Goal: Information Seeking & Learning: Learn about a topic

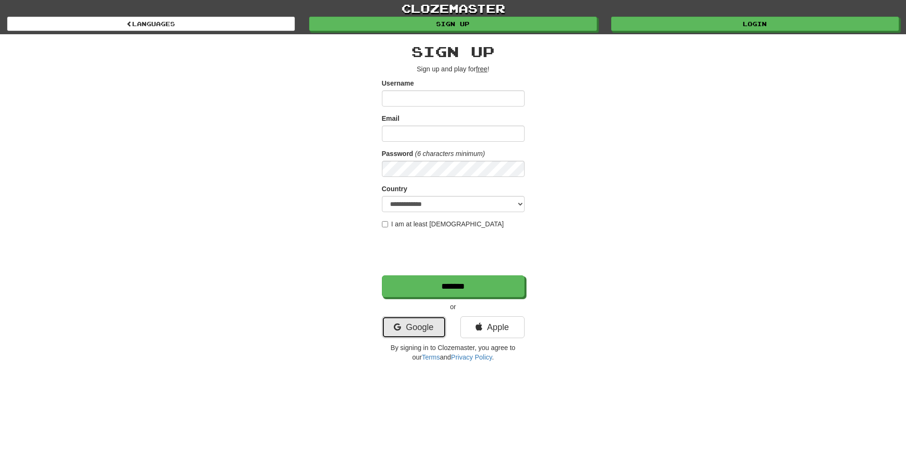
click at [418, 324] on link "Google" at bounding box center [414, 327] width 64 height 22
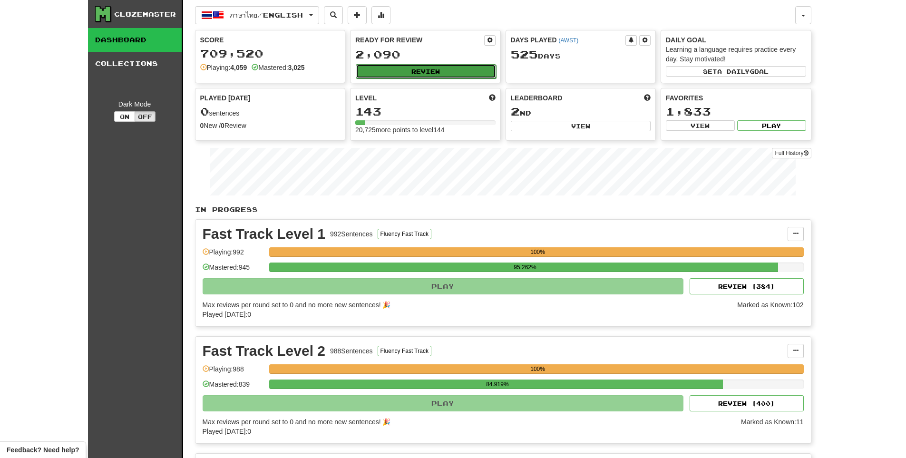
click at [398, 67] on button "Review" at bounding box center [426, 71] width 140 height 14
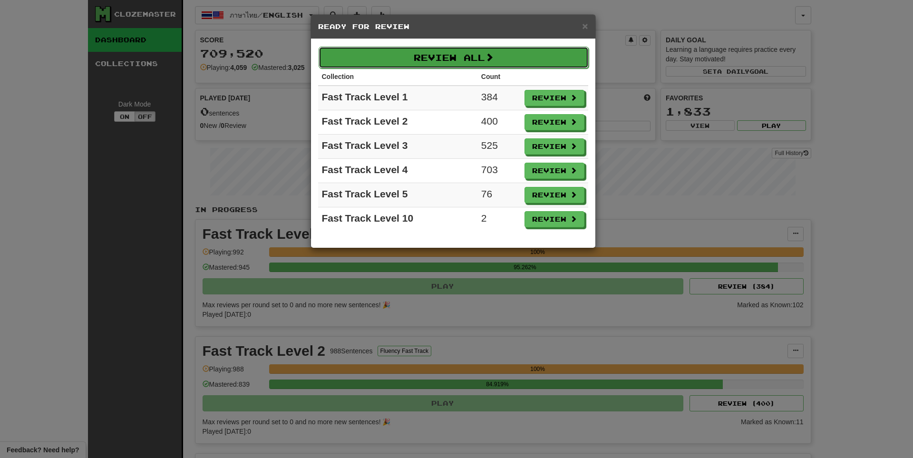
click at [403, 64] on button "Review All" at bounding box center [453, 58] width 270 height 22
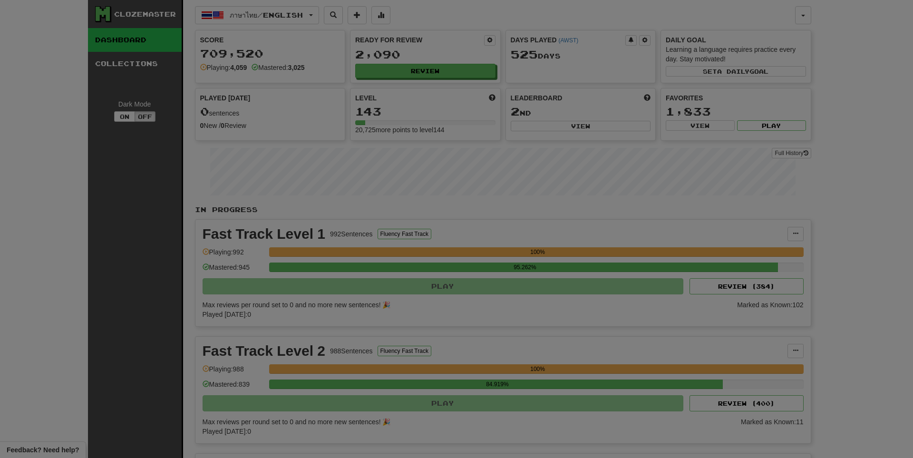
select select "**"
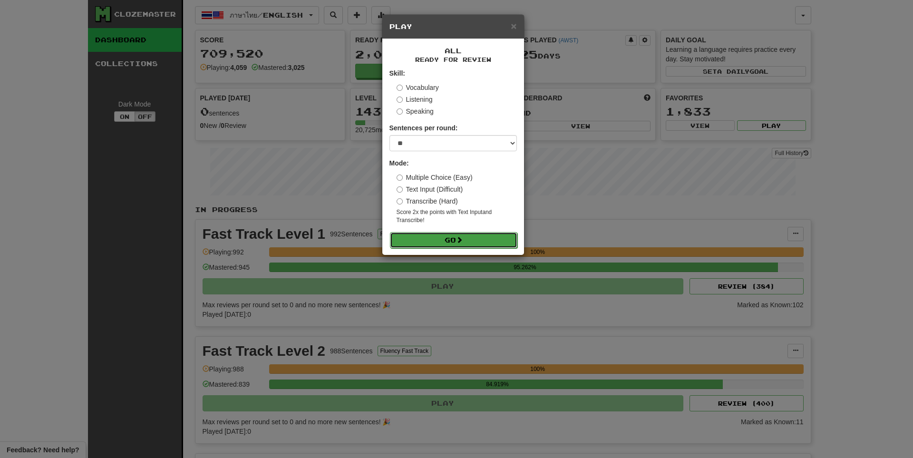
click at [417, 232] on button "Go" at bounding box center [453, 240] width 127 height 16
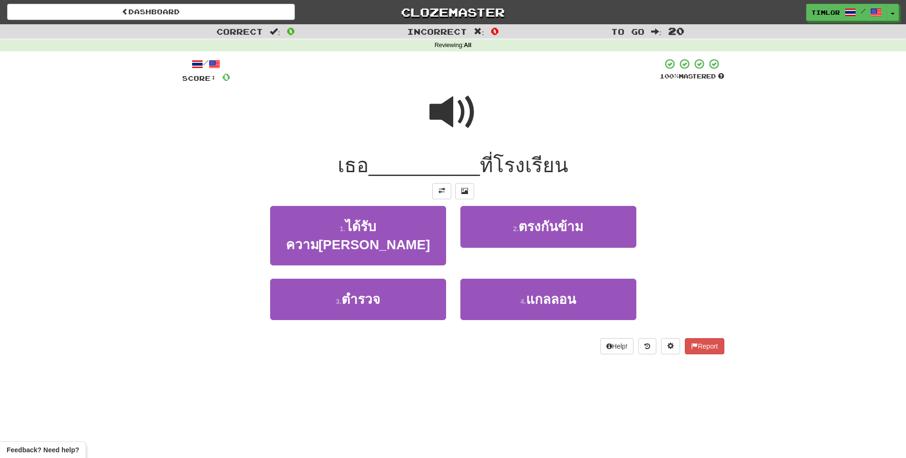
click at [455, 145] on div at bounding box center [453, 119] width 542 height 68
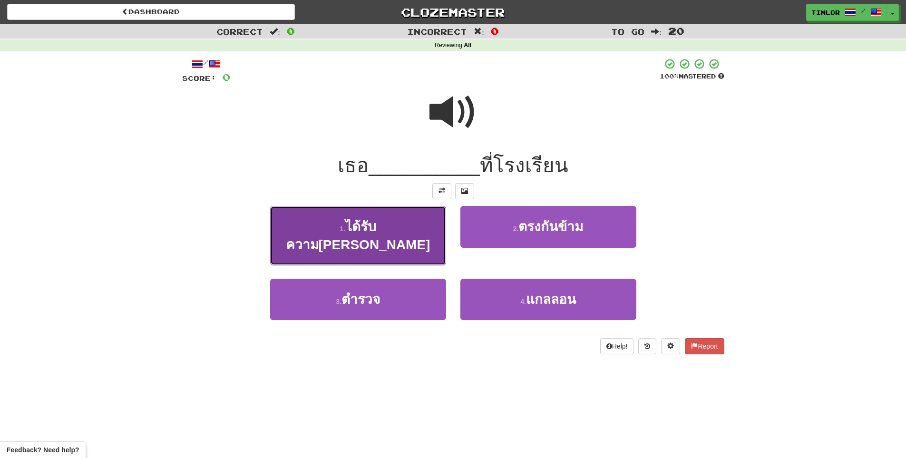
click at [418, 235] on button "1 . ได้รับความนิยม" at bounding box center [358, 235] width 176 height 59
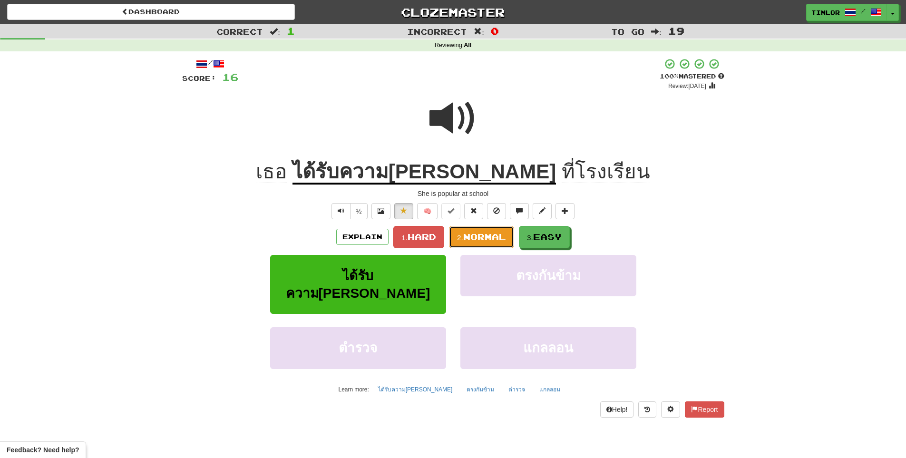
click at [482, 248] on button "2. Normal" at bounding box center [481, 237] width 65 height 22
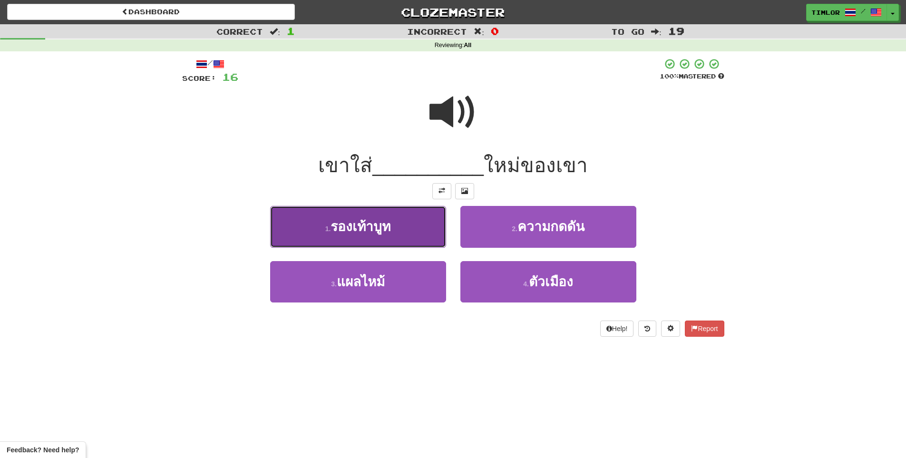
click at [414, 234] on button "1 . รองเท้าบูท" at bounding box center [358, 226] width 176 height 41
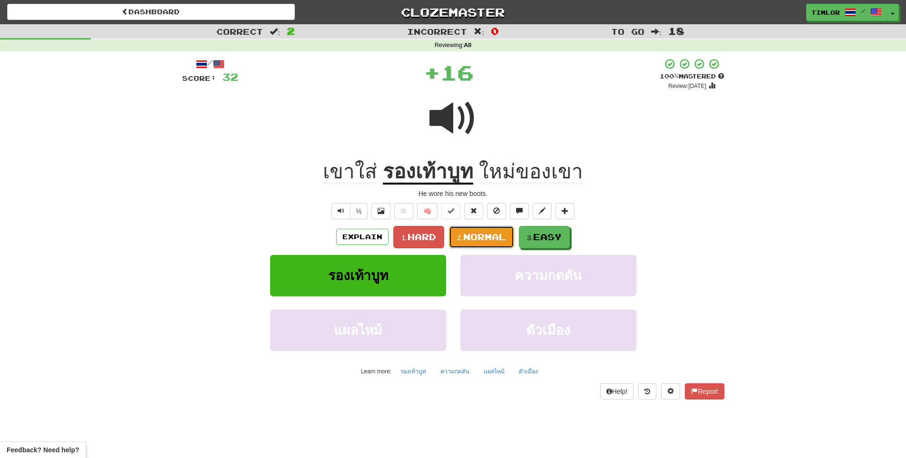
click at [462, 236] on small "2." at bounding box center [460, 237] width 6 height 8
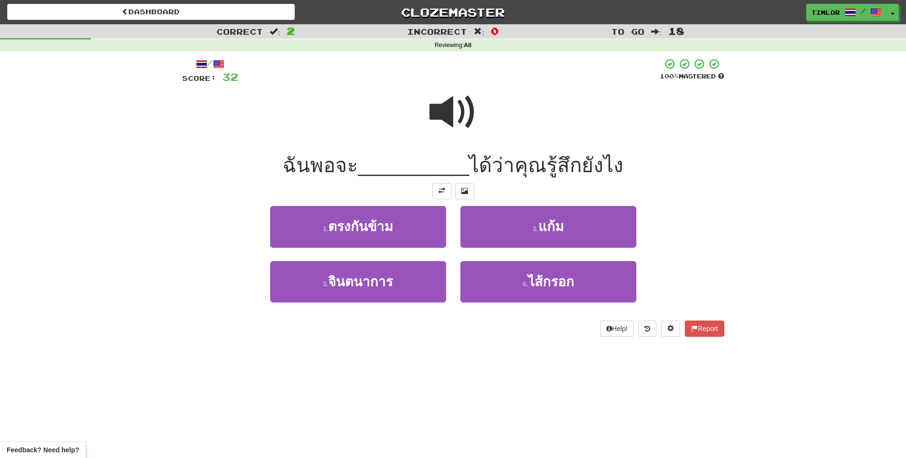
click at [422, 125] on div at bounding box center [453, 119] width 542 height 68
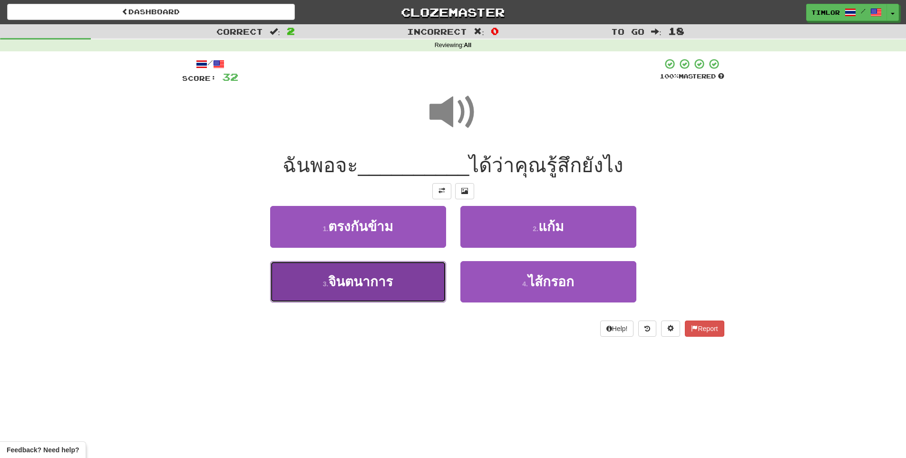
click at [365, 284] on span "จินตนาการ" at bounding box center [360, 281] width 65 height 15
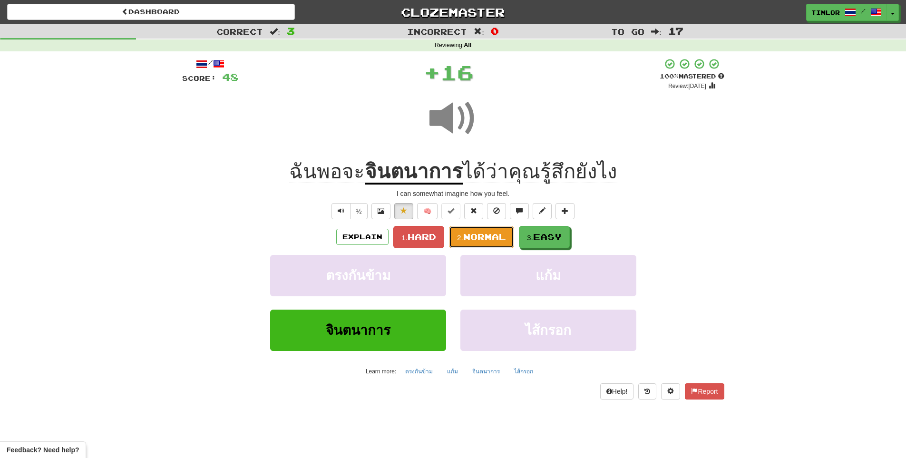
click at [469, 246] on button "2. Normal" at bounding box center [481, 237] width 65 height 22
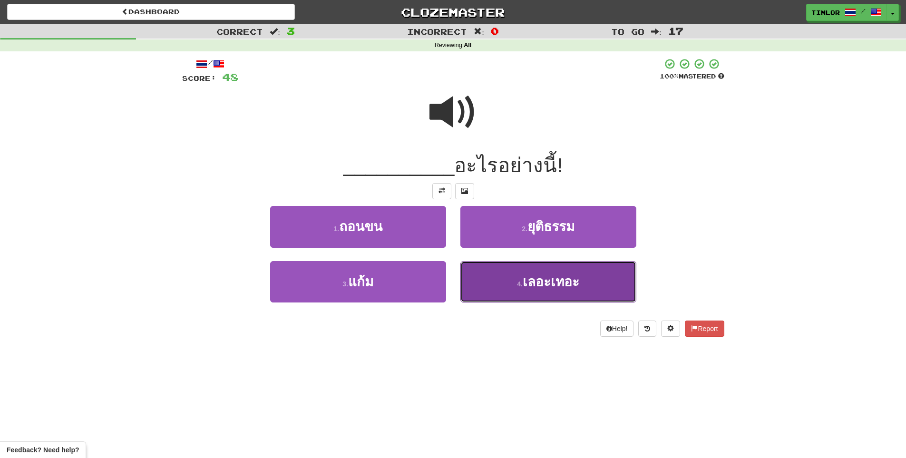
click at [507, 291] on button "4 . เลอะเทอะ" at bounding box center [548, 281] width 176 height 41
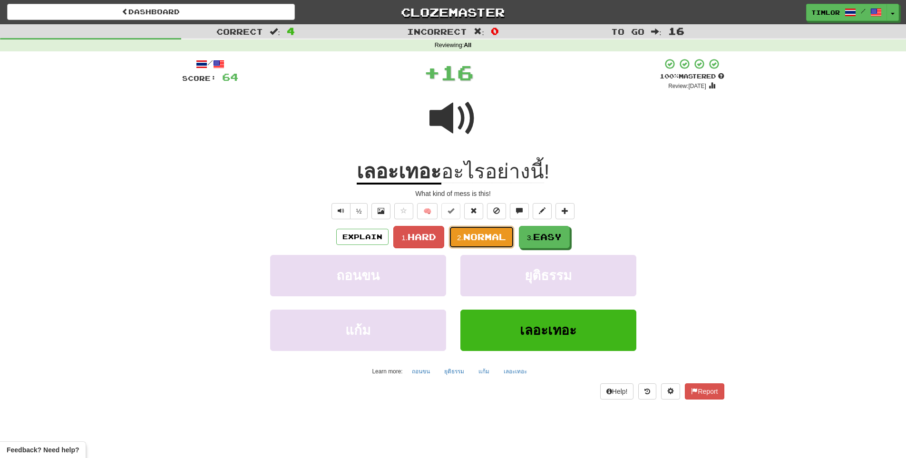
click at [493, 242] on button "2. Normal" at bounding box center [481, 237] width 65 height 22
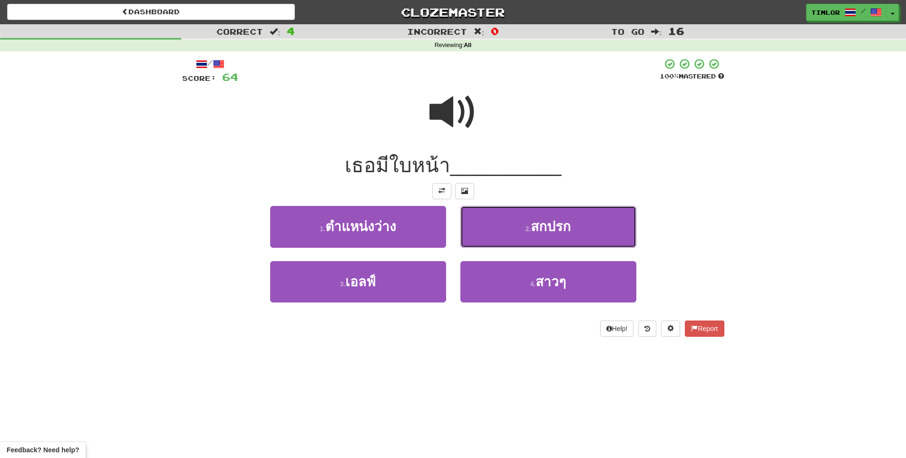
click at [493, 242] on button "2 . สกปรก" at bounding box center [548, 226] width 176 height 41
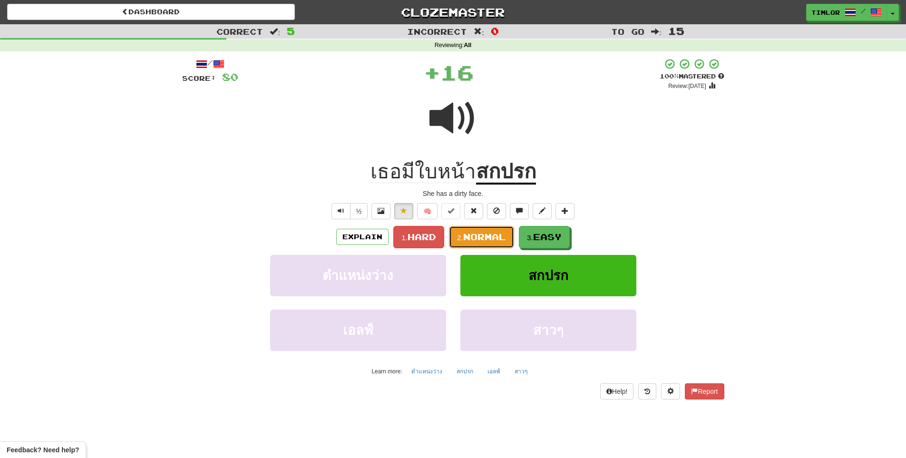
click at [498, 239] on span "Normal" at bounding box center [484, 236] width 43 height 10
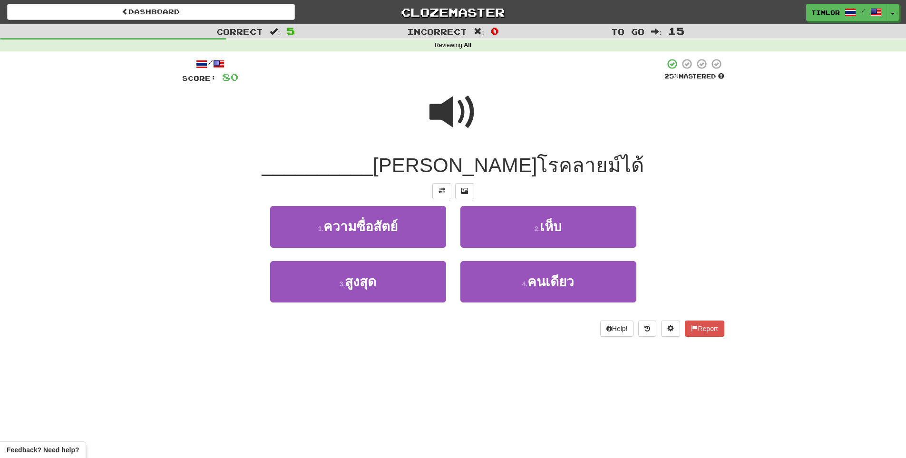
click at [462, 115] on span at bounding box center [453, 112] width 48 height 48
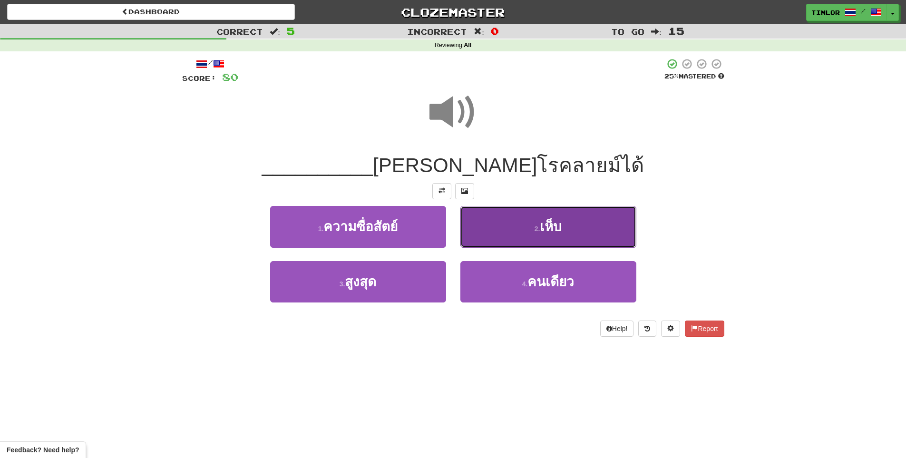
click at [512, 213] on button "2 . เห็บ" at bounding box center [548, 226] width 176 height 41
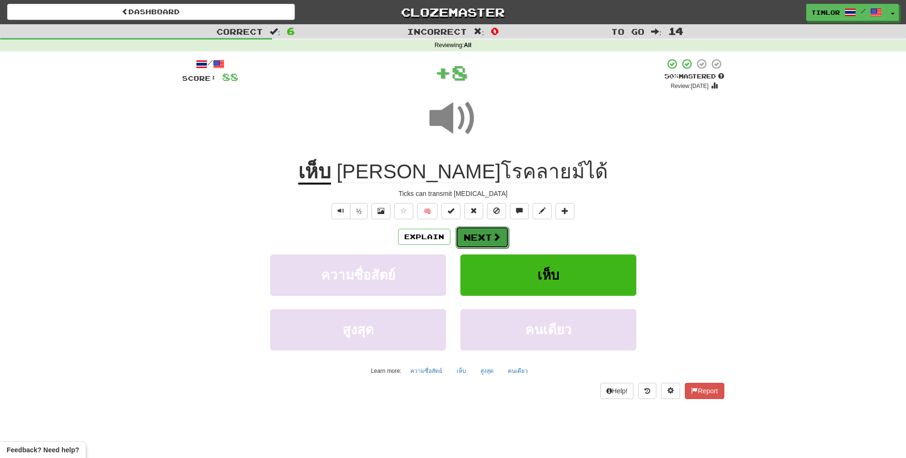
click at [482, 232] on button "Next" at bounding box center [481, 237] width 53 height 22
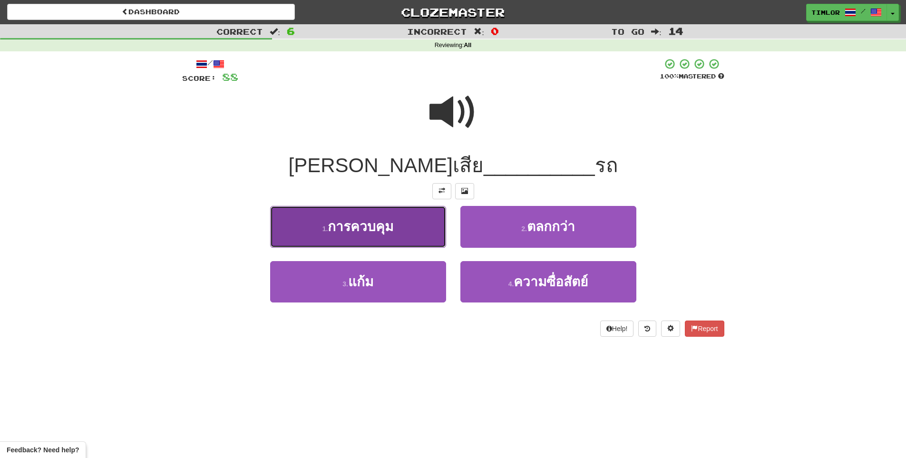
click at [376, 229] on span "การควบคุม" at bounding box center [361, 226] width 66 height 15
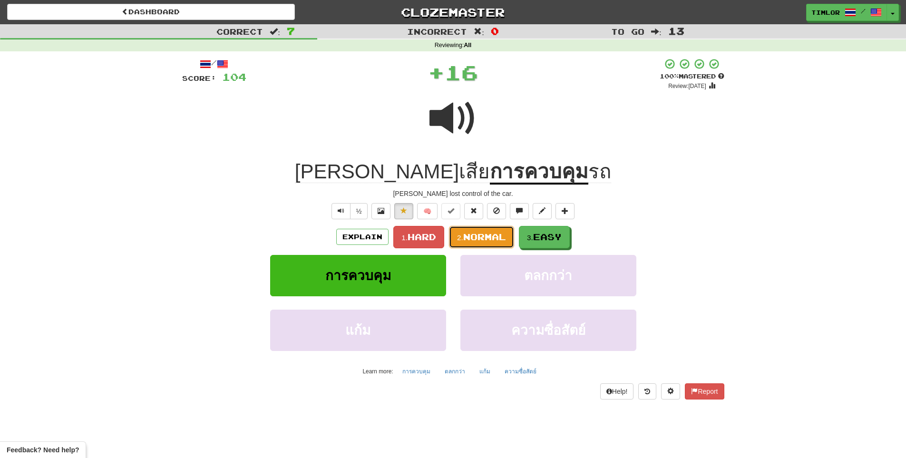
click at [481, 227] on button "2. Normal" at bounding box center [481, 237] width 65 height 22
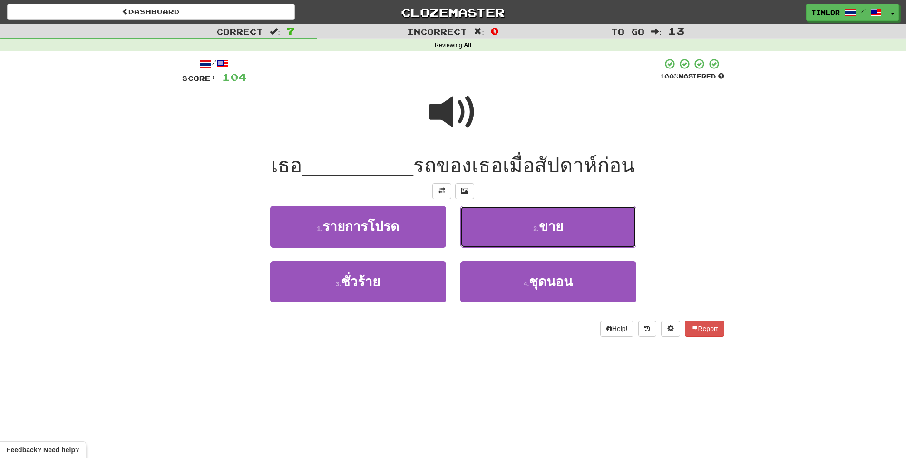
click at [481, 227] on button "2 . ขาย" at bounding box center [548, 226] width 176 height 41
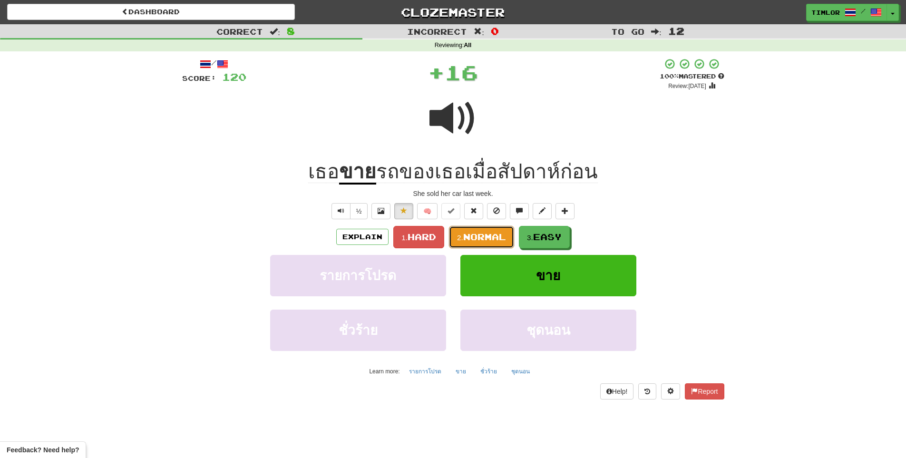
click at [481, 227] on button "2. Normal" at bounding box center [481, 237] width 65 height 22
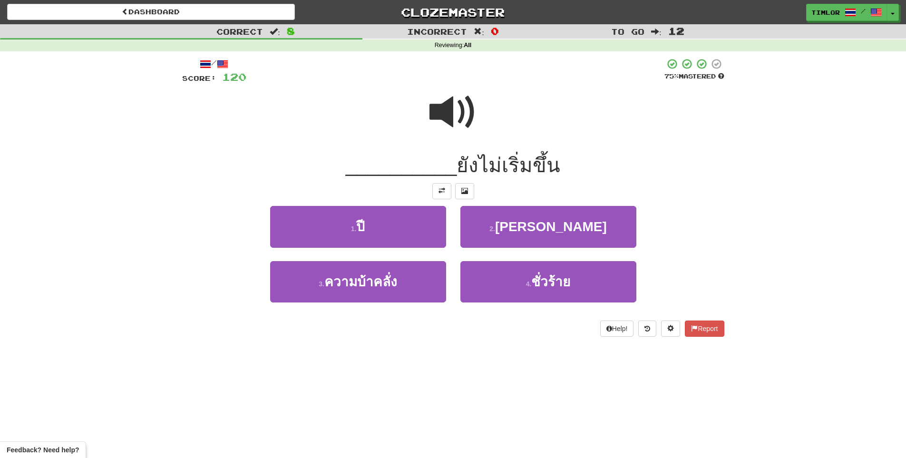
click at [481, 135] on div at bounding box center [453, 119] width 542 height 68
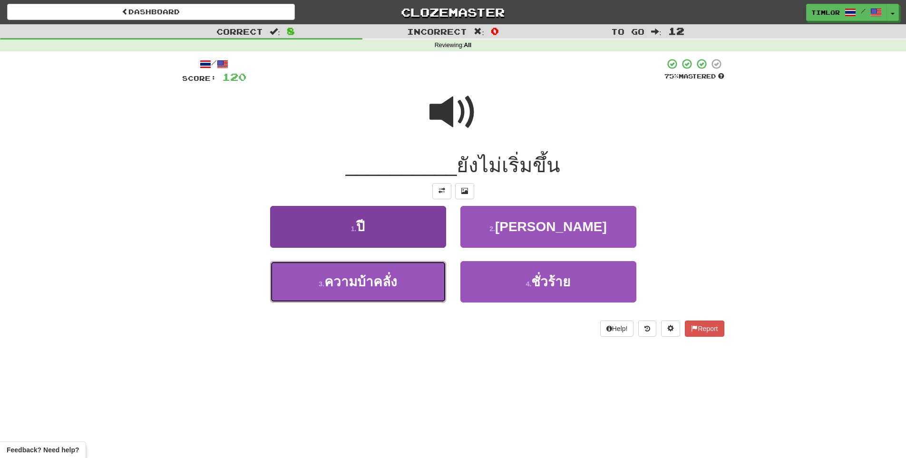
click at [410, 292] on button "3 . ความบ้าคลั่ง" at bounding box center [358, 281] width 176 height 41
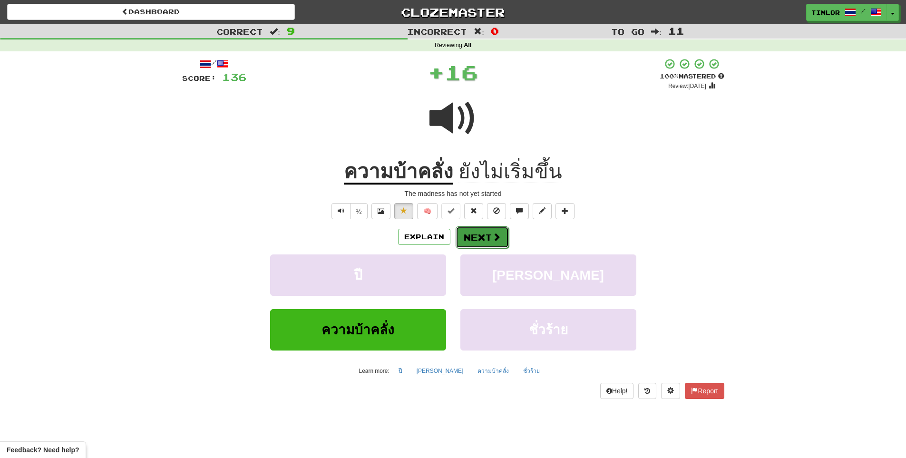
click at [482, 240] on button "Next" at bounding box center [481, 237] width 53 height 22
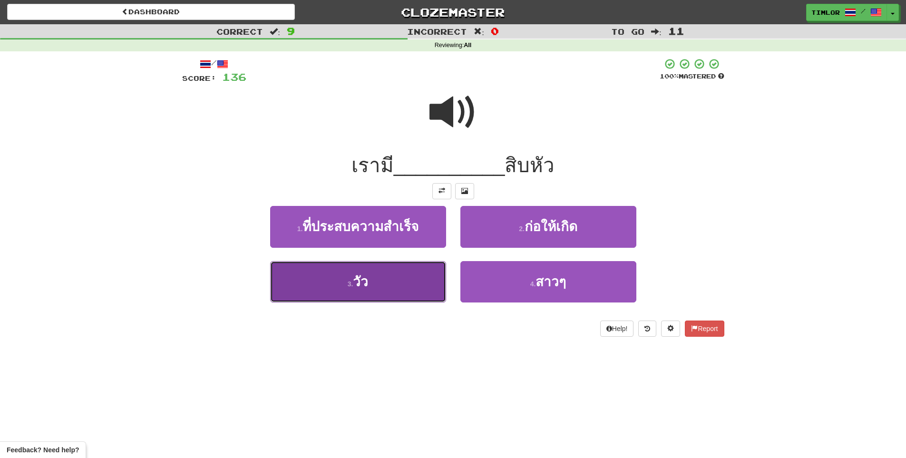
click at [385, 277] on button "3 . วัว" at bounding box center [358, 281] width 176 height 41
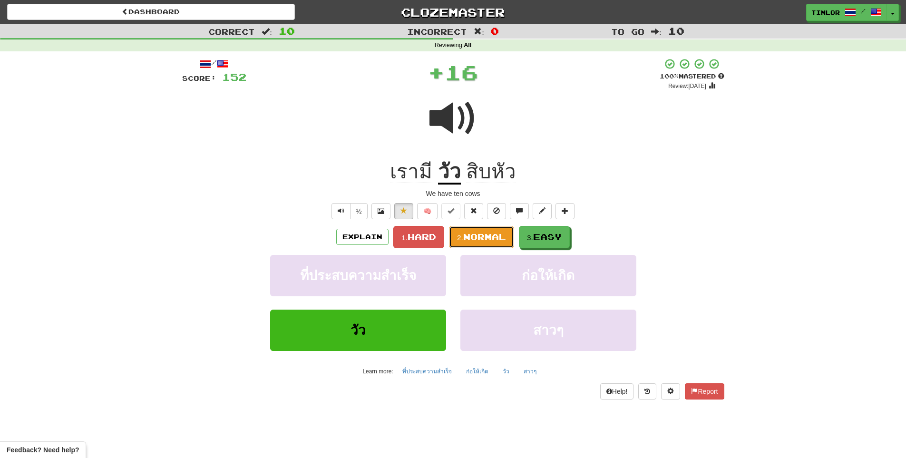
click at [485, 243] on button "2. Normal" at bounding box center [481, 237] width 65 height 22
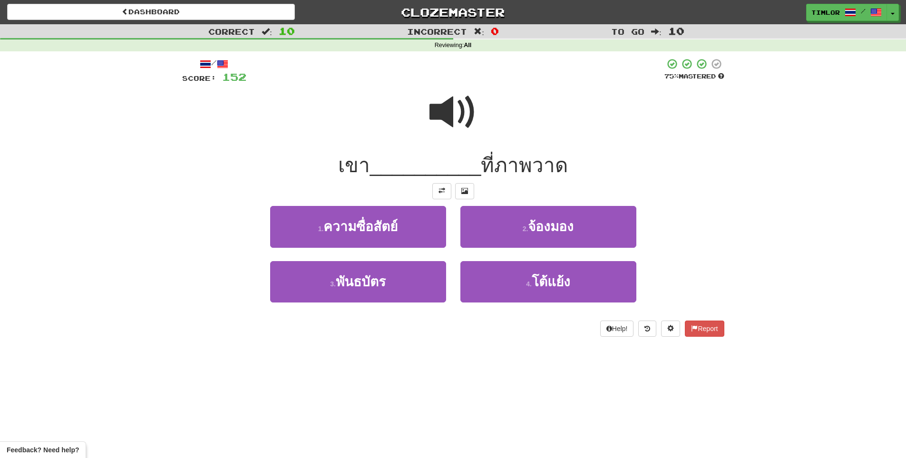
click at [450, 120] on span at bounding box center [453, 112] width 48 height 48
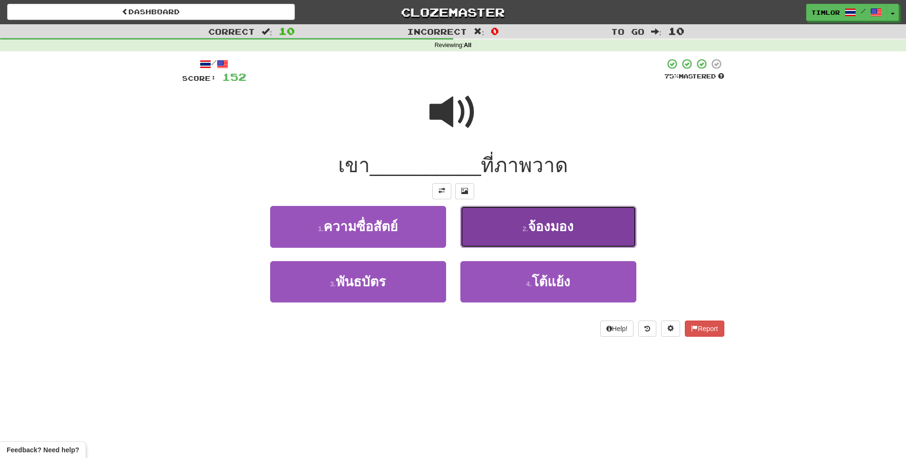
click at [492, 233] on button "2 . จ้องมอง" at bounding box center [548, 226] width 176 height 41
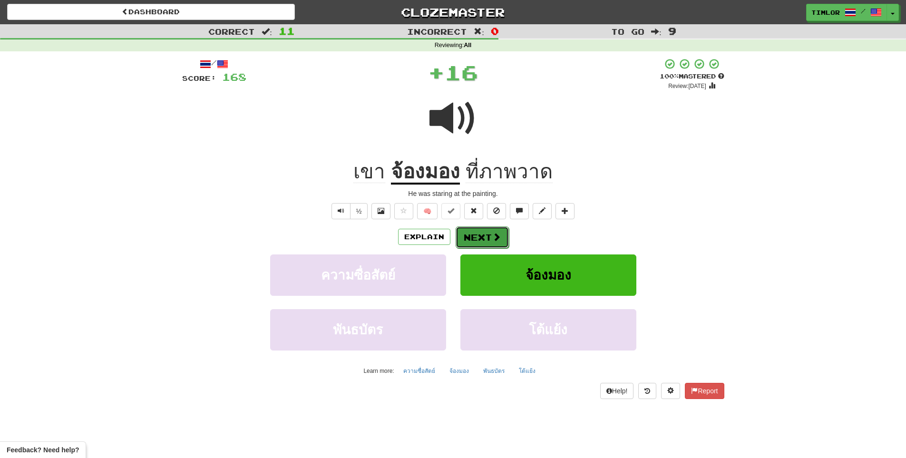
click at [492, 232] on span at bounding box center [496, 236] width 9 height 9
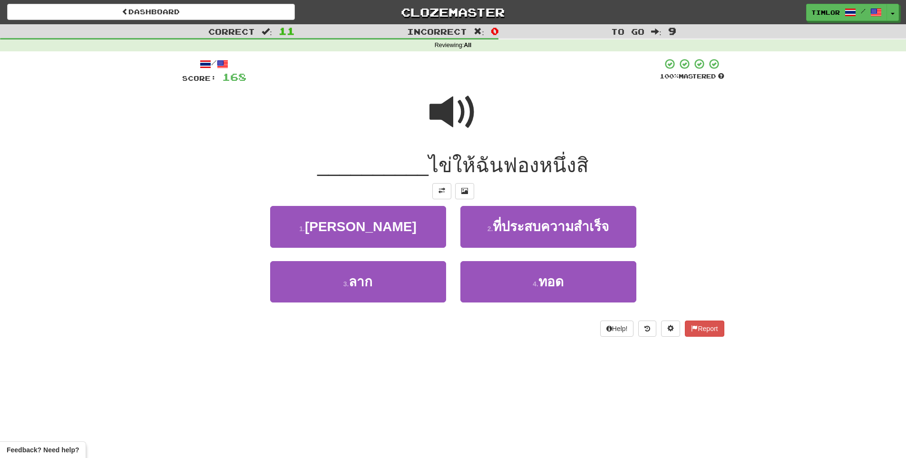
click at [458, 111] on span at bounding box center [453, 112] width 48 height 48
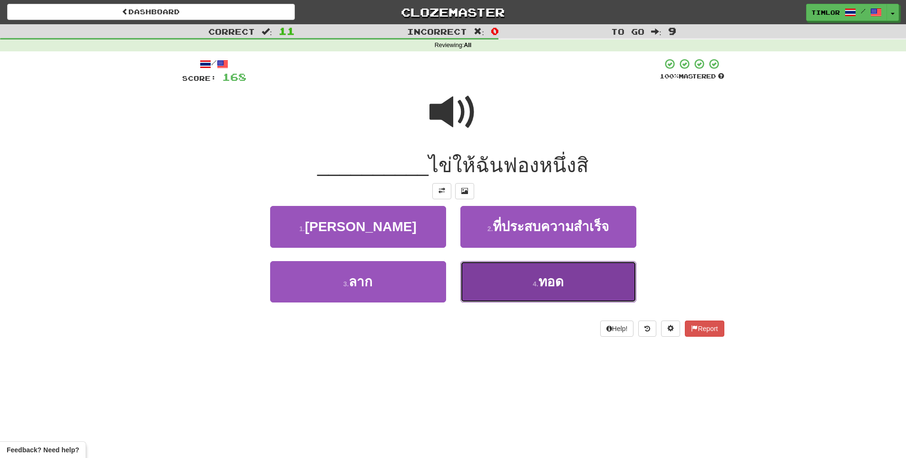
click at [489, 288] on button "4 . ทอด" at bounding box center [548, 281] width 176 height 41
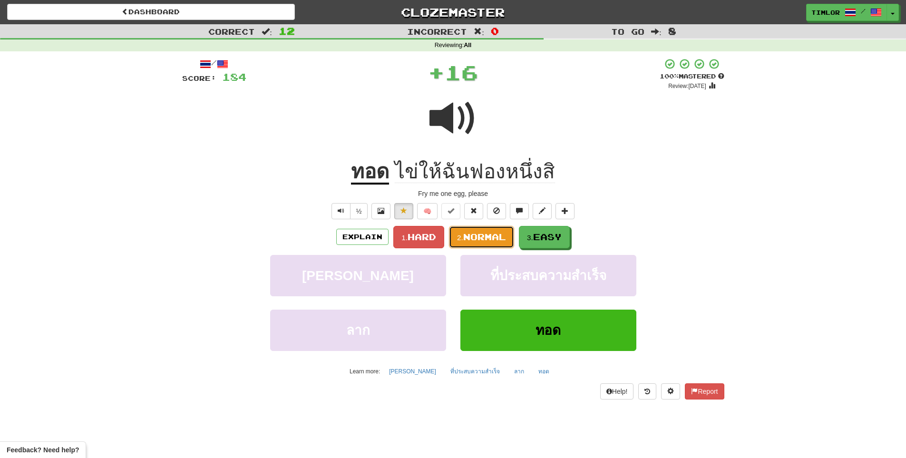
click at [485, 240] on span "Normal" at bounding box center [484, 236] width 43 height 10
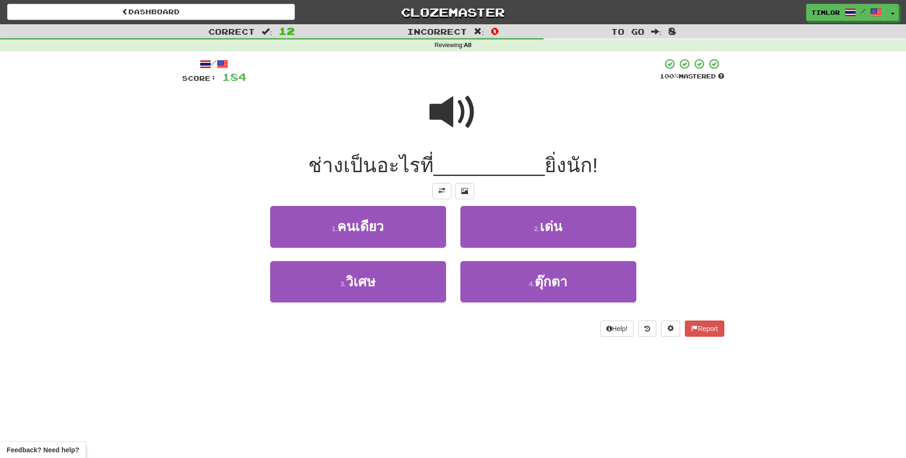
click at [428, 116] on div at bounding box center [453, 119] width 542 height 68
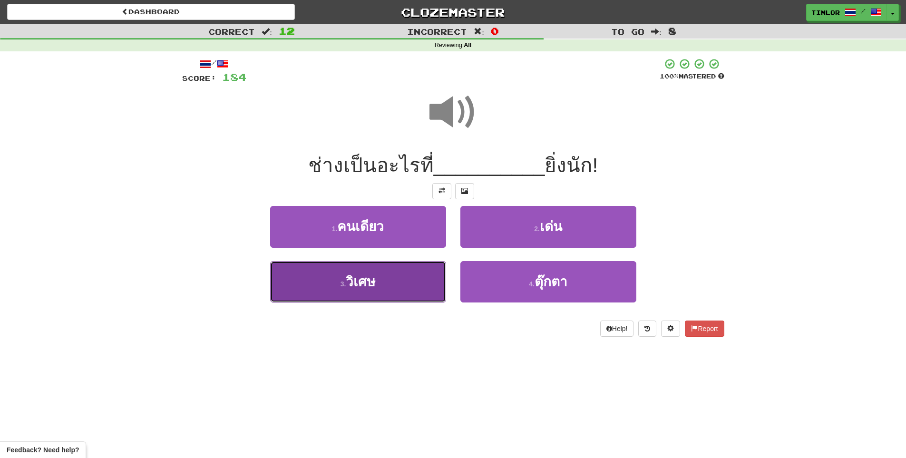
click at [368, 273] on button "3 . วิเศษ" at bounding box center [358, 281] width 176 height 41
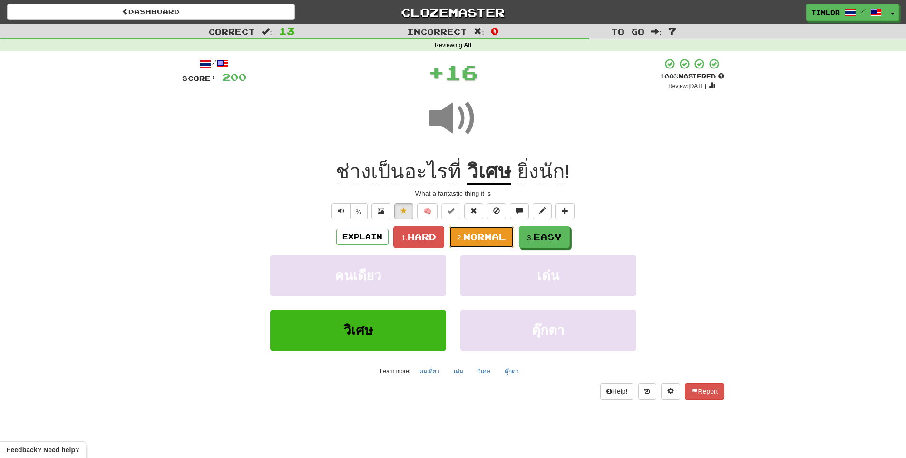
click at [463, 231] on span "Normal" at bounding box center [484, 236] width 43 height 10
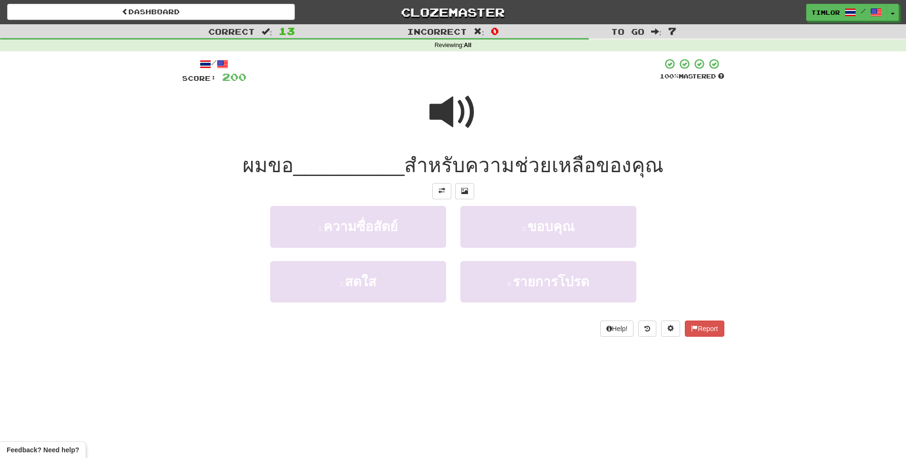
click at [446, 135] on span at bounding box center [453, 112] width 48 height 48
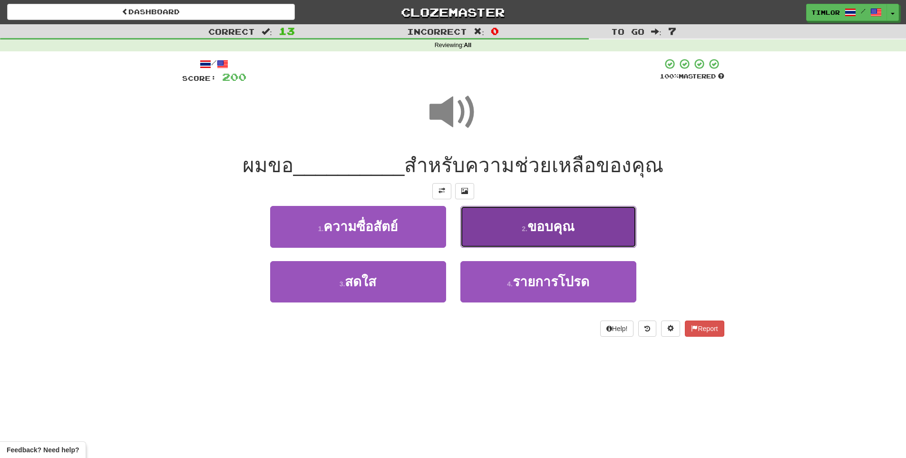
click at [511, 239] on button "2 . ขอบคุณ" at bounding box center [548, 226] width 176 height 41
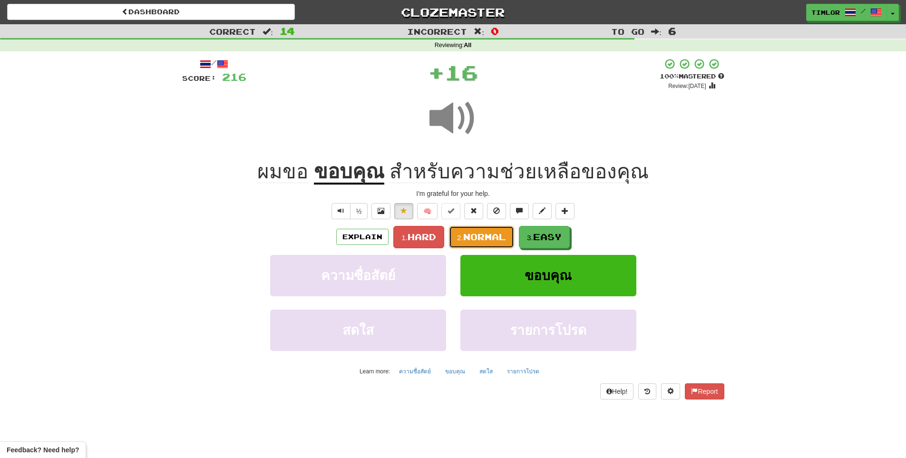
click at [495, 247] on button "2. Normal" at bounding box center [481, 237] width 65 height 22
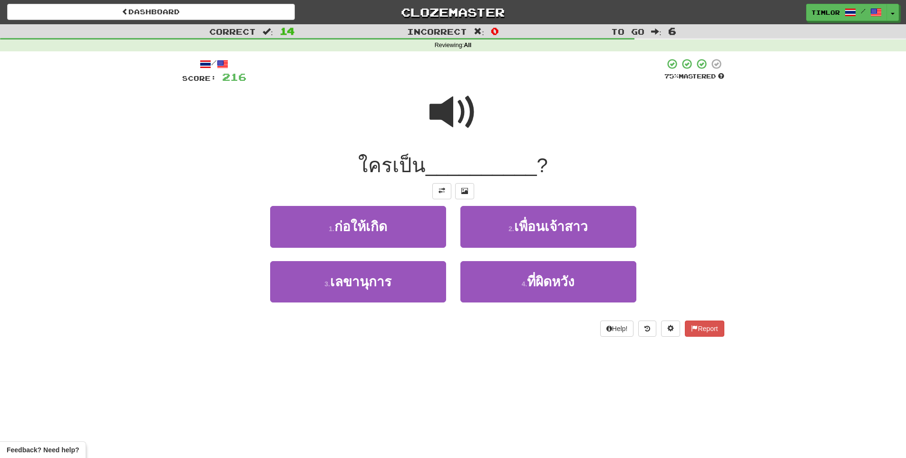
click at [486, 105] on div at bounding box center [453, 119] width 542 height 68
click at [423, 113] on div at bounding box center [453, 119] width 542 height 68
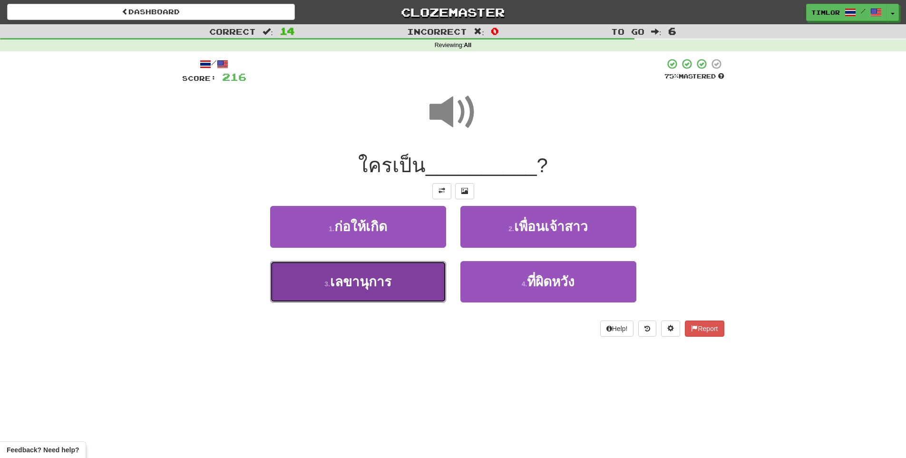
click at [388, 272] on button "3 . เลขานุการ" at bounding box center [358, 281] width 176 height 41
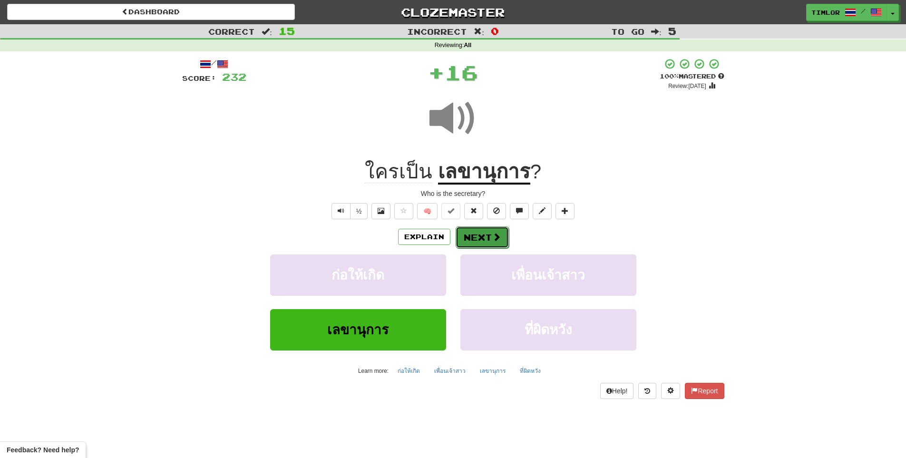
click at [470, 244] on button "Next" at bounding box center [481, 237] width 53 height 22
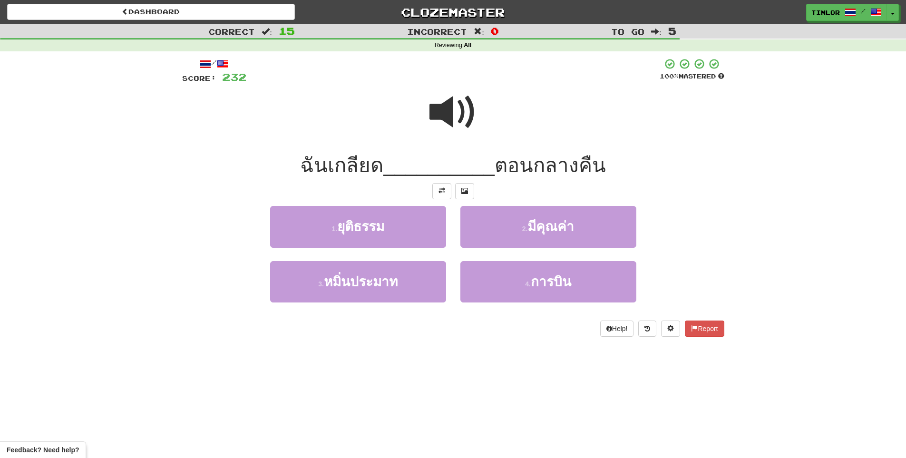
click at [473, 129] on span at bounding box center [453, 112] width 48 height 48
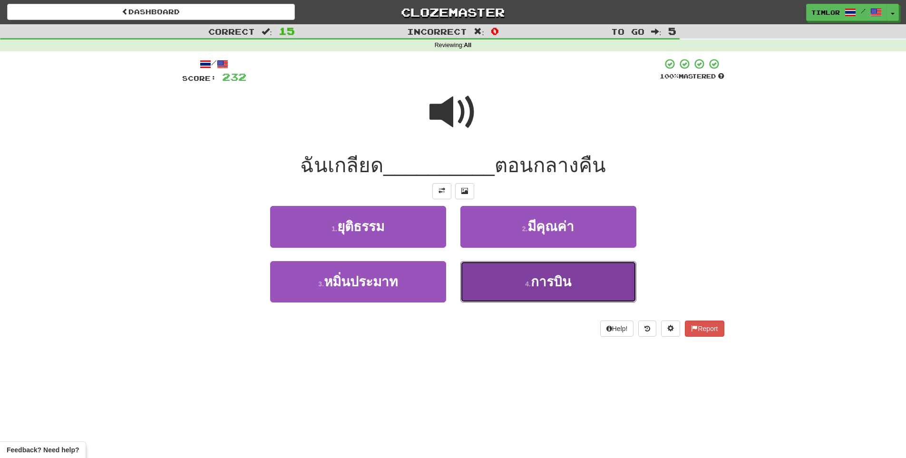
click at [501, 269] on button "4 . การบิน" at bounding box center [548, 281] width 176 height 41
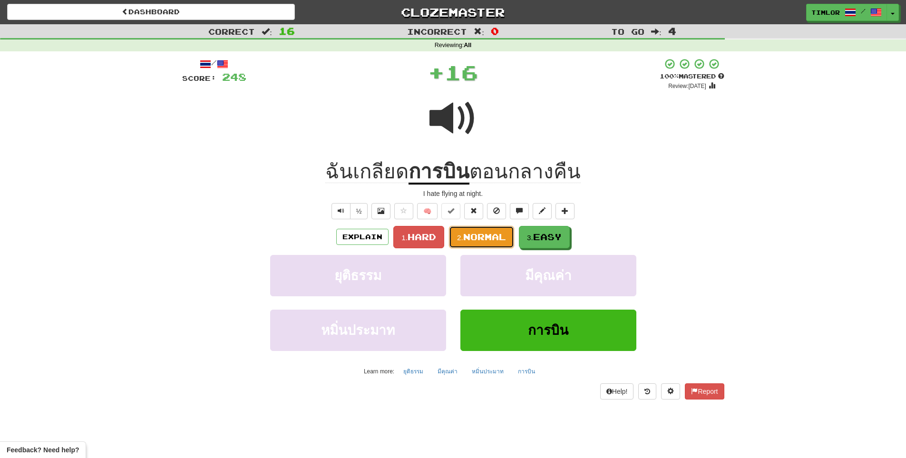
click at [502, 241] on span "Normal" at bounding box center [484, 236] width 43 height 10
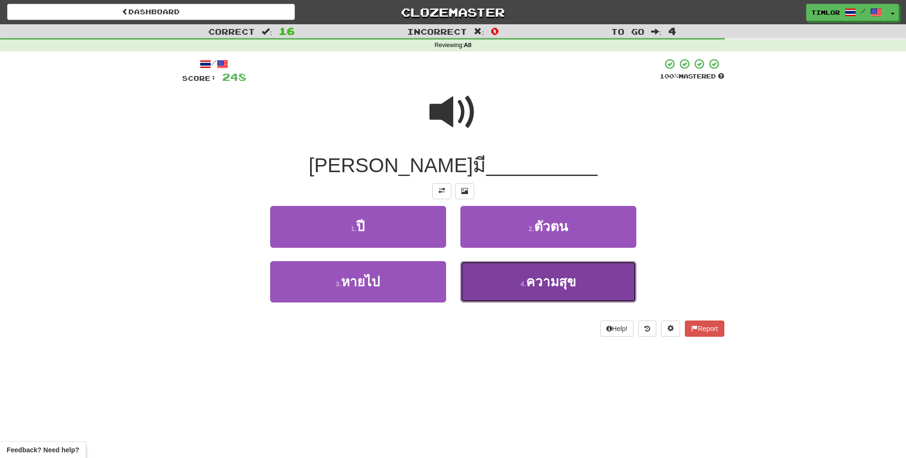
click at [505, 275] on button "4 . ความสุข" at bounding box center [548, 281] width 176 height 41
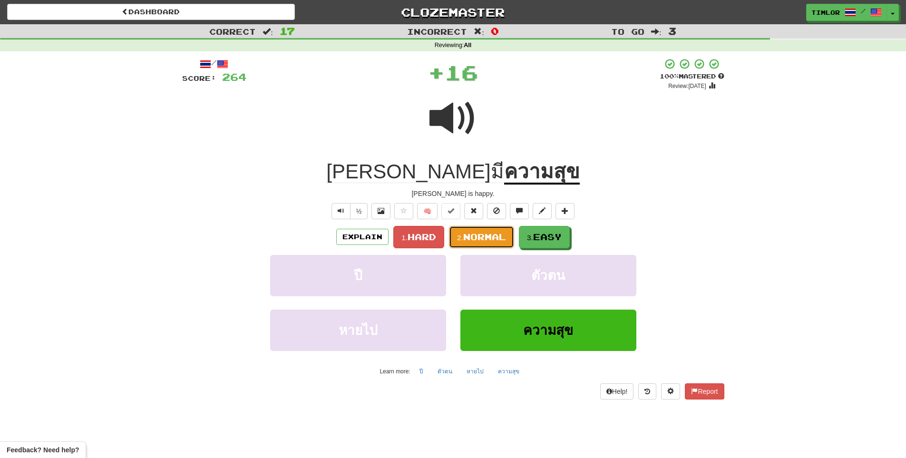
click at [490, 246] on button "2. Normal" at bounding box center [481, 237] width 65 height 22
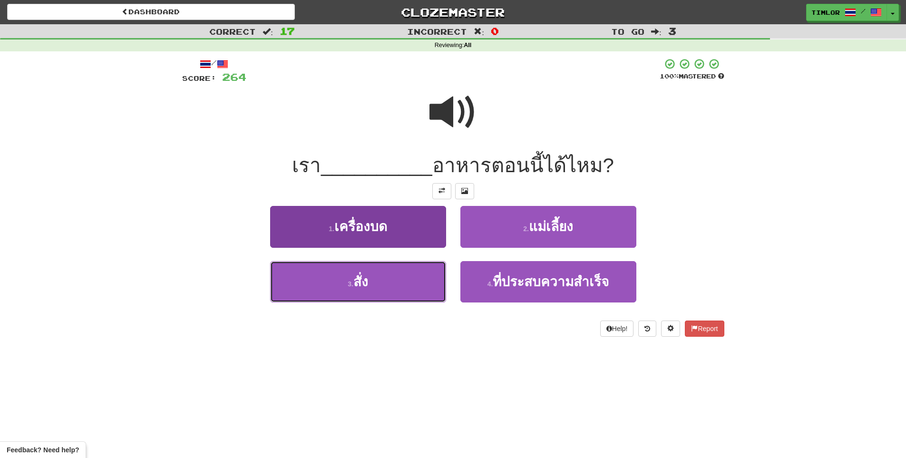
click at [347, 296] on button "3 . สั่ง" at bounding box center [358, 281] width 176 height 41
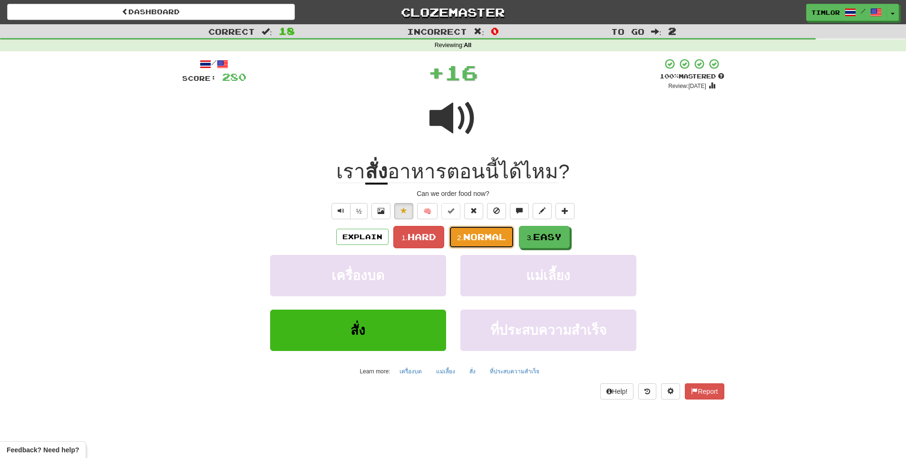
click at [479, 242] on button "2. Normal" at bounding box center [481, 237] width 65 height 22
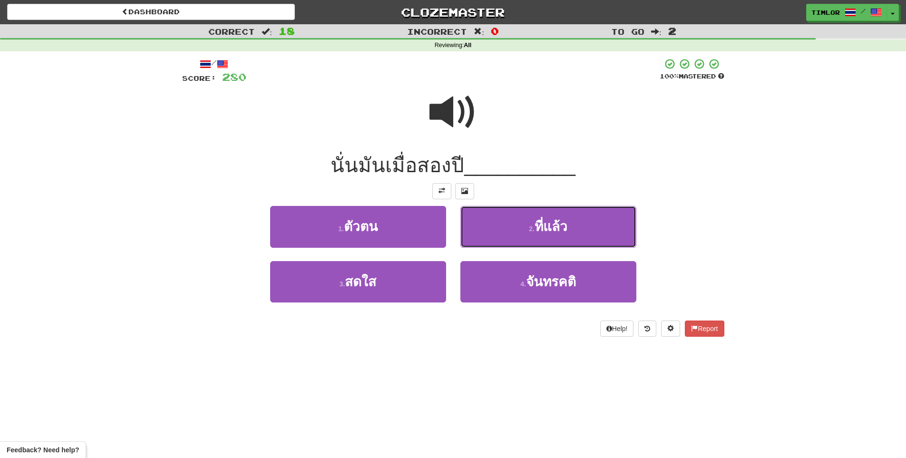
click at [479, 242] on button "2 . ที่แล้ว" at bounding box center [548, 226] width 176 height 41
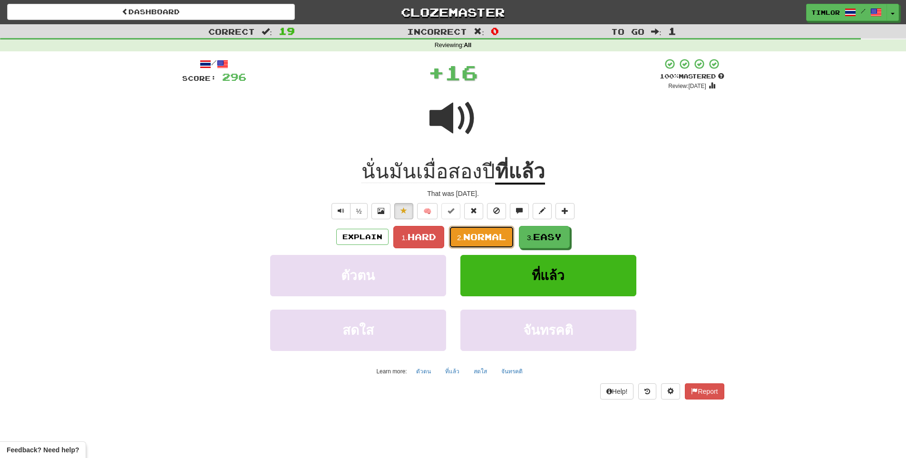
click at [479, 242] on button "2. Normal" at bounding box center [481, 237] width 65 height 22
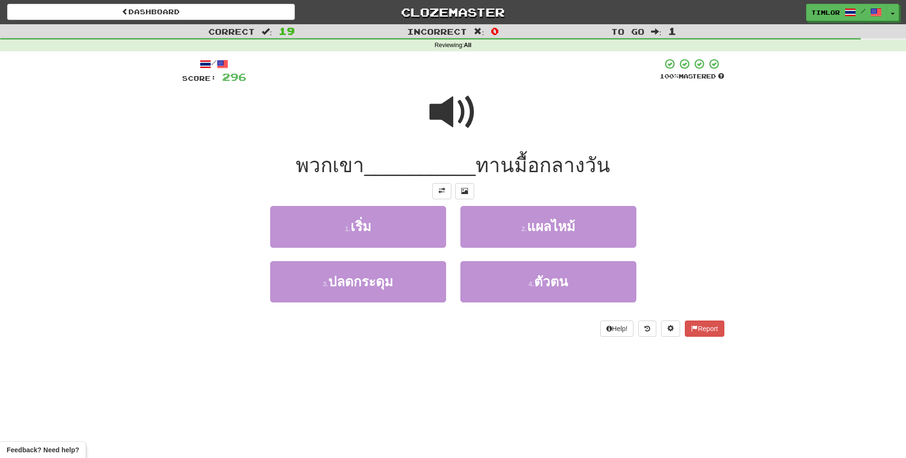
click at [453, 110] on span at bounding box center [453, 112] width 48 height 48
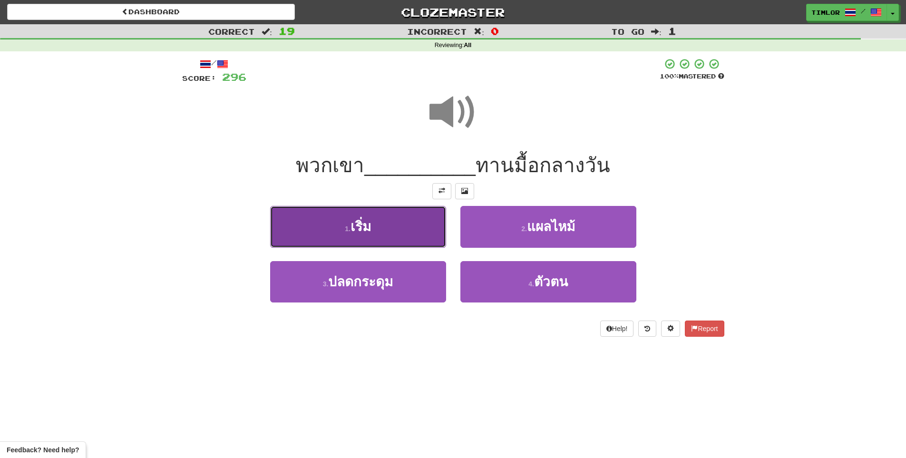
click at [420, 224] on button "1 . เริ่ม" at bounding box center [358, 226] width 176 height 41
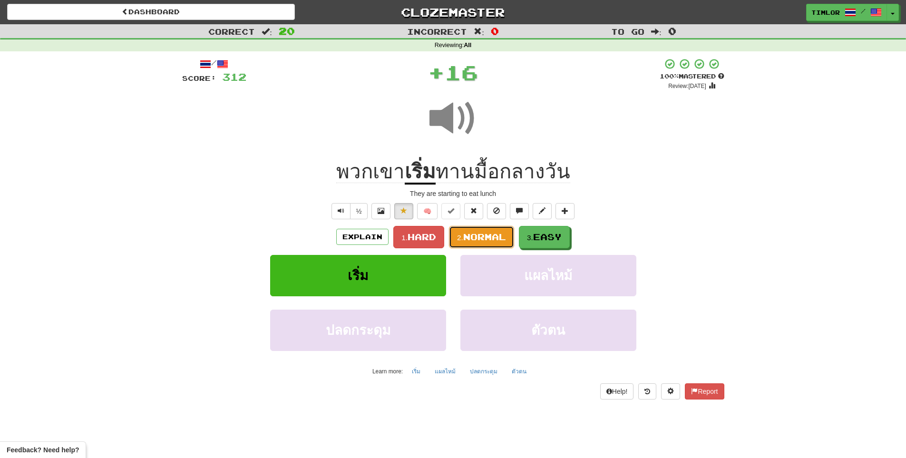
click at [477, 247] on button "2. Normal" at bounding box center [481, 237] width 65 height 22
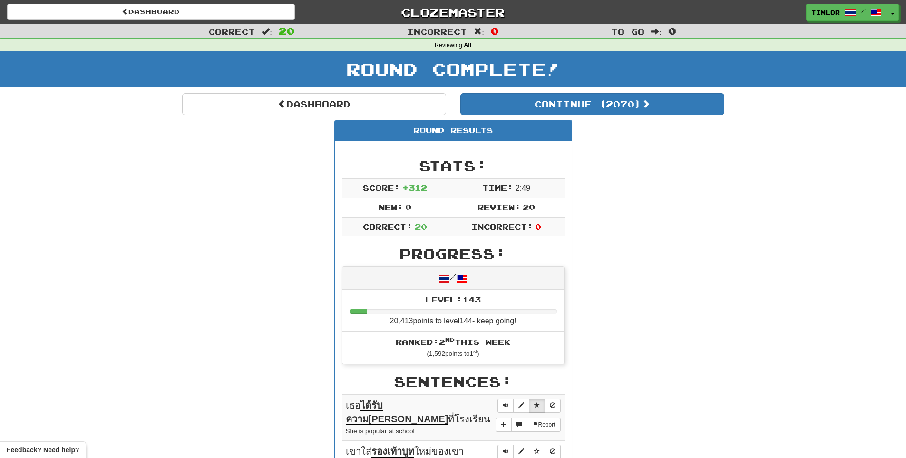
click at [258, 22] on div "Dashboard Clozemaster timlor / Toggle Dropdown Dashboard Leaderboard Activity F…" at bounding box center [452, 12] width 891 height 24
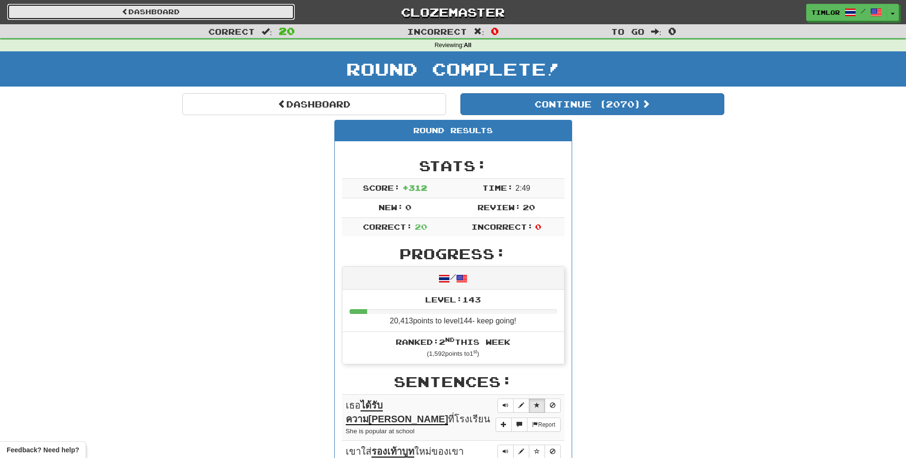
click at [264, 15] on link "Dashboard" at bounding box center [151, 12] width 288 height 16
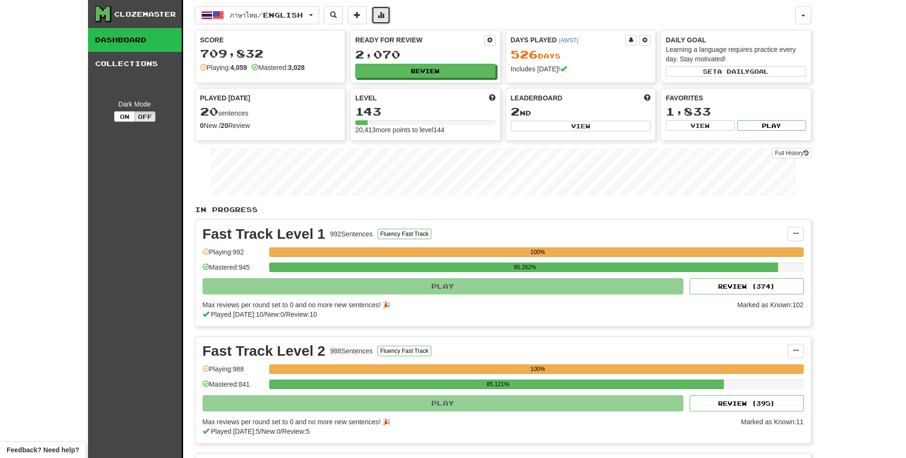
click at [380, 21] on button at bounding box center [380, 15] width 19 height 18
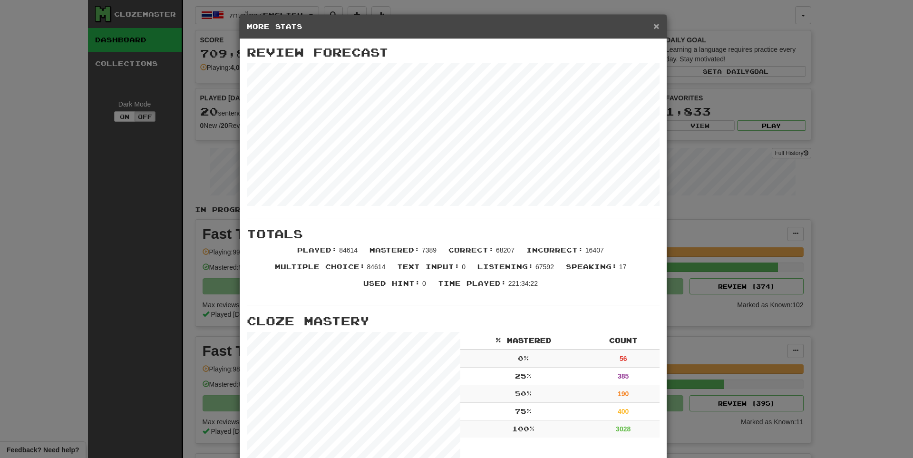
click at [655, 25] on span "×" at bounding box center [656, 25] width 6 height 11
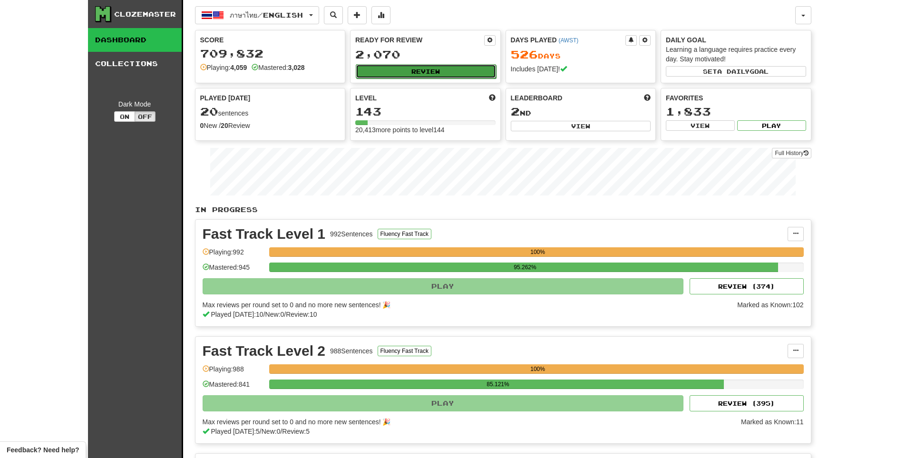
click at [409, 64] on button "Review" at bounding box center [426, 71] width 140 height 14
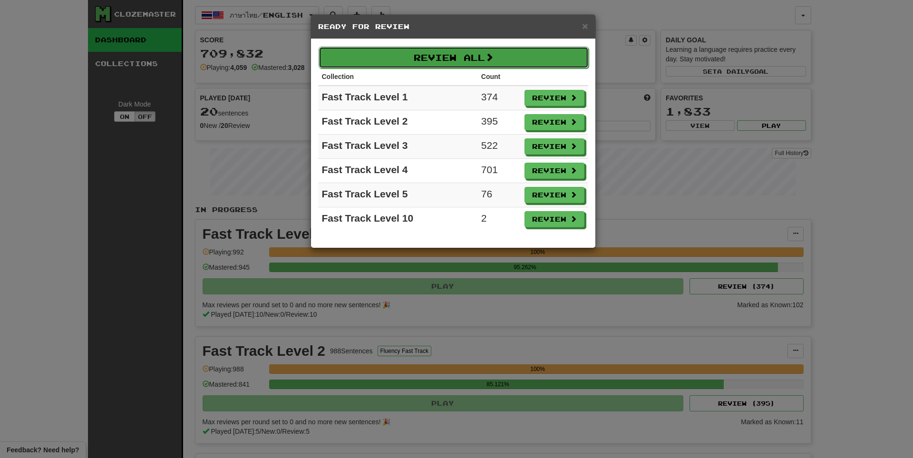
click at [420, 58] on button "Review All" at bounding box center [453, 58] width 270 height 22
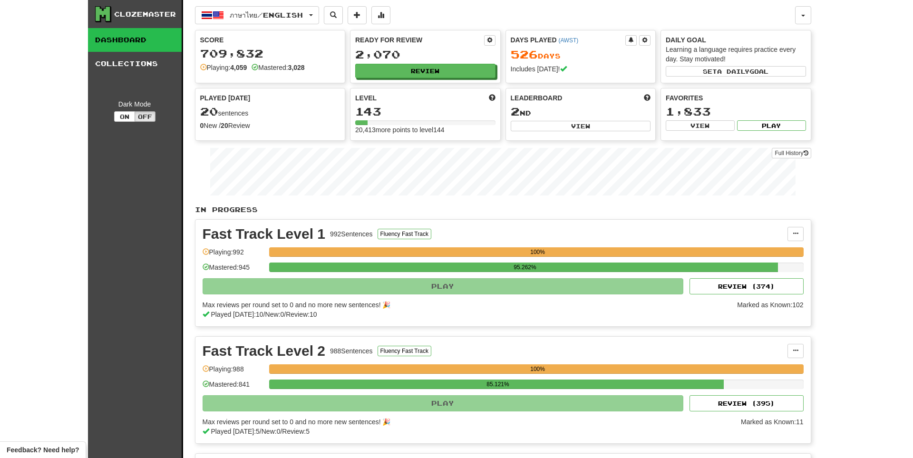
select select "**"
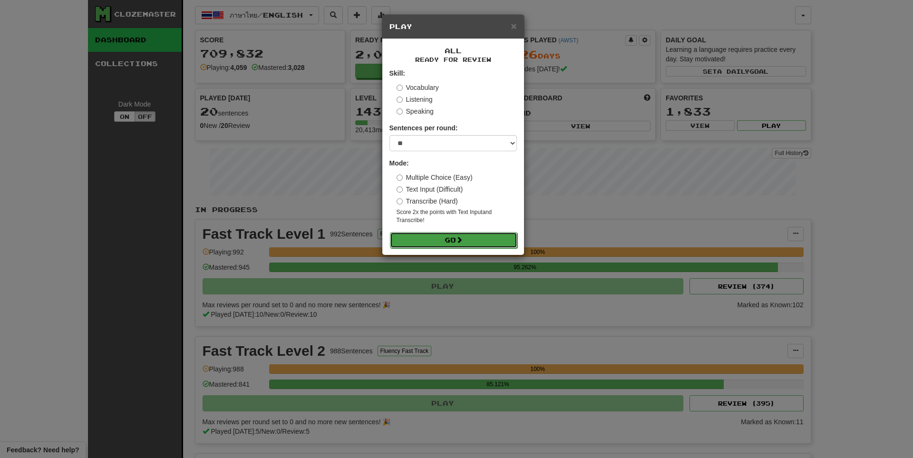
click at [395, 242] on button "Go" at bounding box center [453, 240] width 127 height 16
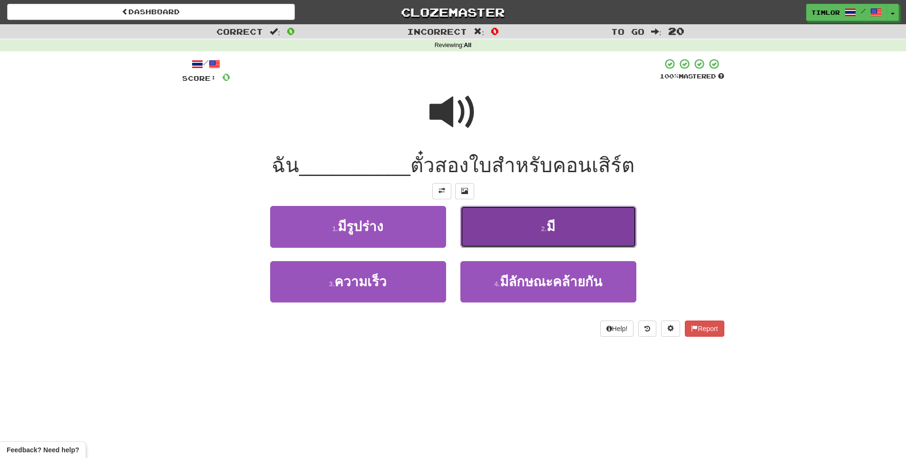
click at [502, 214] on button "2 . มี" at bounding box center [548, 226] width 176 height 41
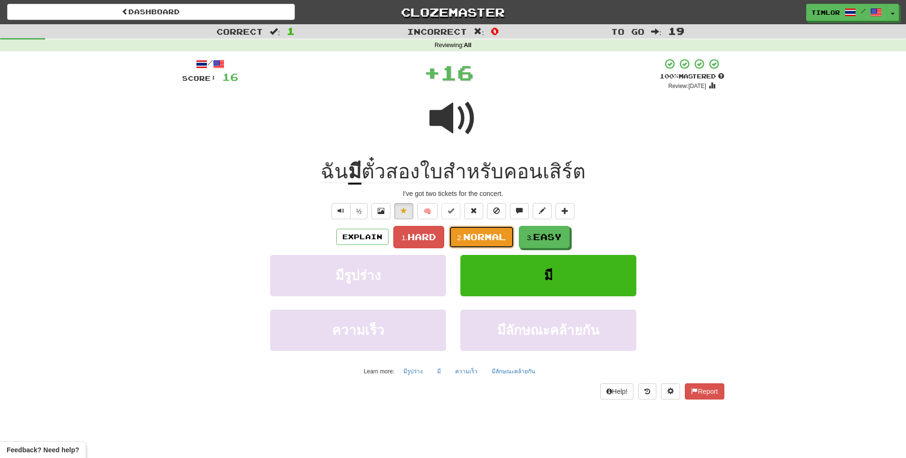
click at [471, 233] on span "Normal" at bounding box center [484, 236] width 43 height 10
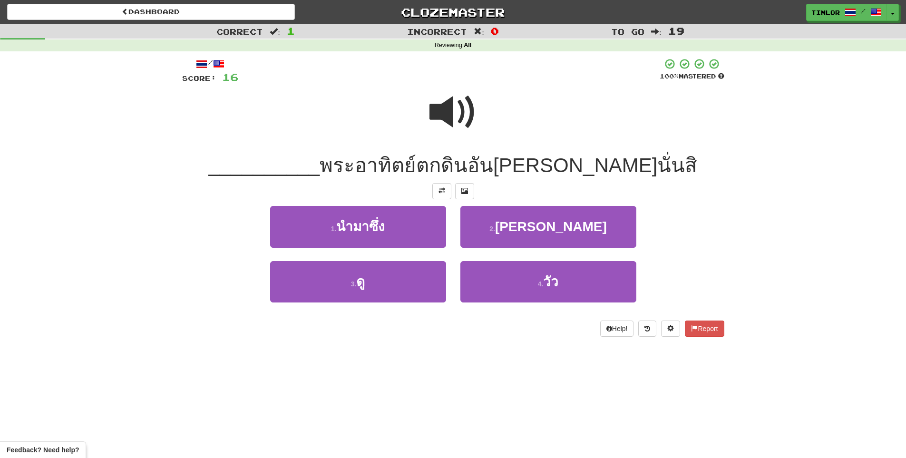
click at [447, 123] on span at bounding box center [453, 112] width 48 height 48
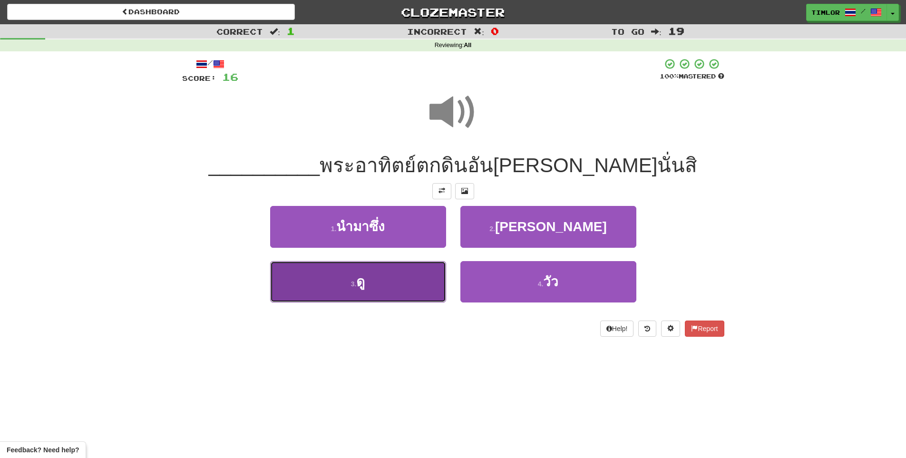
click at [432, 291] on button "3 . ดู" at bounding box center [358, 281] width 176 height 41
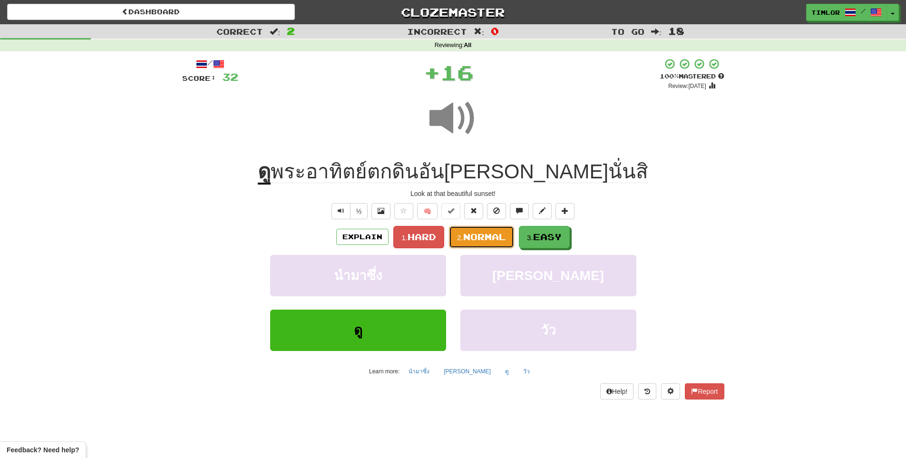
click at [489, 235] on span "Normal" at bounding box center [484, 236] width 43 height 10
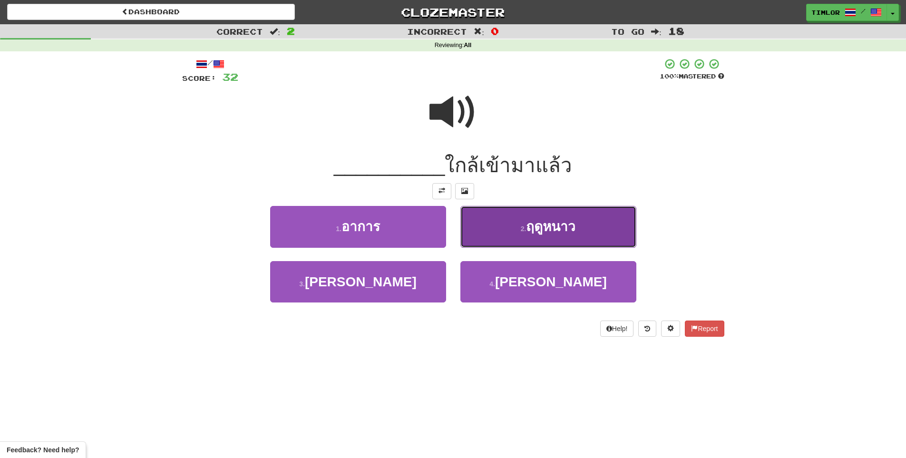
click at [495, 233] on button "2 . ฤดูหนาว" at bounding box center [548, 226] width 176 height 41
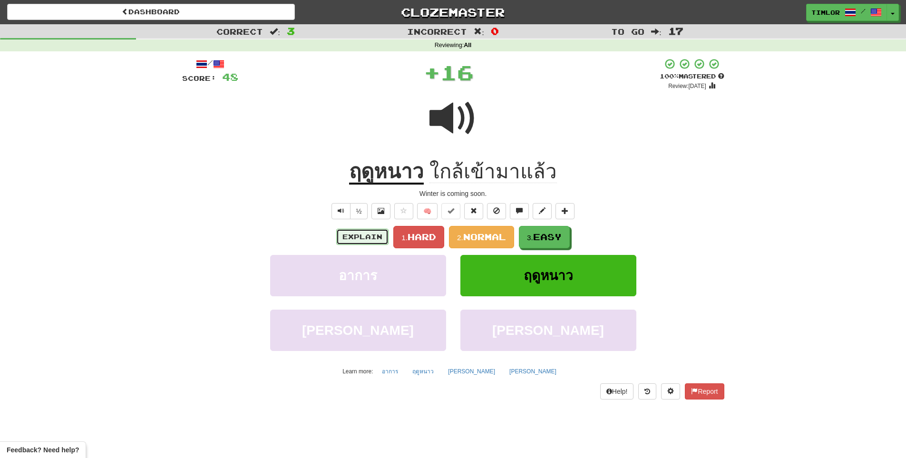
click at [381, 236] on button "Explain" at bounding box center [362, 237] width 52 height 16
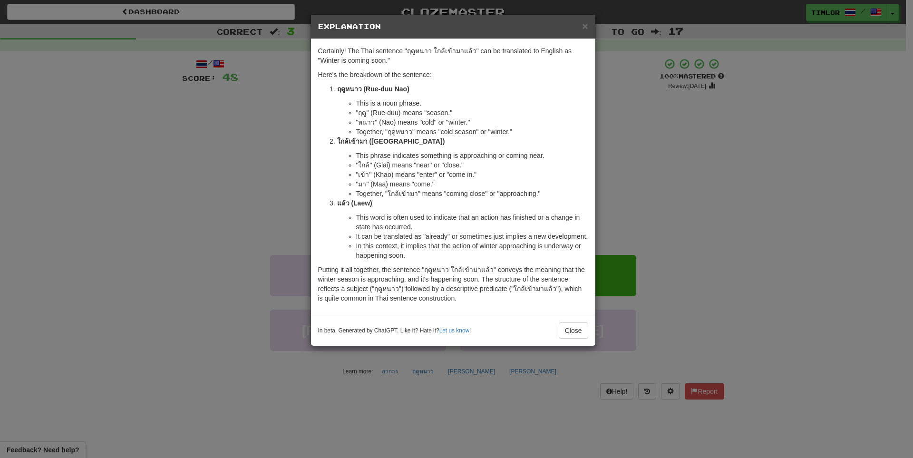
click at [228, 144] on div "× Explanation Certainly! The Thai sentence "ฤดูหนาว ใกล้เข้ามาแล้ว" can be tran…" at bounding box center [456, 229] width 913 height 458
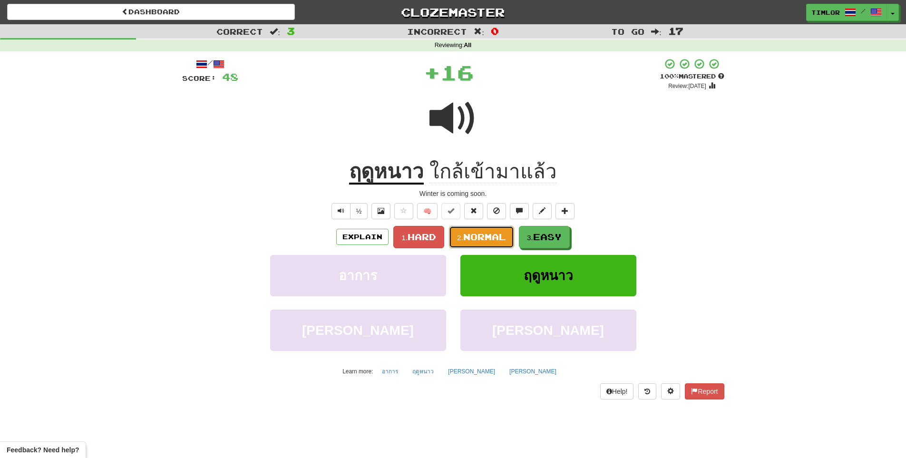
click at [512, 241] on button "2. Normal" at bounding box center [481, 237] width 65 height 22
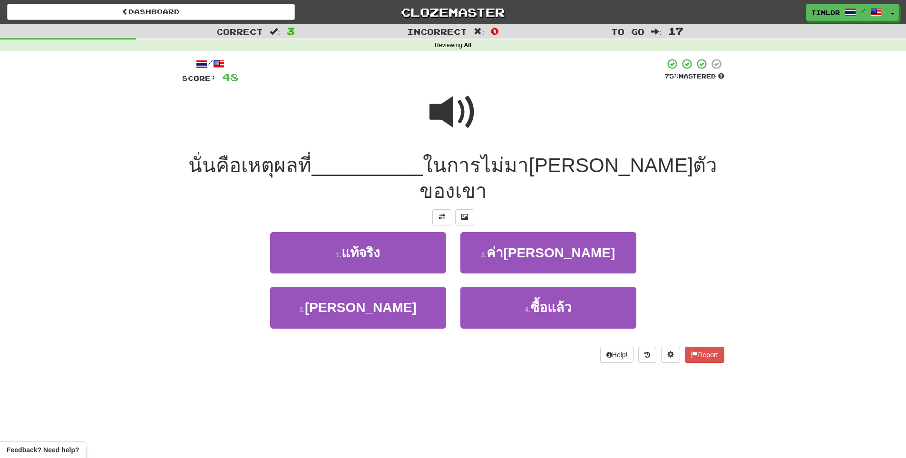
click at [430, 131] on span at bounding box center [453, 112] width 48 height 48
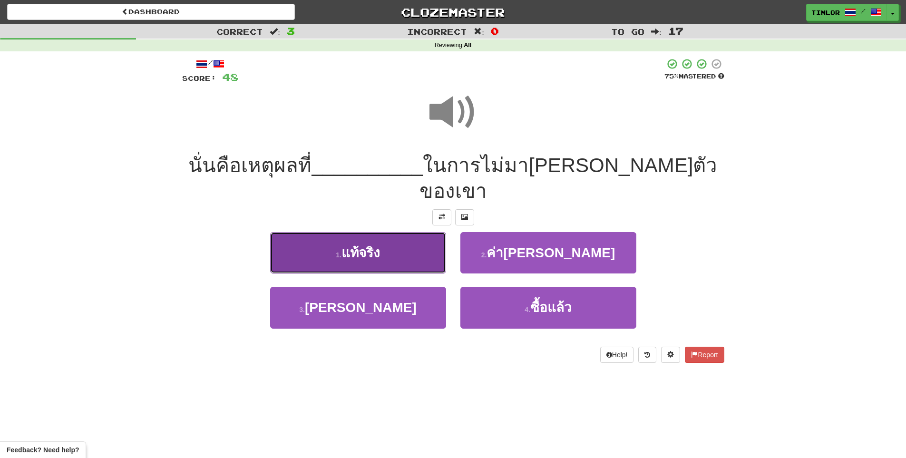
click at [425, 232] on button "1 . แท้จริง" at bounding box center [358, 252] width 176 height 41
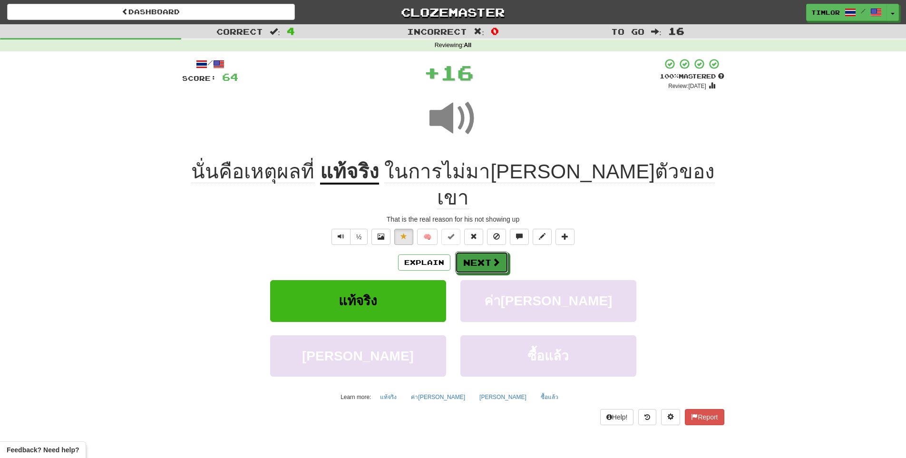
drag, startPoint x: 488, startPoint y: 235, endPoint x: 487, endPoint y: 229, distance: 6.3
click at [487, 251] on button "Next" at bounding box center [481, 262] width 53 height 22
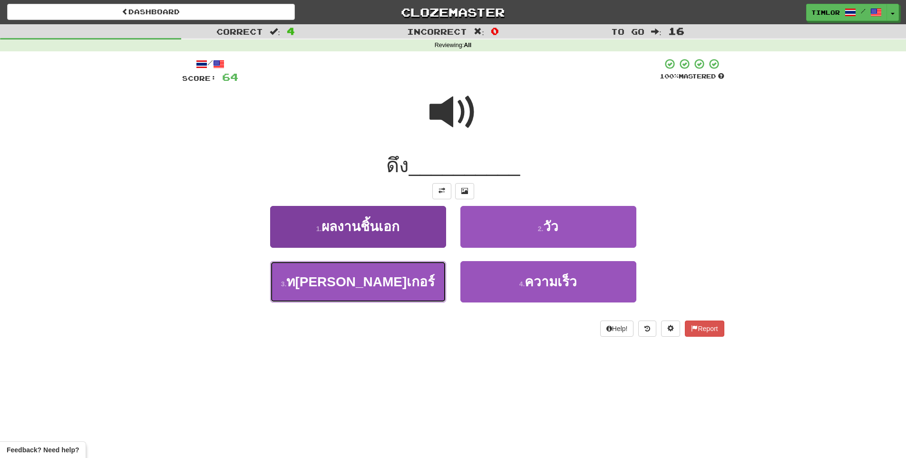
drag, startPoint x: 368, startPoint y: 301, endPoint x: 372, endPoint y: 295, distance: 7.0
click at [368, 300] on button "3 . ทริกเกอร์" at bounding box center [358, 281] width 176 height 41
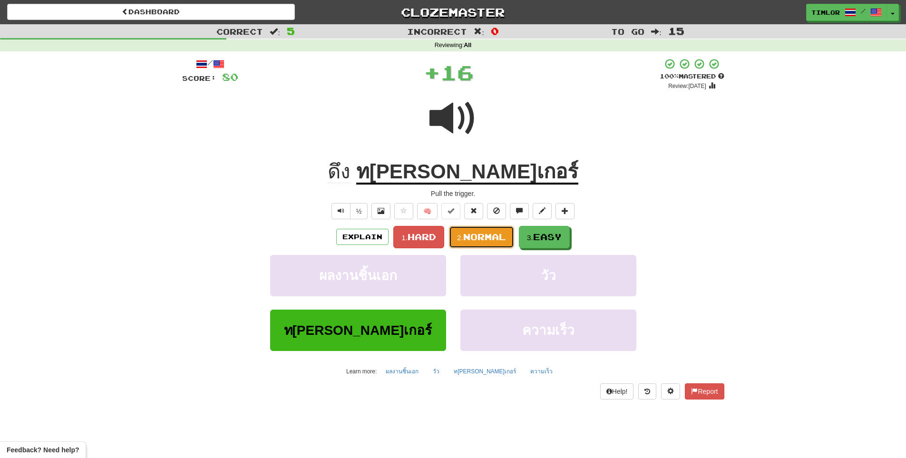
click at [457, 234] on small "2." at bounding box center [460, 237] width 6 height 8
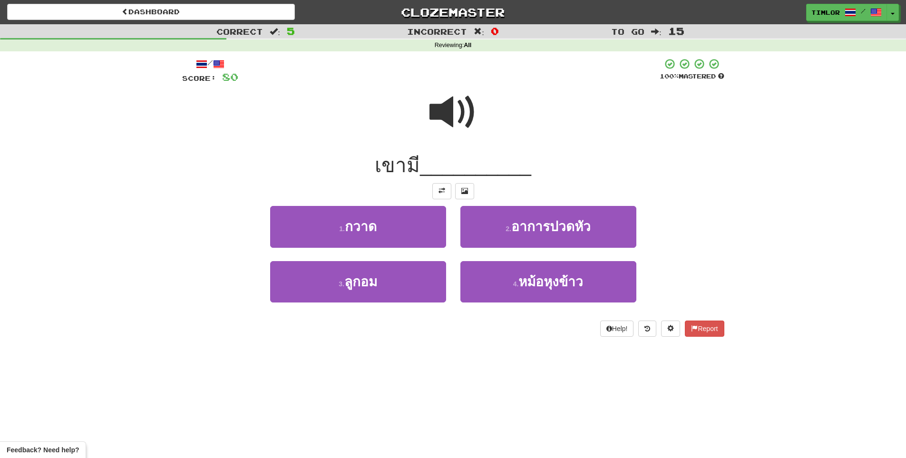
click at [406, 118] on div at bounding box center [453, 119] width 542 height 68
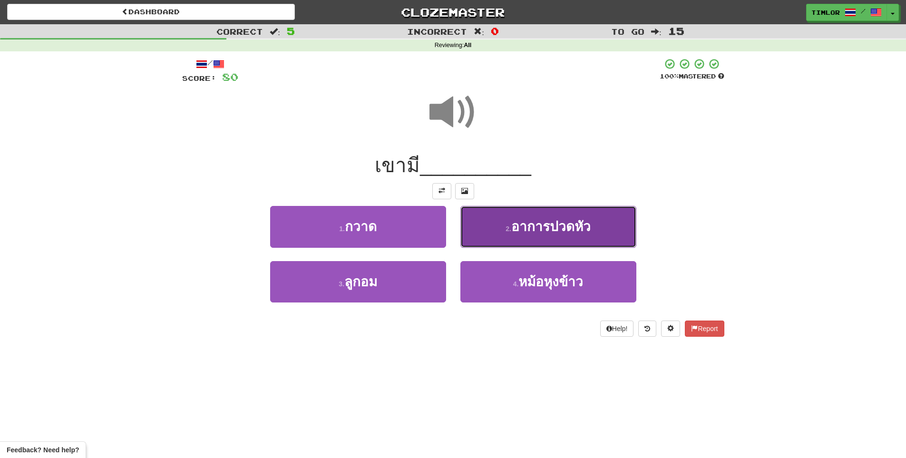
click at [520, 227] on span "อาการปวดหัว" at bounding box center [550, 226] width 79 height 15
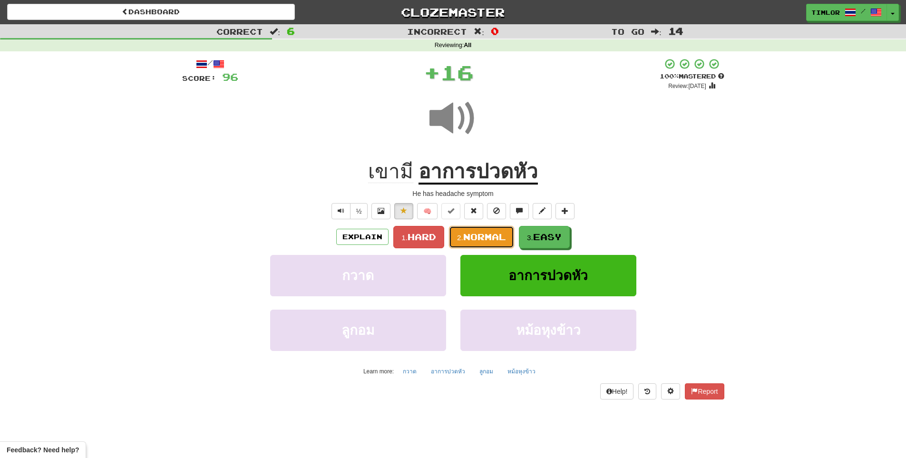
click at [507, 239] on button "2. Normal" at bounding box center [481, 237] width 65 height 22
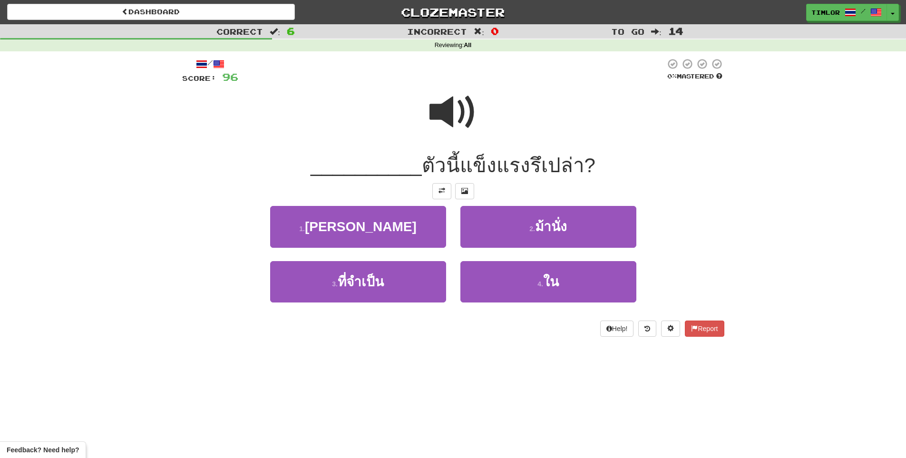
click at [461, 135] on span at bounding box center [453, 112] width 48 height 48
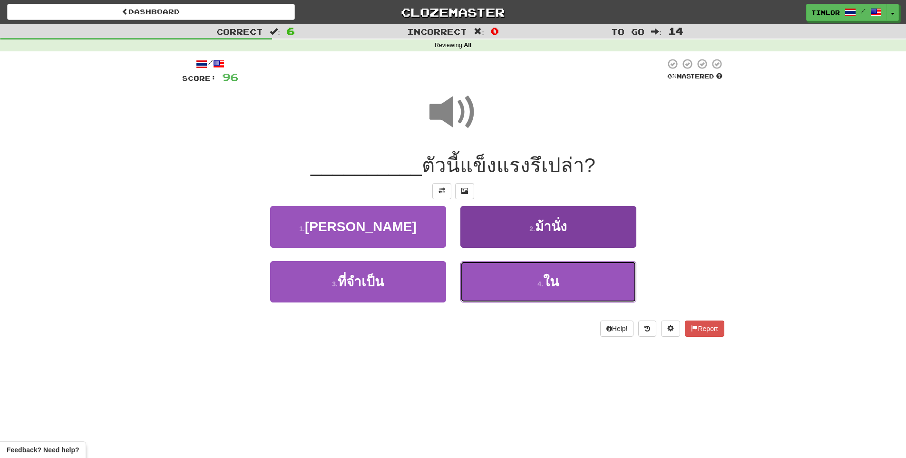
click at [506, 266] on button "4 . ใน" at bounding box center [548, 281] width 176 height 41
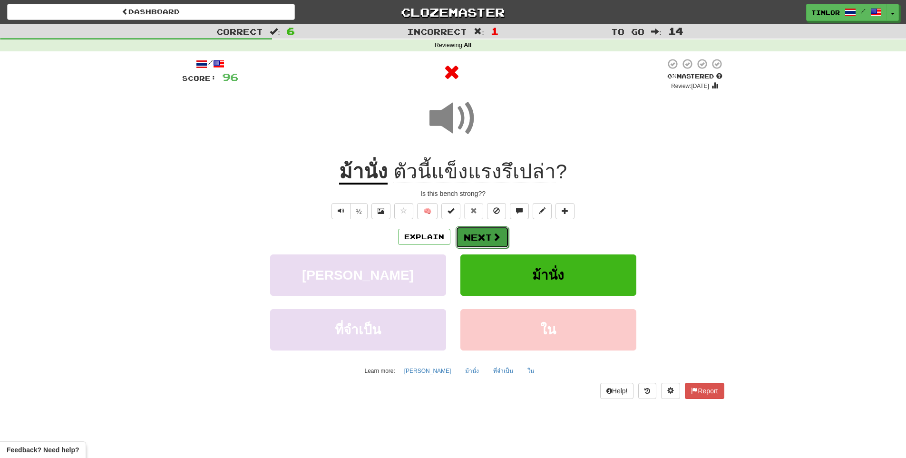
click at [474, 232] on button "Next" at bounding box center [481, 237] width 53 height 22
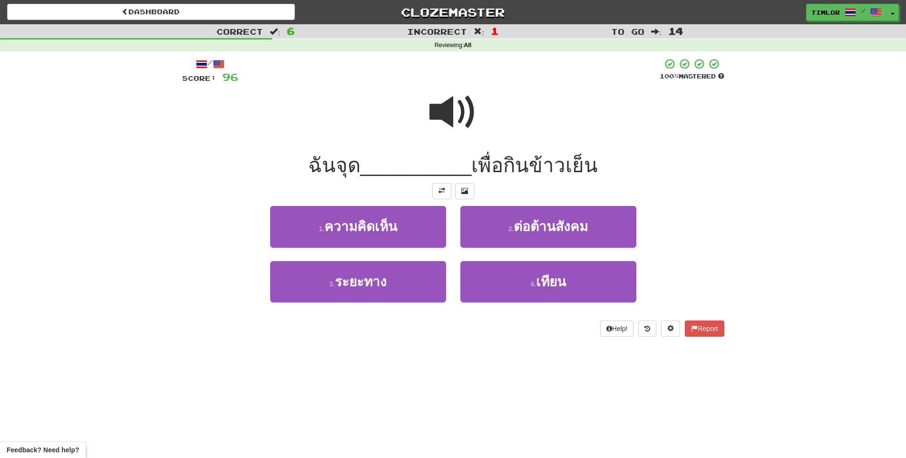
click at [466, 141] on div at bounding box center [453, 119] width 542 height 68
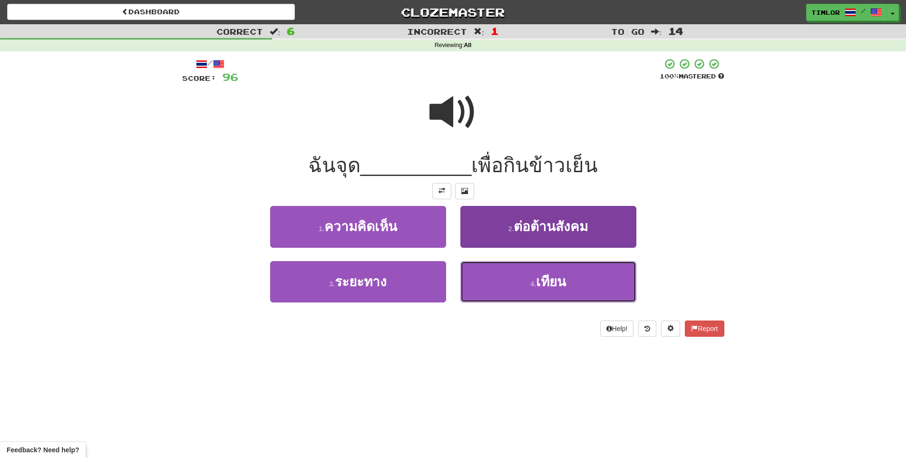
click at [481, 280] on button "4 . เทียน" at bounding box center [548, 281] width 176 height 41
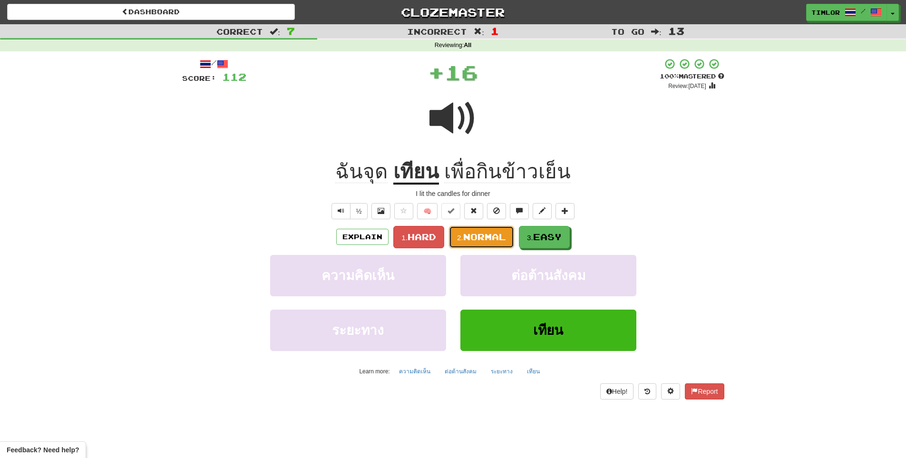
click at [489, 242] on button "2. Normal" at bounding box center [481, 237] width 65 height 22
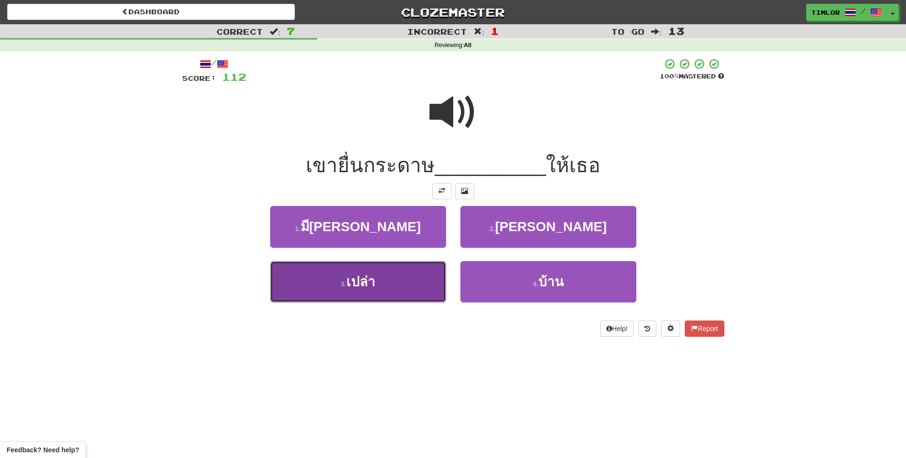
click at [402, 294] on button "3 . เปล่า" at bounding box center [358, 281] width 176 height 41
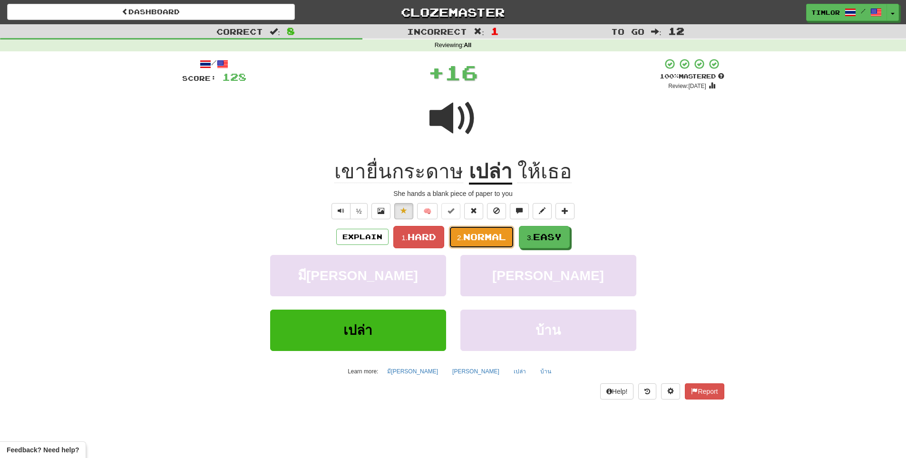
click at [468, 237] on span "Normal" at bounding box center [484, 236] width 43 height 10
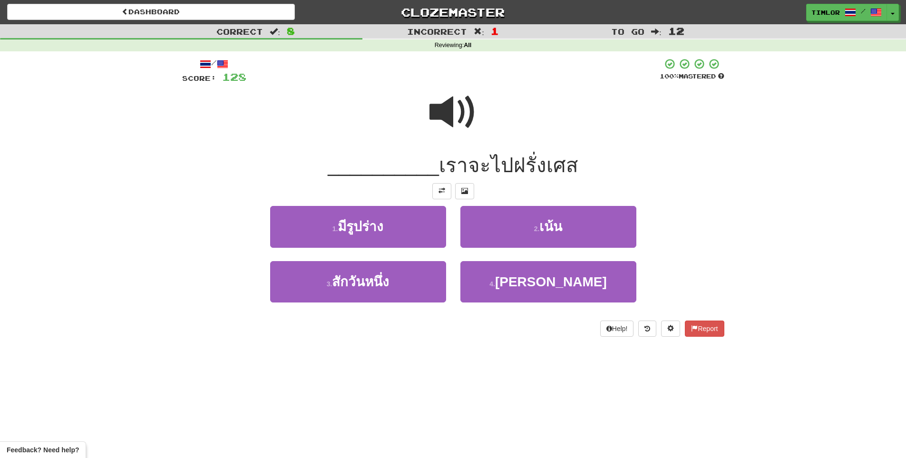
click at [433, 108] on span at bounding box center [453, 112] width 48 height 48
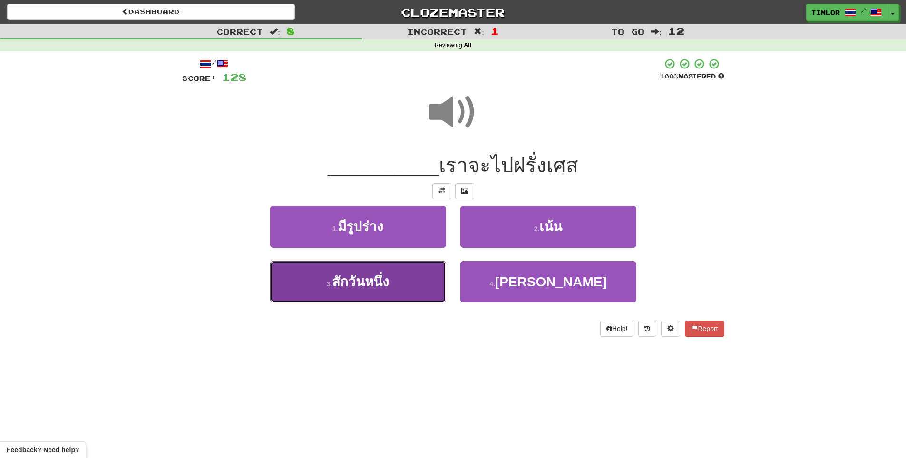
click at [408, 288] on button "3 . สักวันหนึ่ง" at bounding box center [358, 281] width 176 height 41
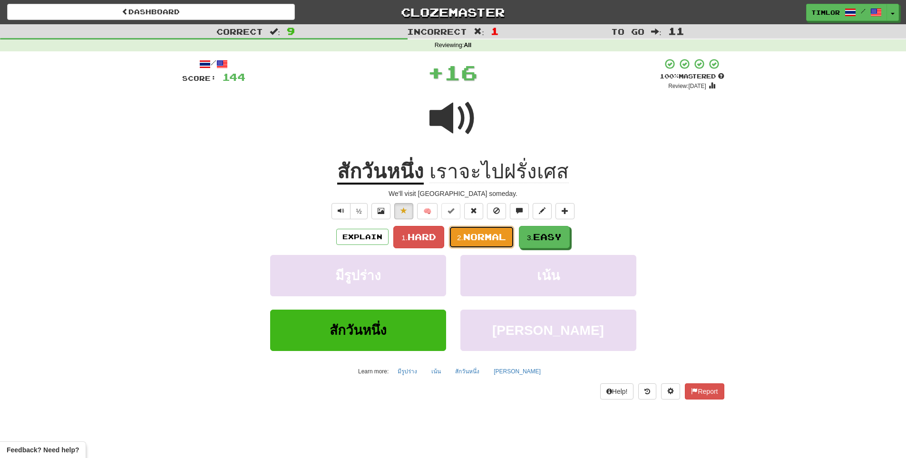
click at [470, 246] on button "2. Normal" at bounding box center [481, 237] width 65 height 22
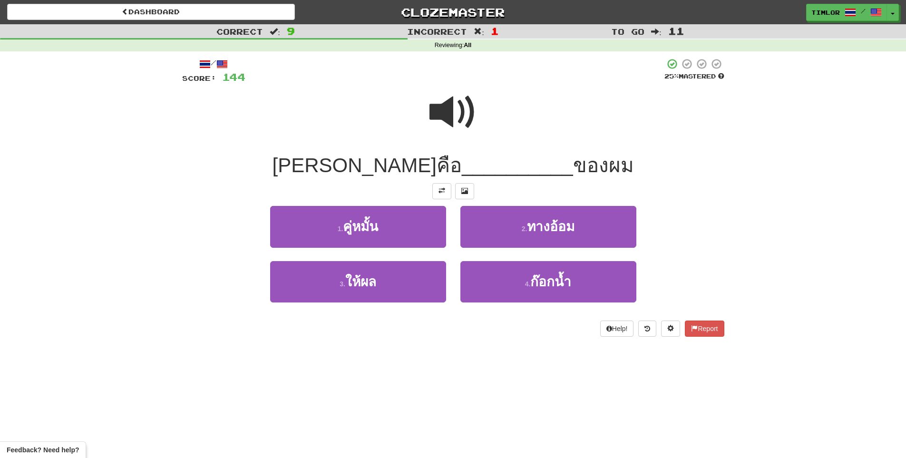
click at [439, 122] on span at bounding box center [453, 112] width 48 height 48
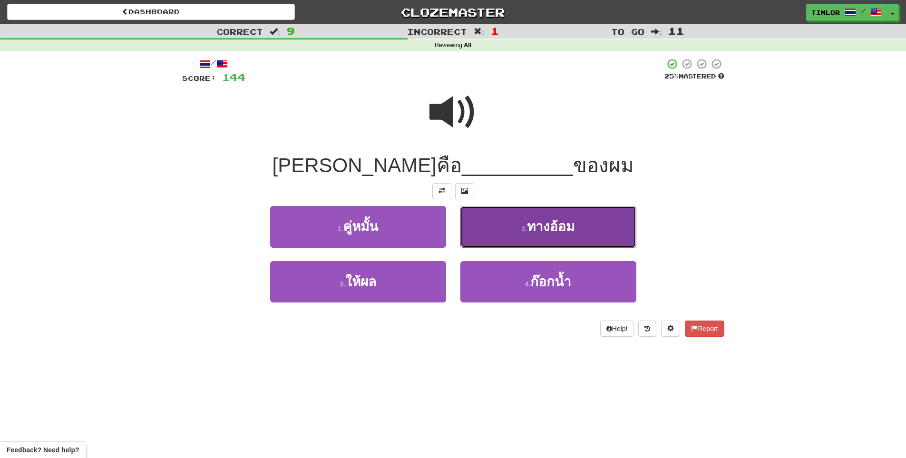
click at [501, 222] on button "2 . ทางอ้อม" at bounding box center [548, 226] width 176 height 41
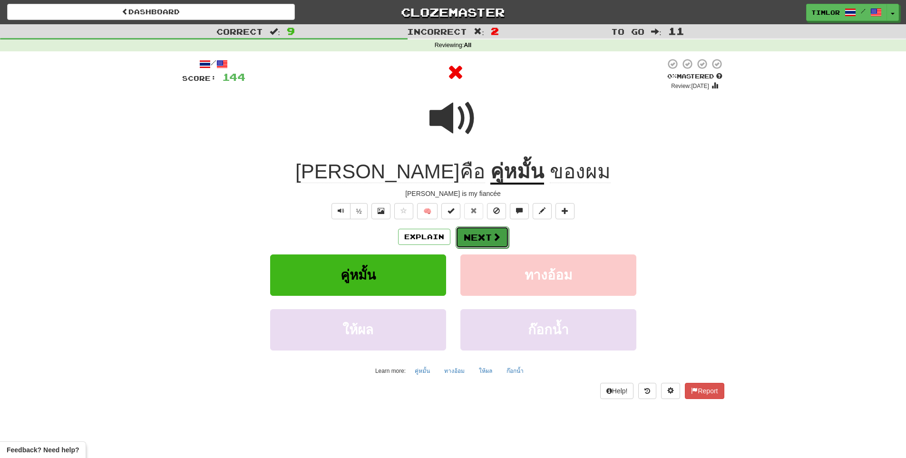
click at [492, 235] on span at bounding box center [496, 236] width 9 height 9
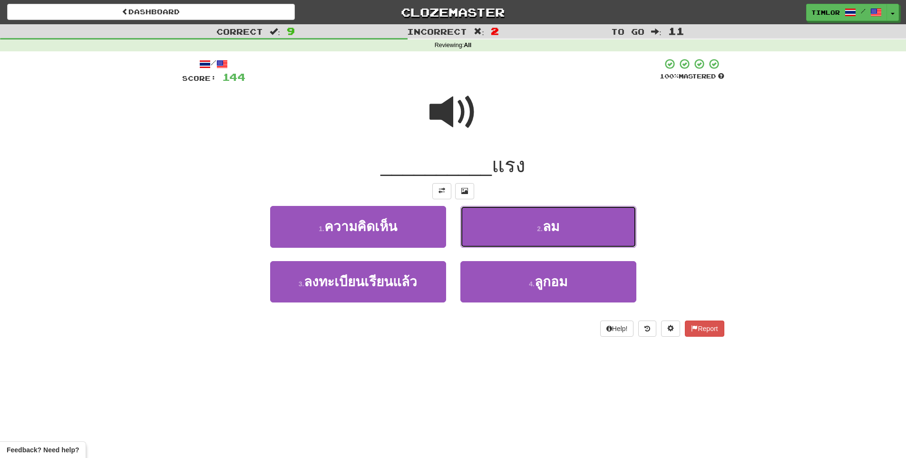
click at [492, 212] on button "2 . ลม" at bounding box center [548, 226] width 176 height 41
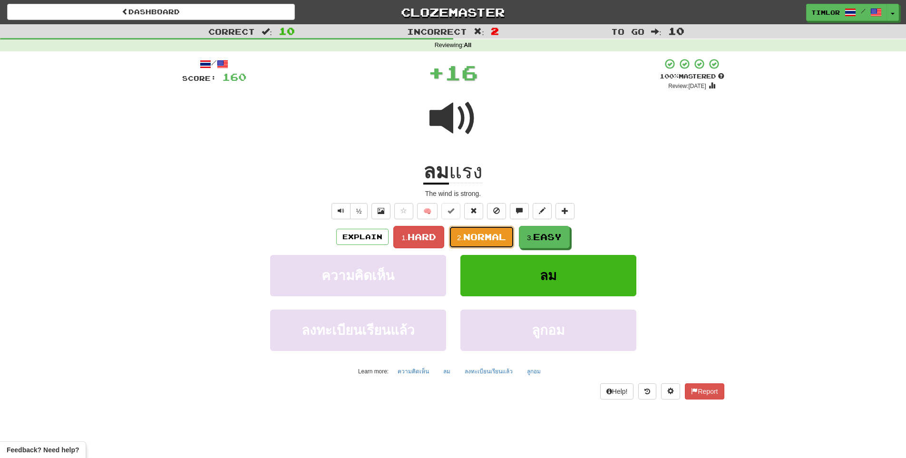
click at [480, 233] on span "Normal" at bounding box center [484, 236] width 43 height 10
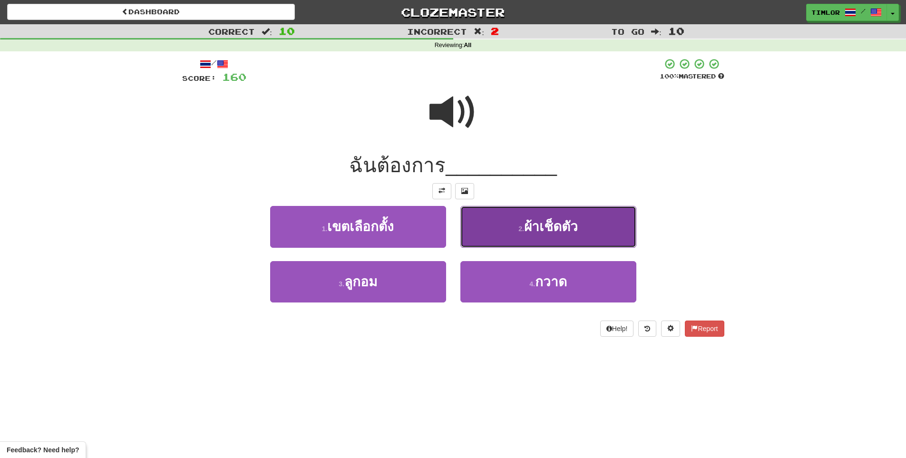
click at [478, 230] on button "2 . ผ้าเช็ดตัว" at bounding box center [548, 226] width 176 height 41
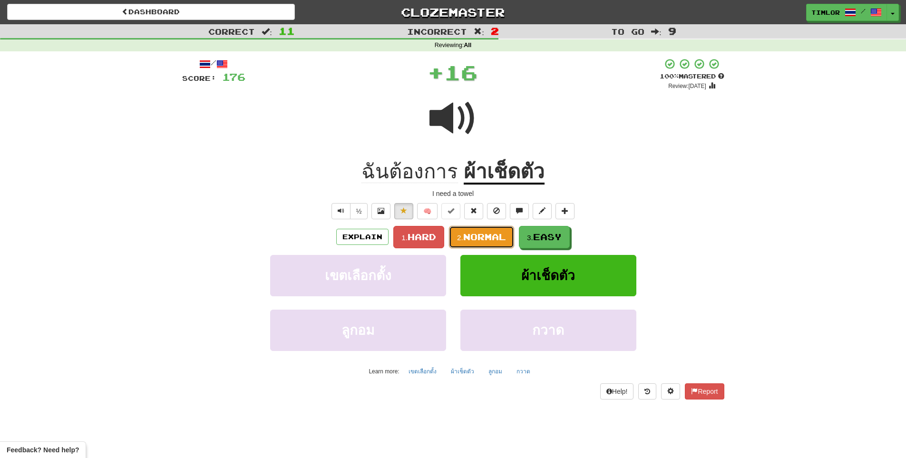
click at [478, 230] on button "2. Normal" at bounding box center [481, 237] width 65 height 22
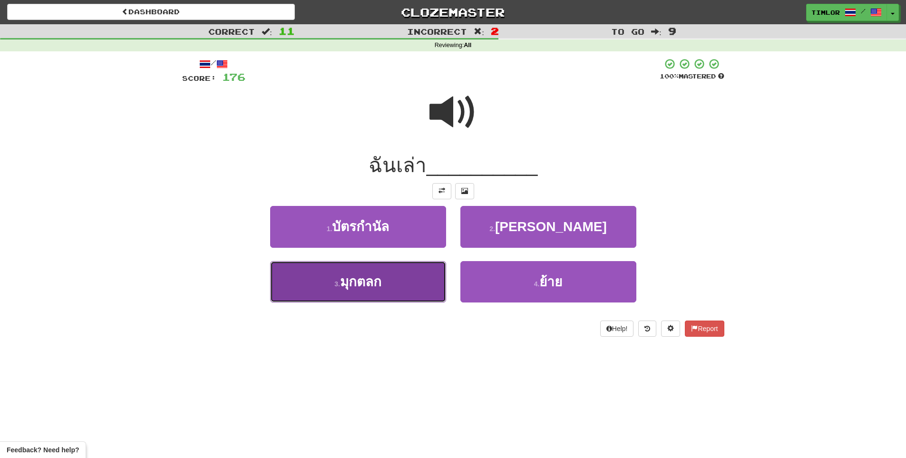
click at [390, 285] on button "3 . มุกตลก" at bounding box center [358, 281] width 176 height 41
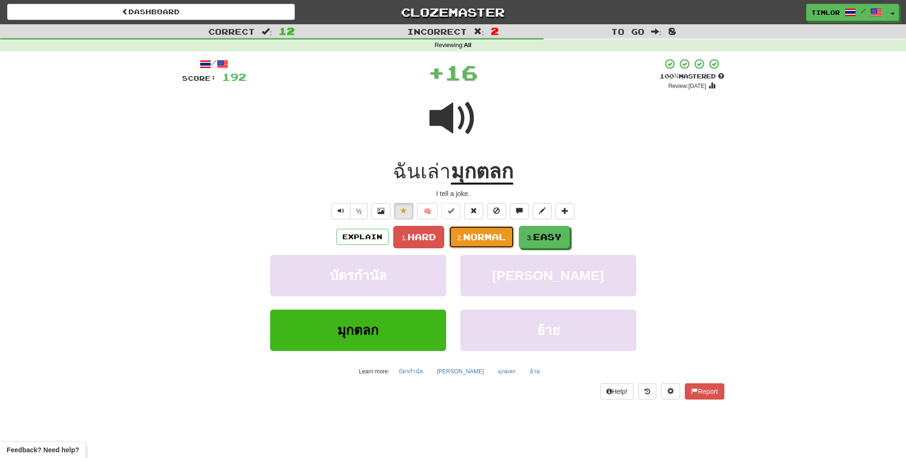
click at [469, 238] on span "Normal" at bounding box center [484, 236] width 43 height 10
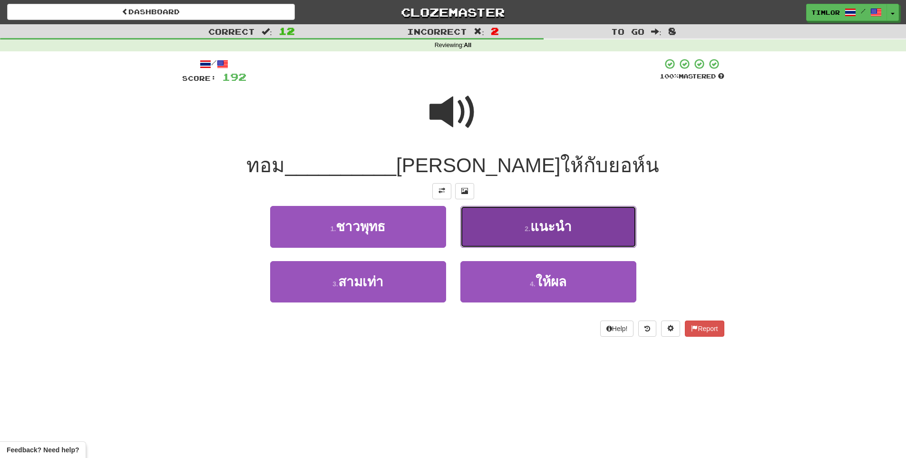
click at [472, 221] on button "2 . แนะนํา" at bounding box center [548, 226] width 176 height 41
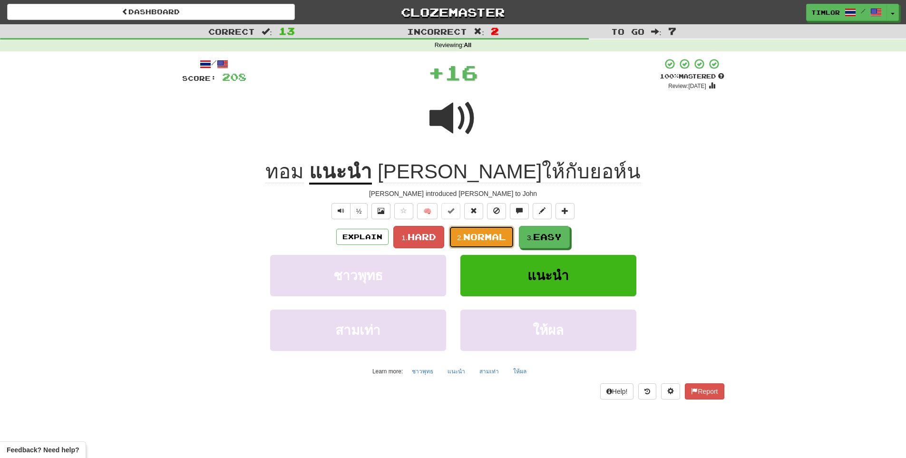
click at [472, 246] on button "2. Normal" at bounding box center [481, 237] width 65 height 22
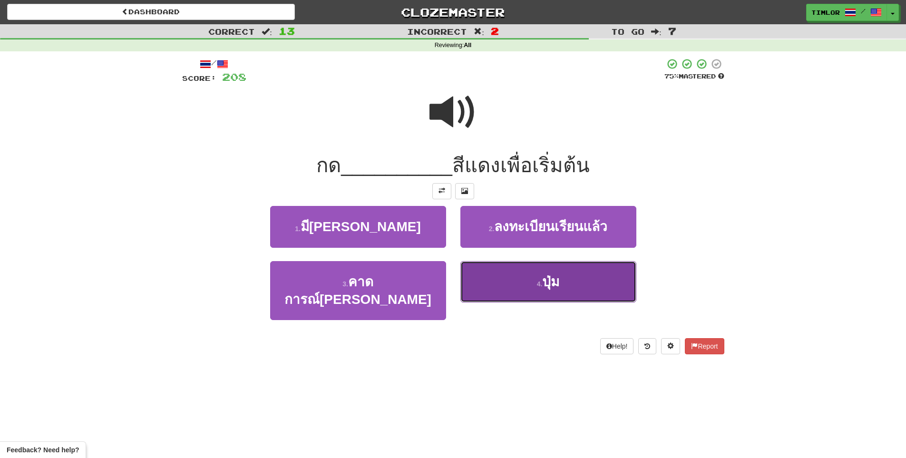
click at [492, 295] on button "4 . ปุ่ม" at bounding box center [548, 281] width 176 height 41
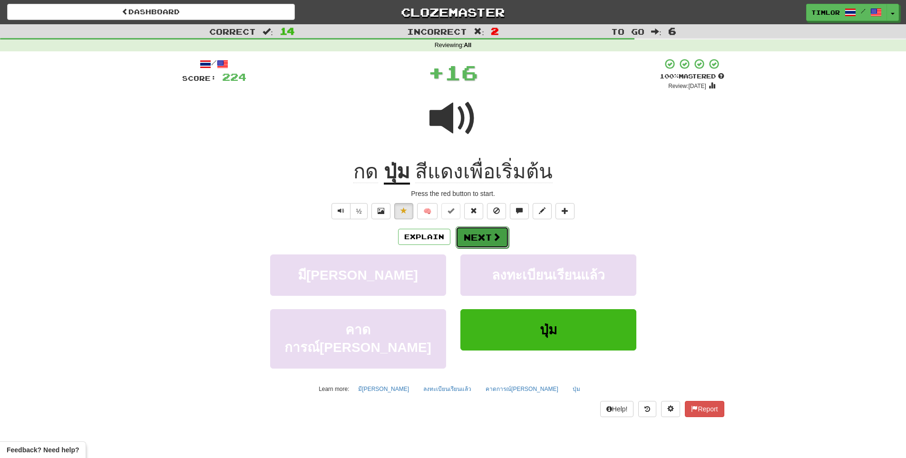
click at [496, 234] on span at bounding box center [496, 236] width 9 height 9
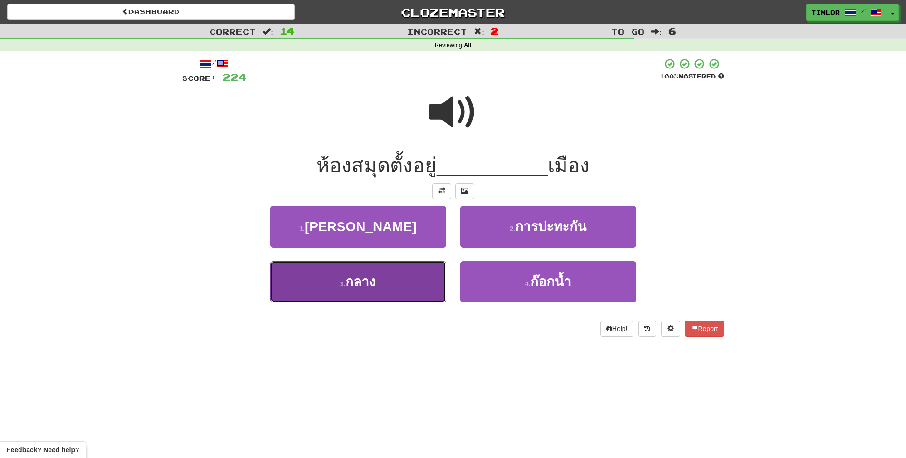
click at [379, 288] on button "3 . กลาง" at bounding box center [358, 281] width 176 height 41
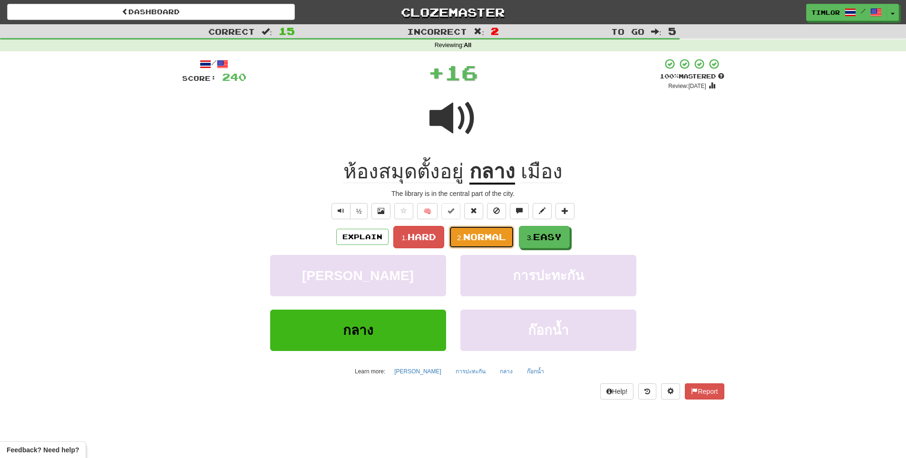
click at [492, 242] on button "2. Normal" at bounding box center [481, 237] width 65 height 22
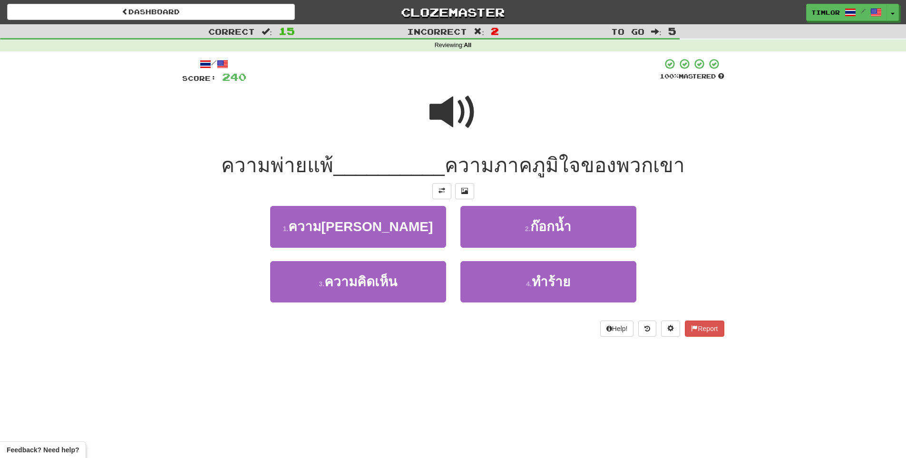
click at [474, 116] on span at bounding box center [453, 112] width 48 height 48
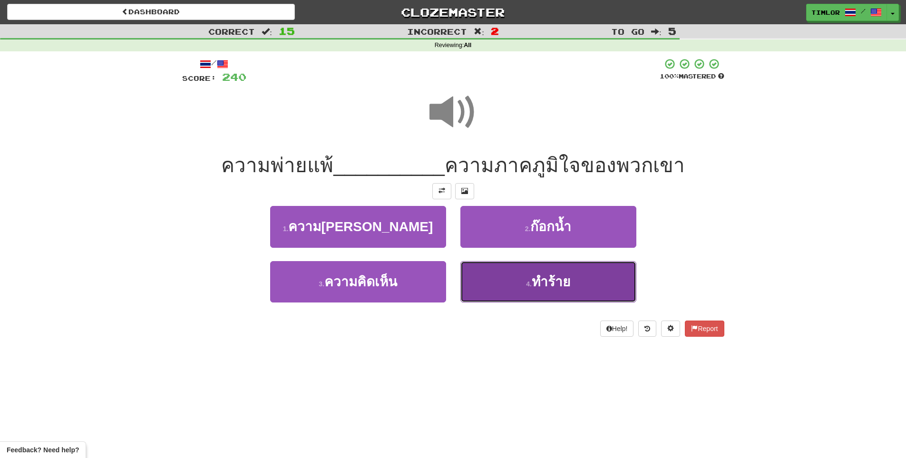
click at [495, 282] on button "4 . ทำร้าย" at bounding box center [548, 281] width 176 height 41
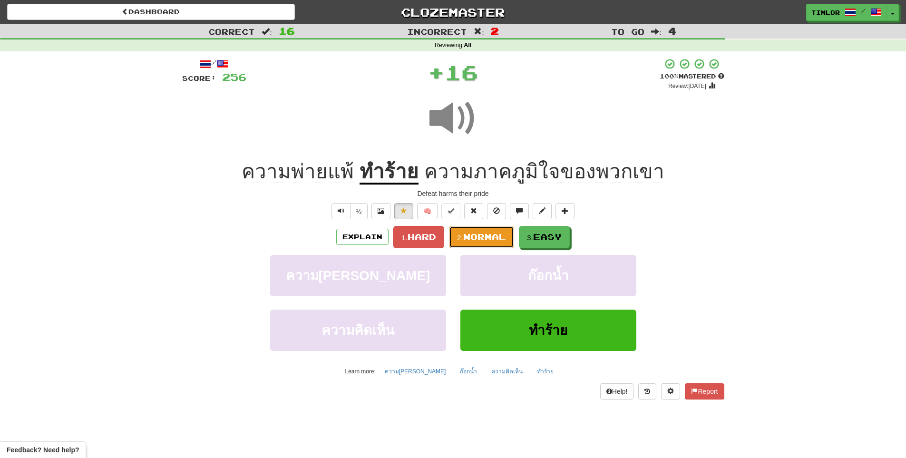
click at [494, 244] on button "2. Normal" at bounding box center [481, 237] width 65 height 22
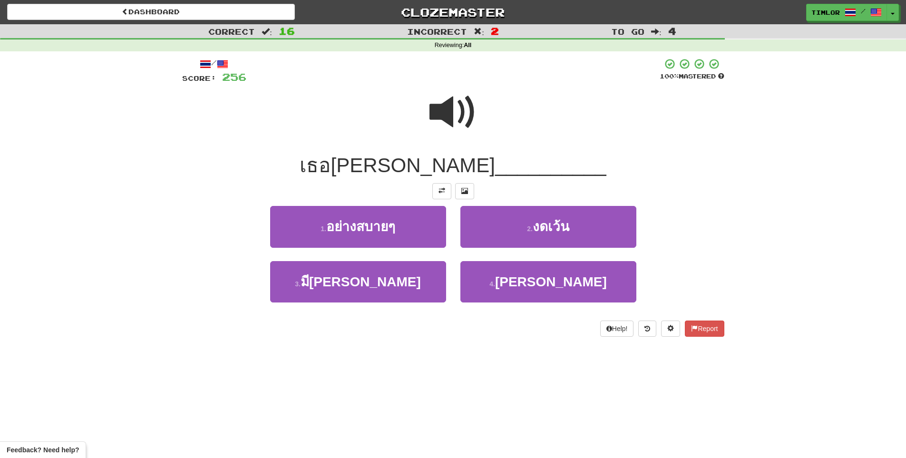
click at [471, 124] on span at bounding box center [453, 112] width 48 height 48
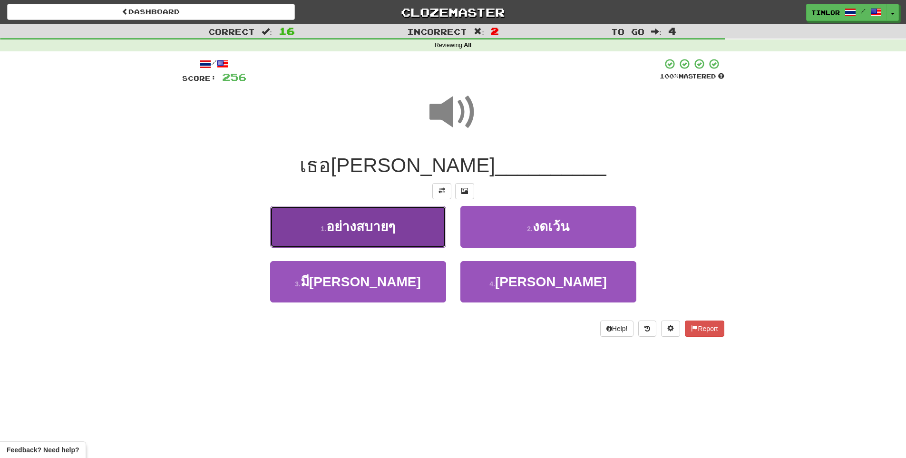
click at [419, 231] on button "1 . อย่างสบายๆ" at bounding box center [358, 226] width 176 height 41
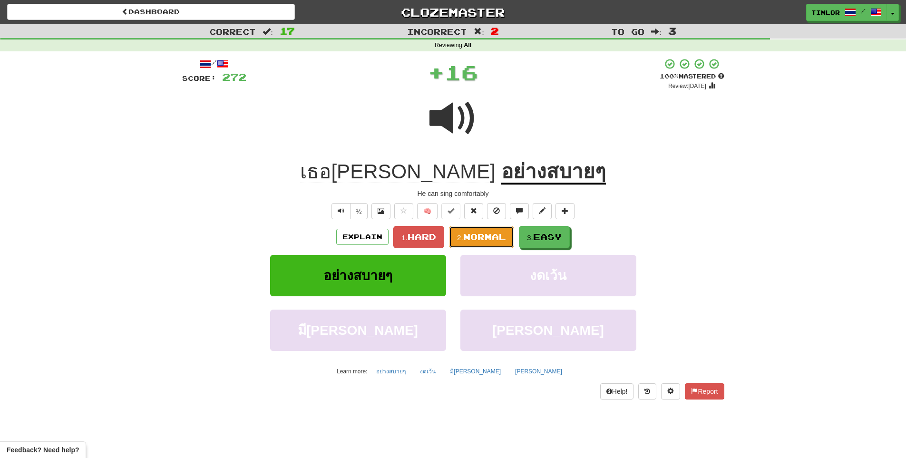
click at [475, 238] on span "Normal" at bounding box center [484, 236] width 43 height 10
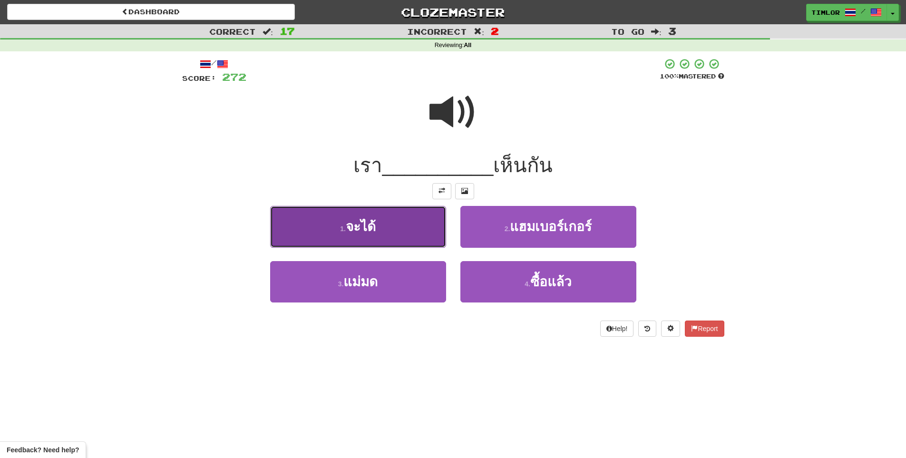
click at [415, 235] on button "1 . จะได้" at bounding box center [358, 226] width 176 height 41
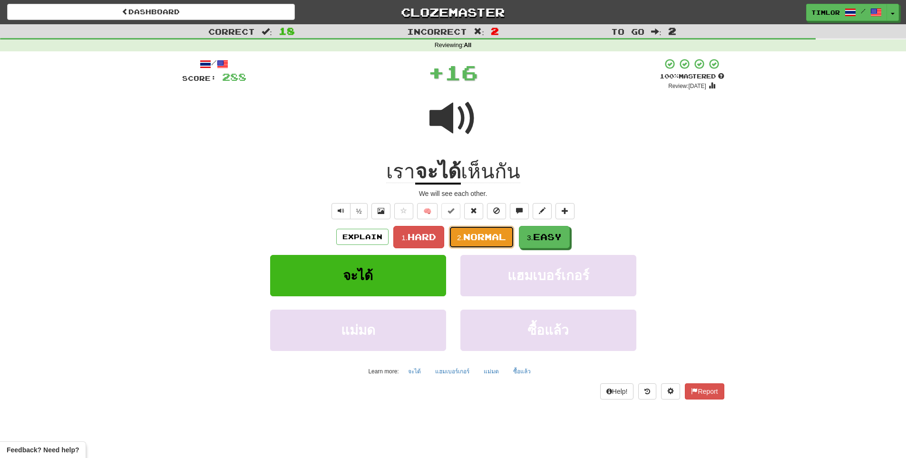
click at [470, 242] on button "2. Normal" at bounding box center [481, 237] width 65 height 22
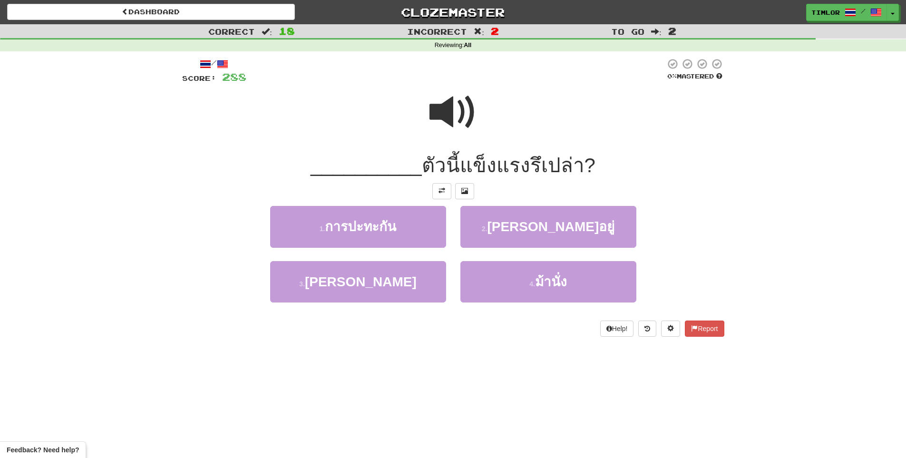
click at [442, 135] on span at bounding box center [453, 112] width 48 height 48
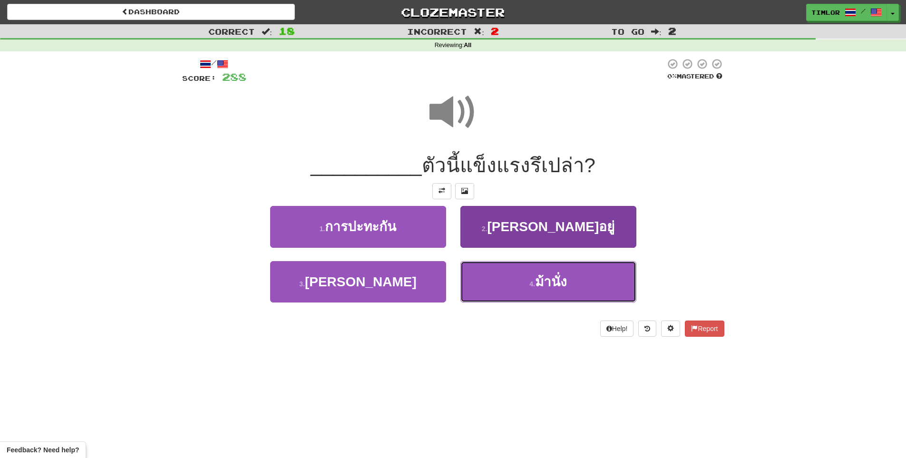
click at [531, 265] on button "4 . ม้านั่ง" at bounding box center [548, 281] width 176 height 41
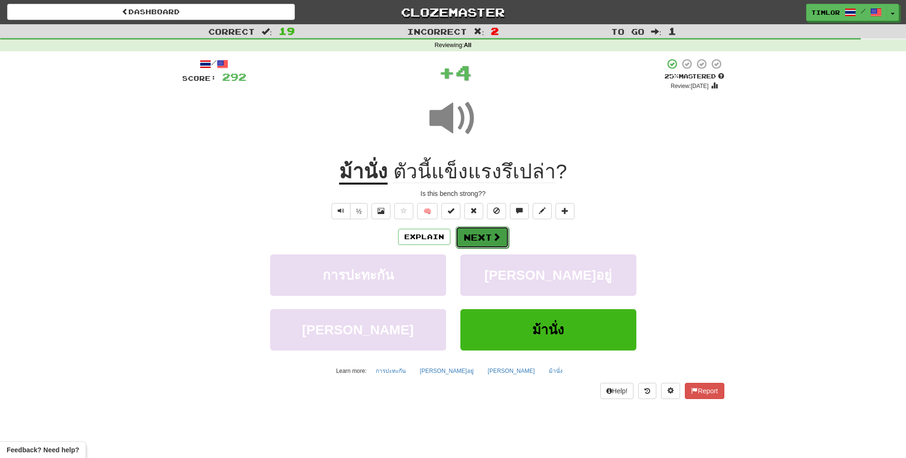
click at [466, 237] on button "Next" at bounding box center [481, 237] width 53 height 22
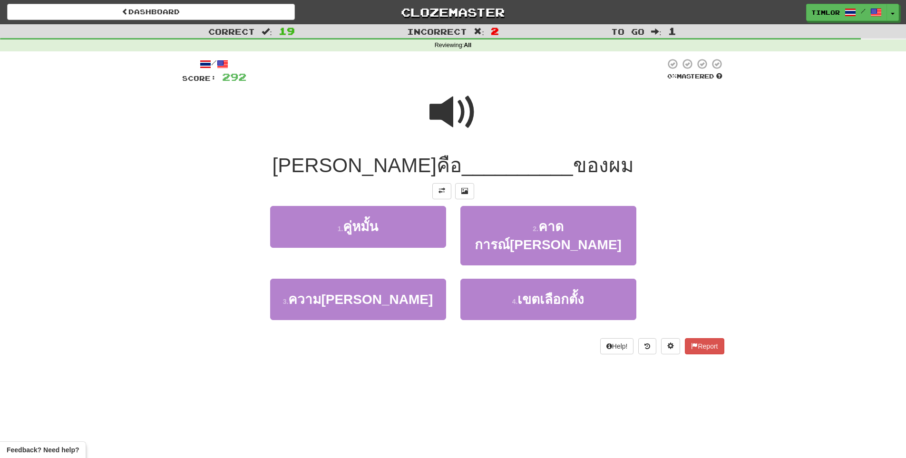
click at [472, 120] on span at bounding box center [453, 112] width 48 height 48
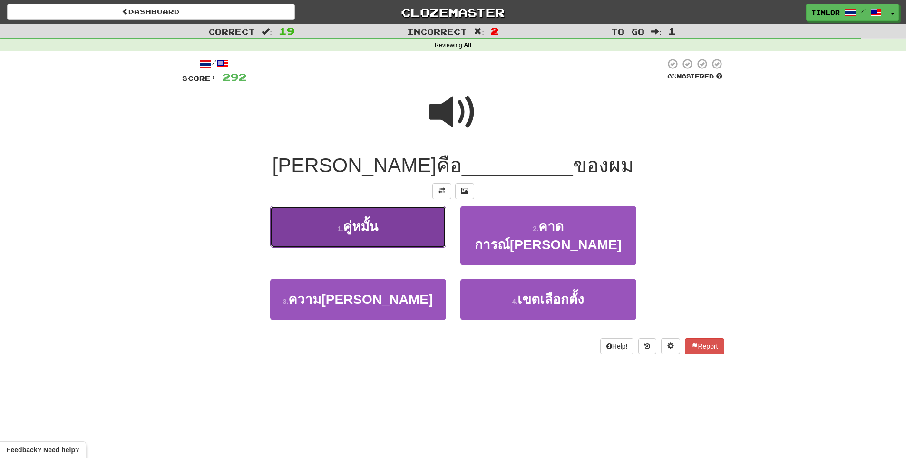
click at [413, 209] on button "1 . คู่หมั้น" at bounding box center [358, 226] width 176 height 41
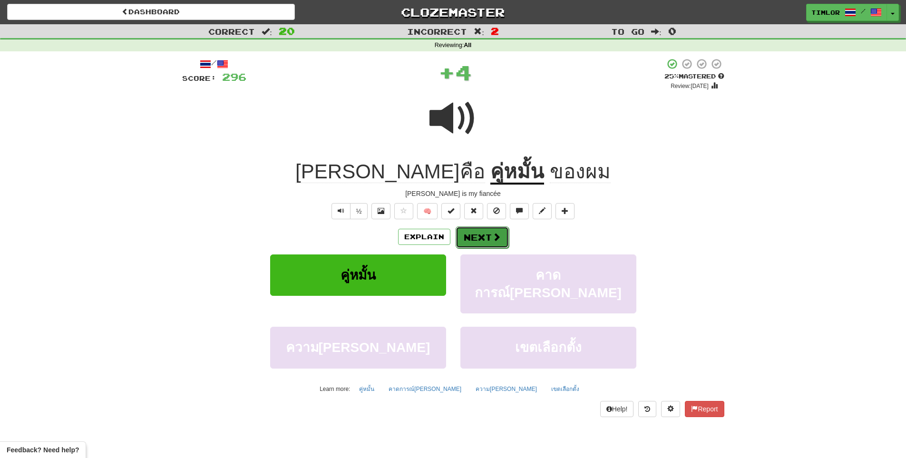
click at [466, 237] on button "Next" at bounding box center [481, 237] width 53 height 22
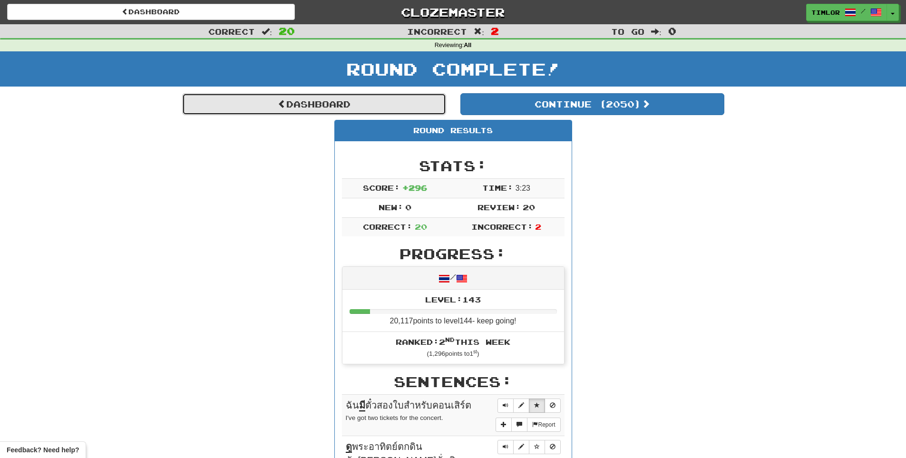
click at [376, 94] on link "Dashboard" at bounding box center [314, 104] width 264 height 22
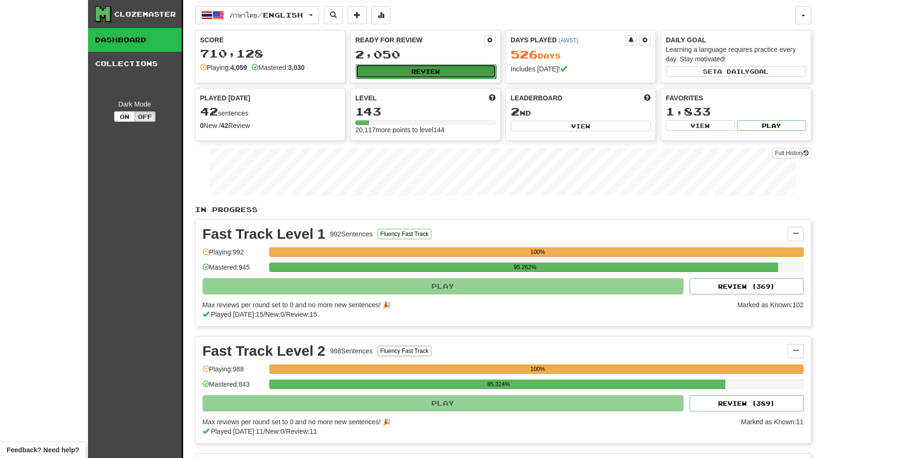
click at [409, 67] on button "Review" at bounding box center [426, 71] width 140 height 14
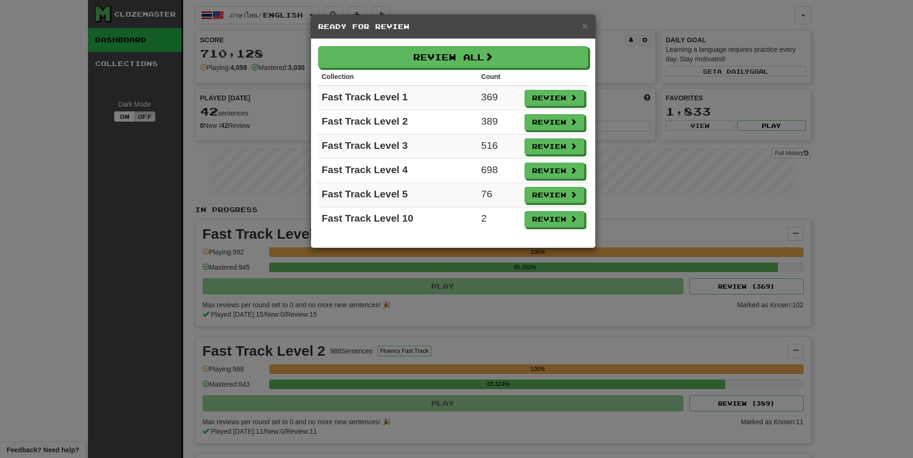
click at [634, 15] on div "× Ready for Review Review All Collection Count Fast Track Level 1 369 Review Fa…" at bounding box center [456, 229] width 913 height 458
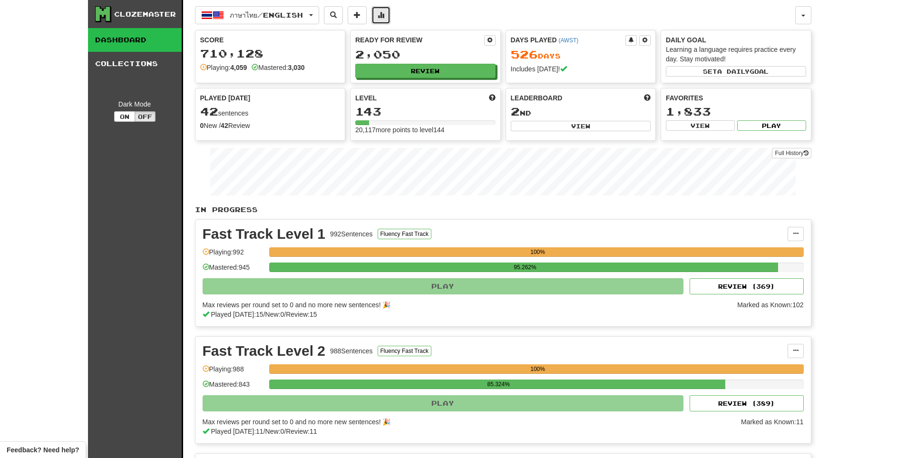
click at [390, 23] on button at bounding box center [380, 15] width 19 height 18
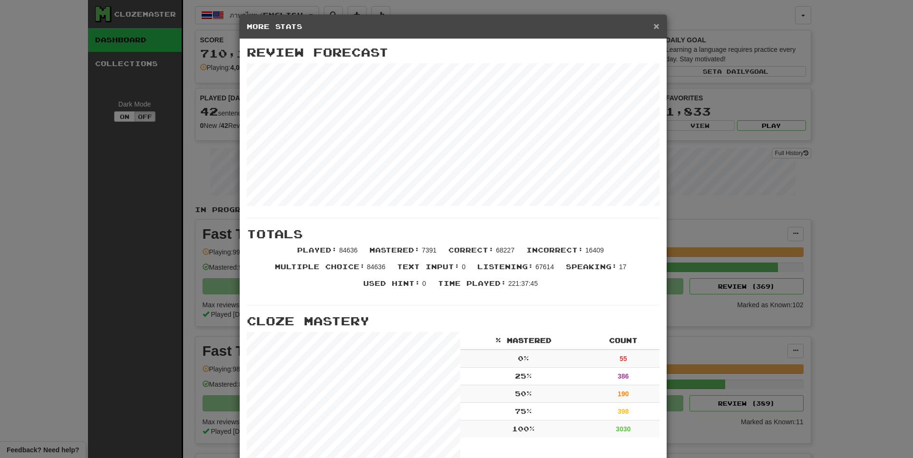
click at [653, 25] on span "×" at bounding box center [656, 25] width 6 height 11
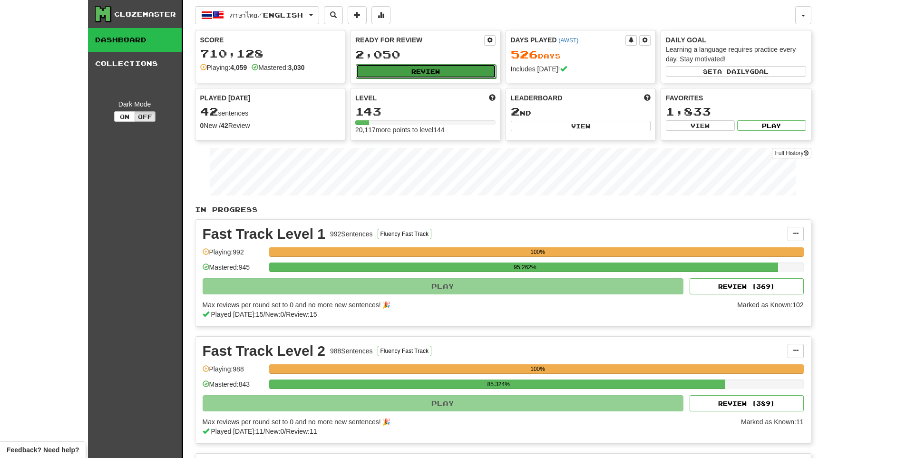
click at [459, 67] on button "Review" at bounding box center [426, 71] width 140 height 14
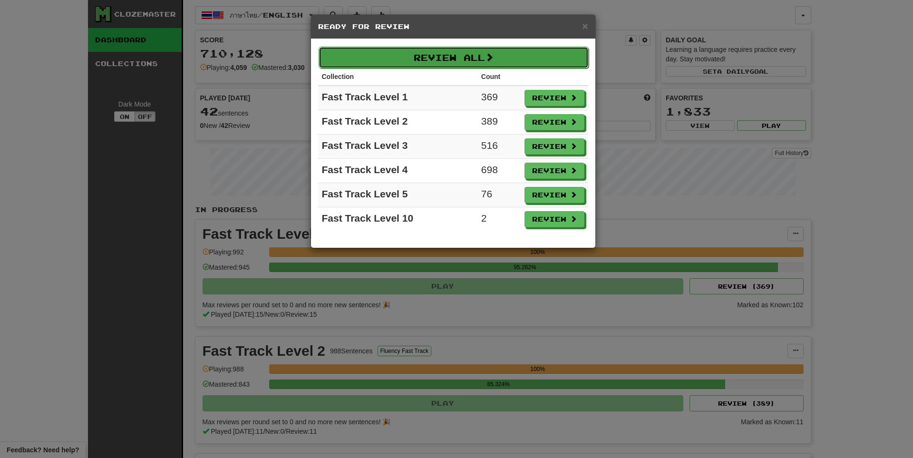
click at [458, 61] on button "Review All" at bounding box center [453, 58] width 270 height 22
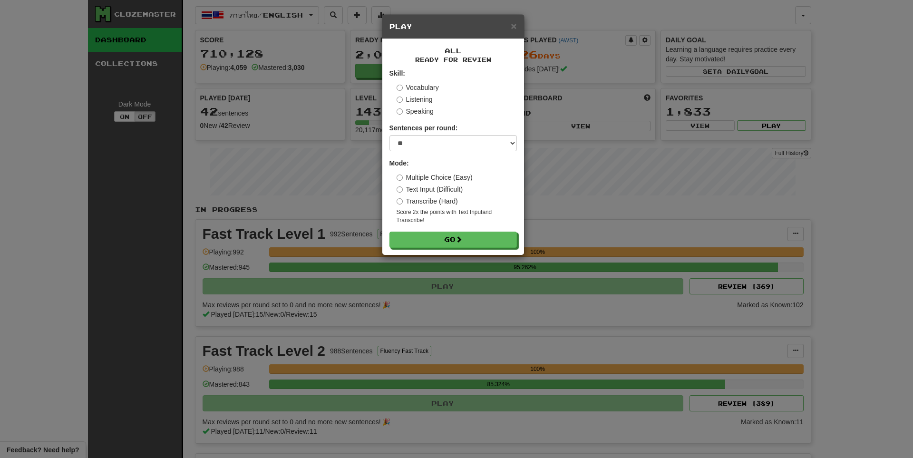
click at [443, 132] on label "Sentences per round:" at bounding box center [423, 128] width 68 height 10
click at [441, 140] on select "* ** ** ** ** ** *** ********" at bounding box center [452, 143] width 127 height 16
select select "**"
click at [389, 135] on select "* ** ** ** ** ** *** ********" at bounding box center [452, 143] width 127 height 16
click at [488, 239] on button "Go" at bounding box center [453, 240] width 127 height 16
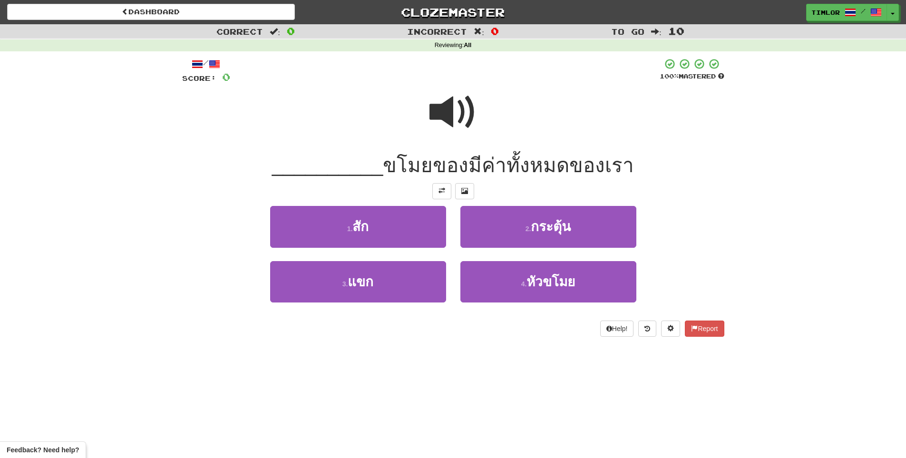
click at [461, 122] on span at bounding box center [453, 112] width 48 height 48
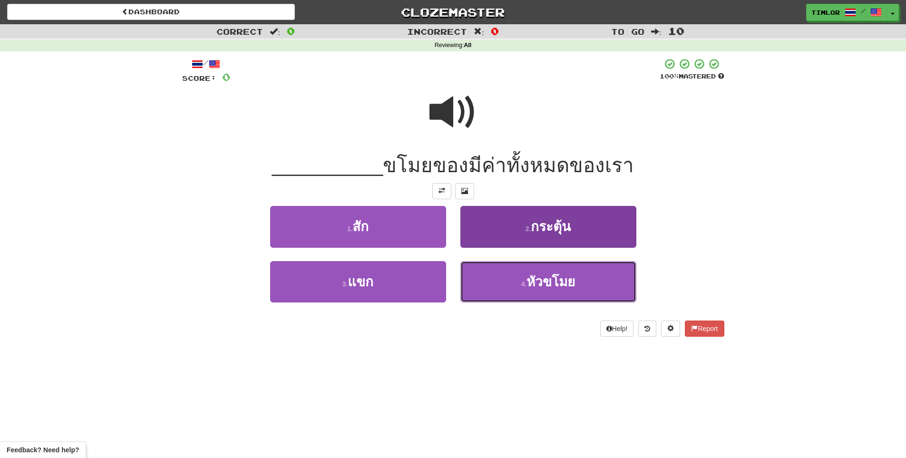
click at [522, 274] on button "4 . หัวขโมย" at bounding box center [548, 281] width 176 height 41
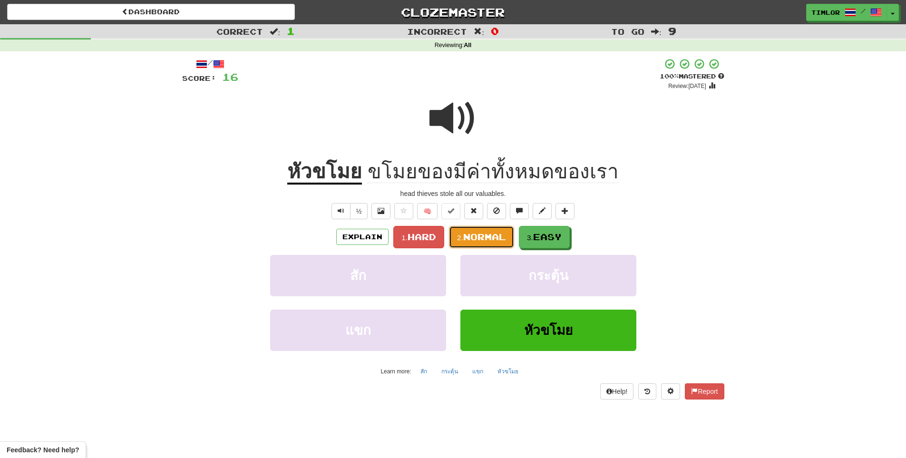
click at [496, 243] on button "2. Normal" at bounding box center [481, 237] width 65 height 22
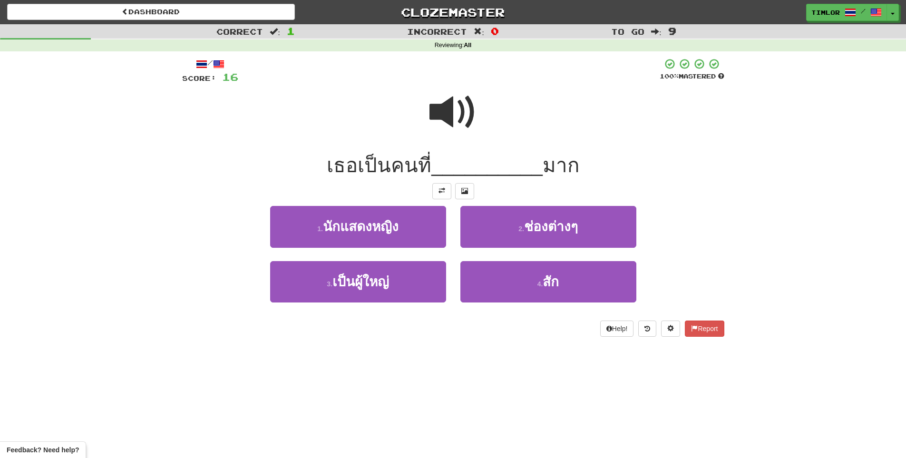
click at [426, 117] on div at bounding box center [453, 119] width 542 height 68
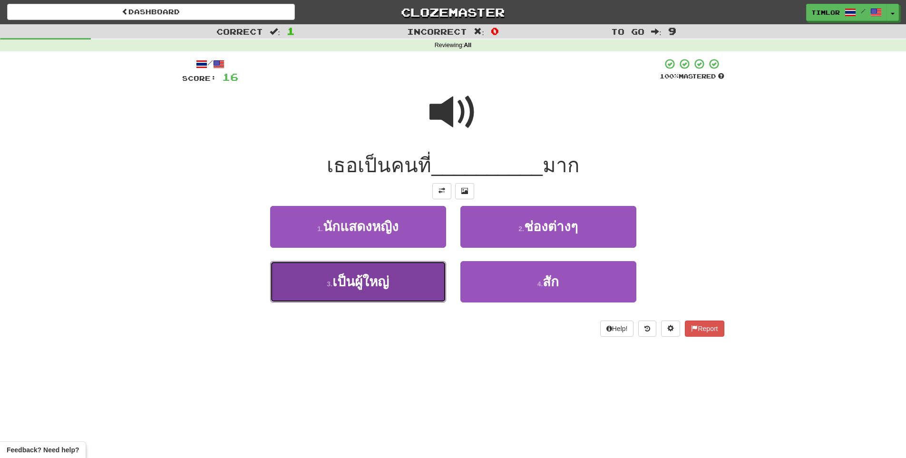
click at [389, 270] on button "3 . เป็นผู้ใหญ่" at bounding box center [358, 281] width 176 height 41
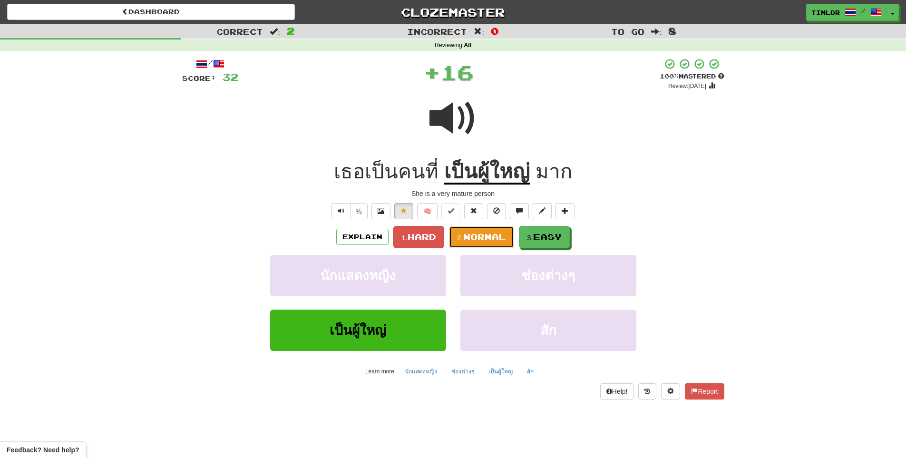
click at [478, 241] on span "Normal" at bounding box center [484, 236] width 43 height 10
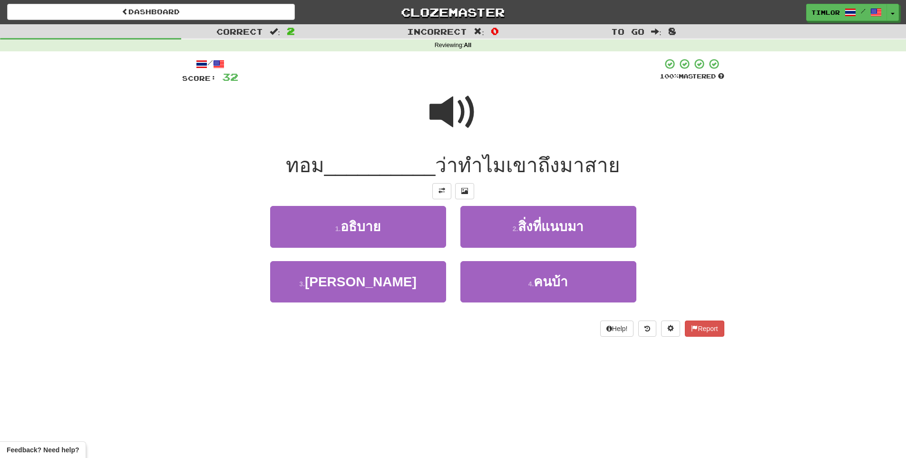
click at [466, 81] on div at bounding box center [448, 71] width 421 height 26
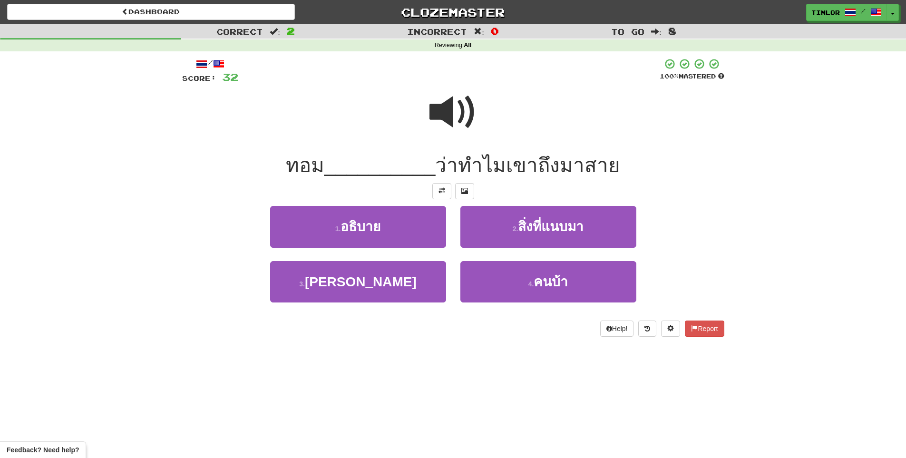
click at [454, 124] on span at bounding box center [453, 112] width 48 height 48
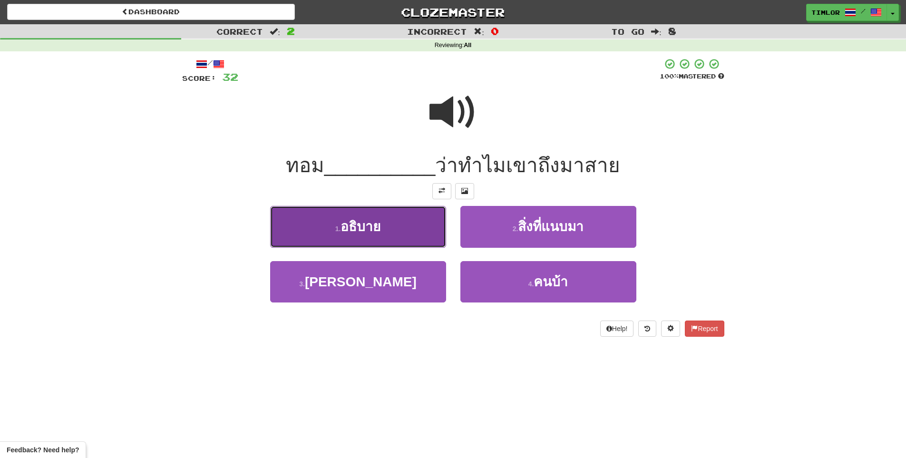
click at [411, 225] on button "1 . อธิบาย" at bounding box center [358, 226] width 176 height 41
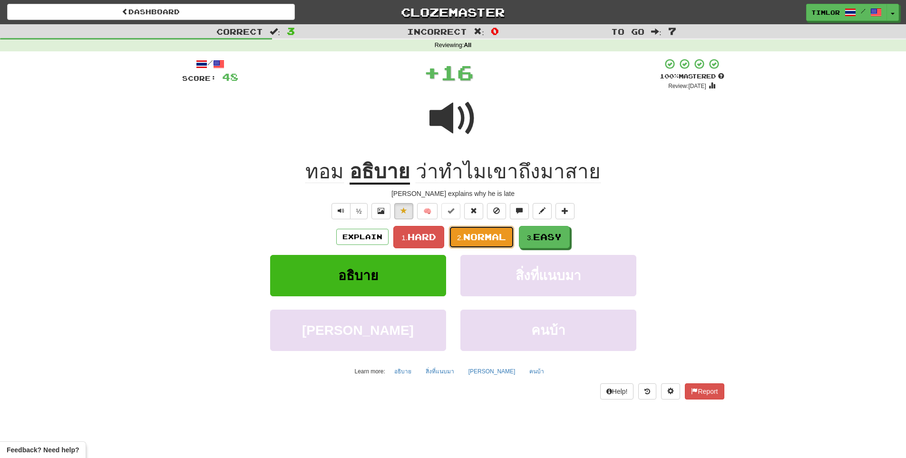
click at [495, 238] on span "Normal" at bounding box center [484, 236] width 43 height 10
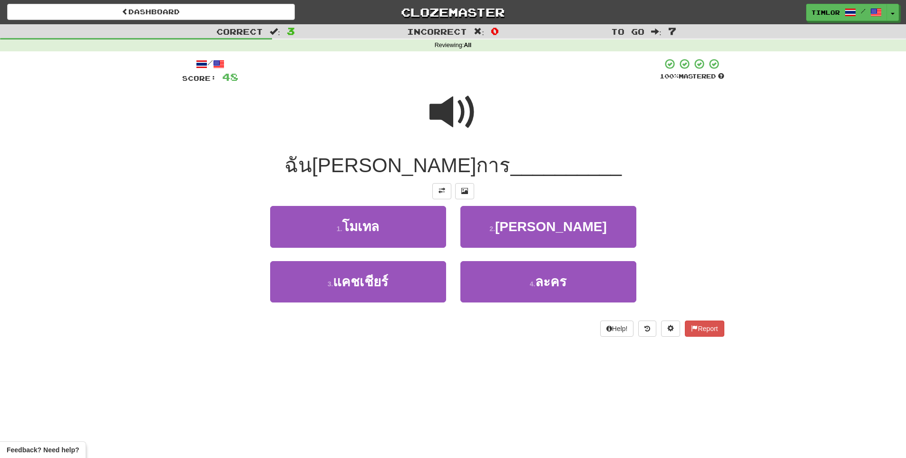
click at [439, 112] on span at bounding box center [453, 112] width 48 height 48
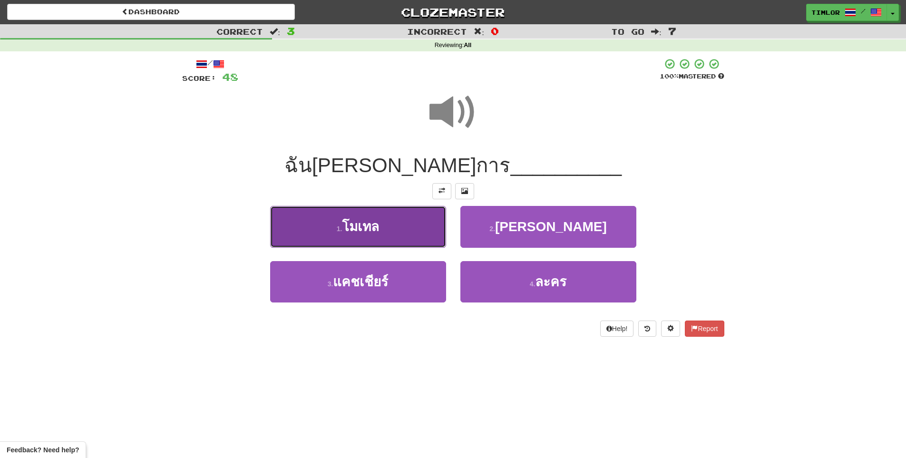
click at [389, 231] on button "1 . โมเทล" at bounding box center [358, 226] width 176 height 41
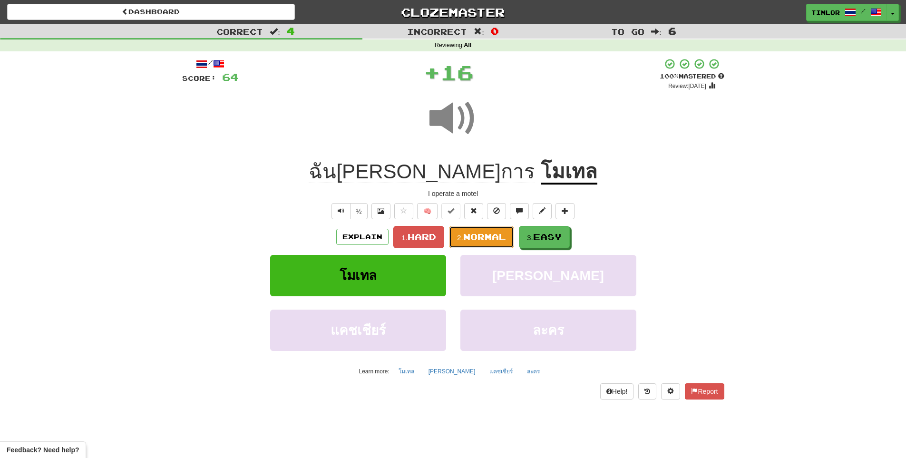
click at [483, 235] on span "Normal" at bounding box center [484, 236] width 43 height 10
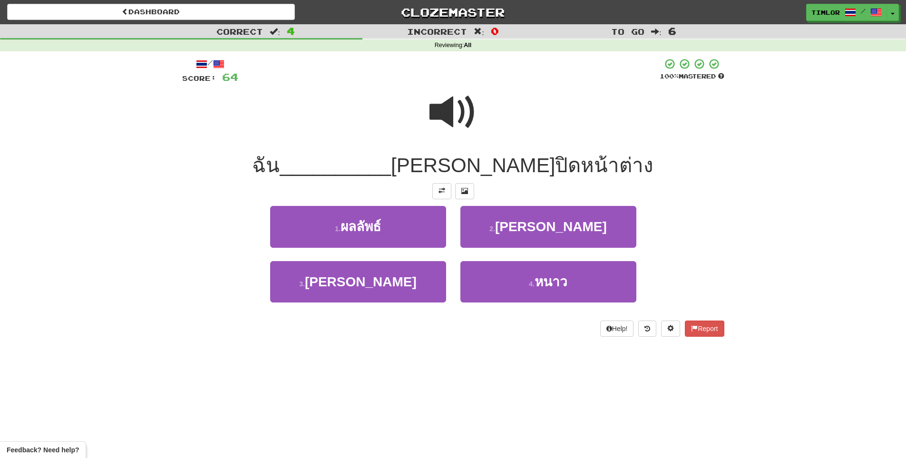
click at [450, 125] on span at bounding box center [453, 112] width 48 height 48
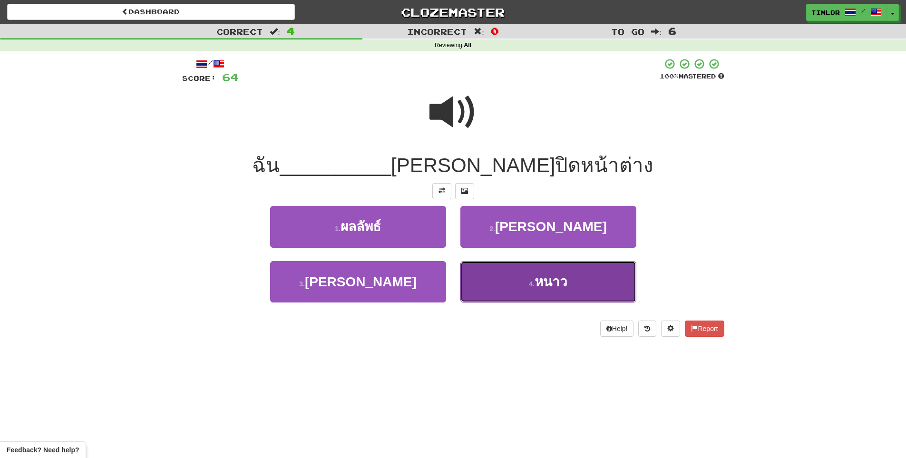
click at [510, 299] on button "4 . หนาว" at bounding box center [548, 281] width 176 height 41
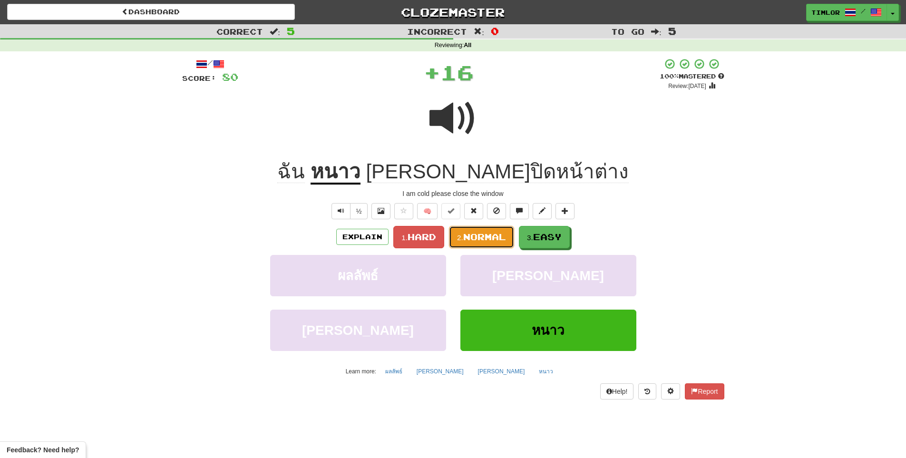
click at [476, 241] on span "Normal" at bounding box center [484, 236] width 43 height 10
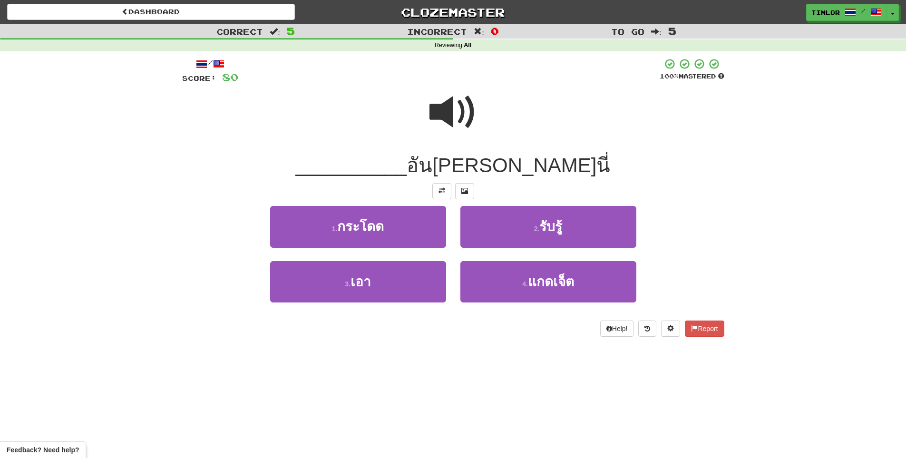
click at [467, 131] on span at bounding box center [453, 112] width 48 height 48
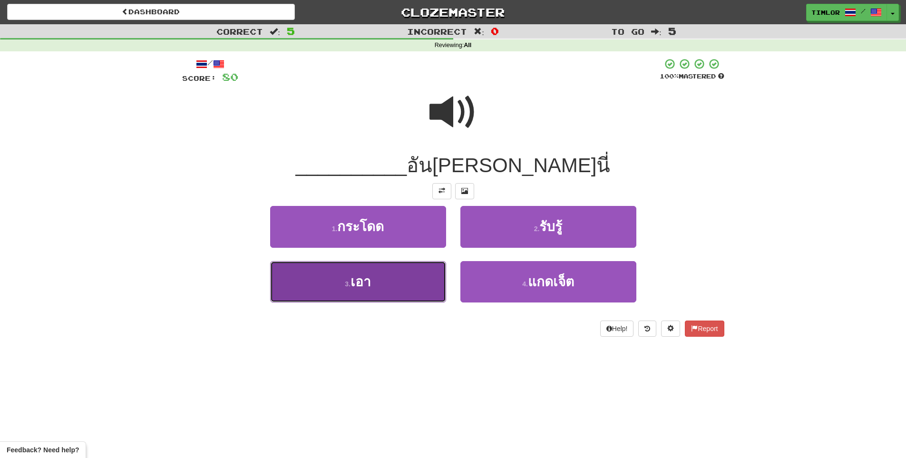
click at [397, 274] on button "3 . เอา" at bounding box center [358, 281] width 176 height 41
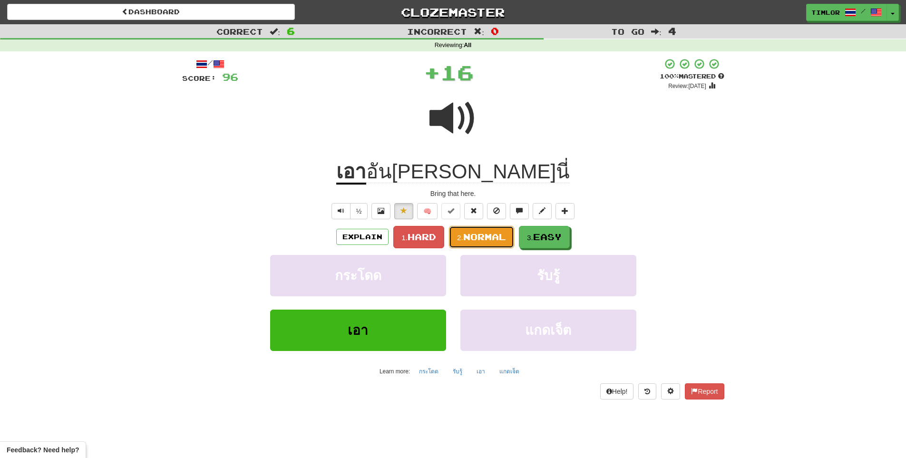
click at [472, 246] on button "2. Normal" at bounding box center [481, 237] width 65 height 22
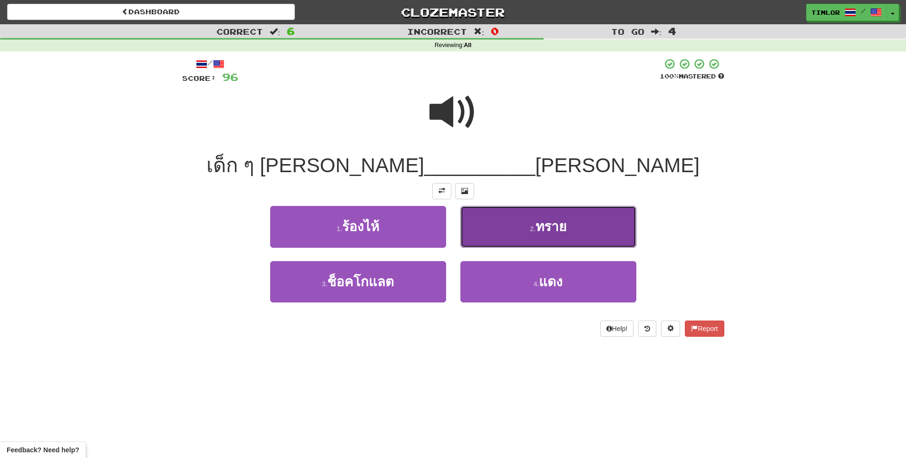
click at [507, 235] on button "2 . ทราย" at bounding box center [548, 226] width 176 height 41
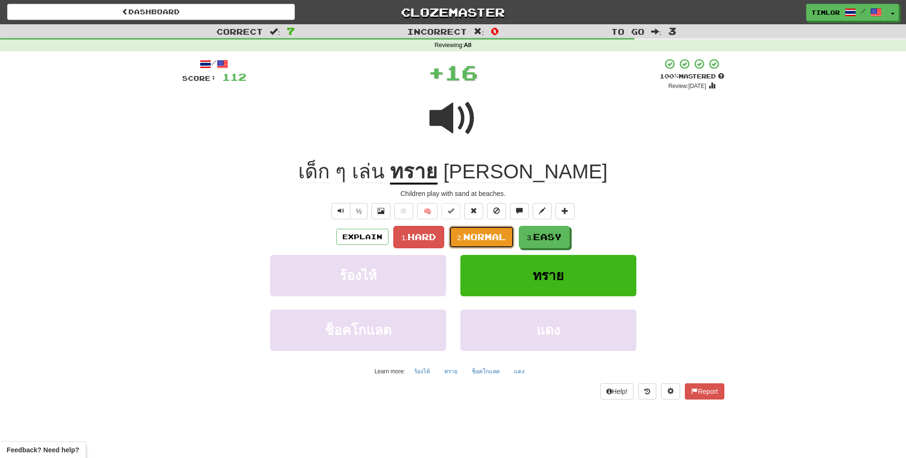
click at [507, 235] on button "2. Normal" at bounding box center [481, 237] width 65 height 22
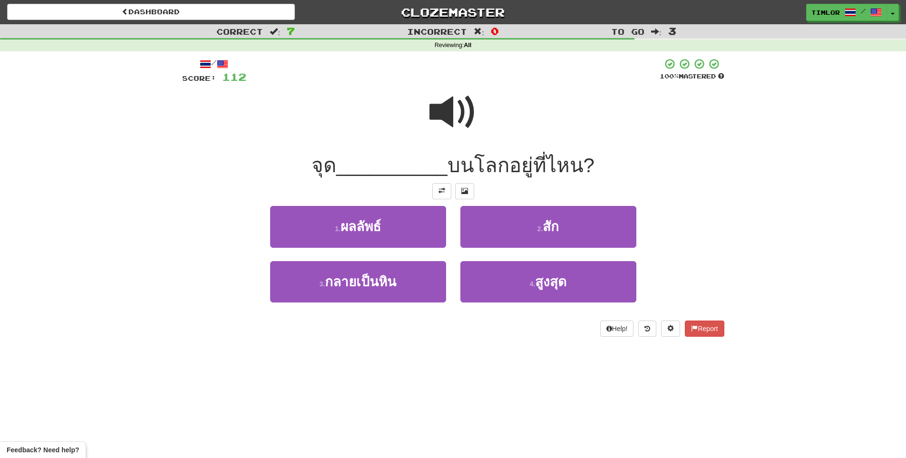
click at [450, 111] on span at bounding box center [453, 112] width 48 height 48
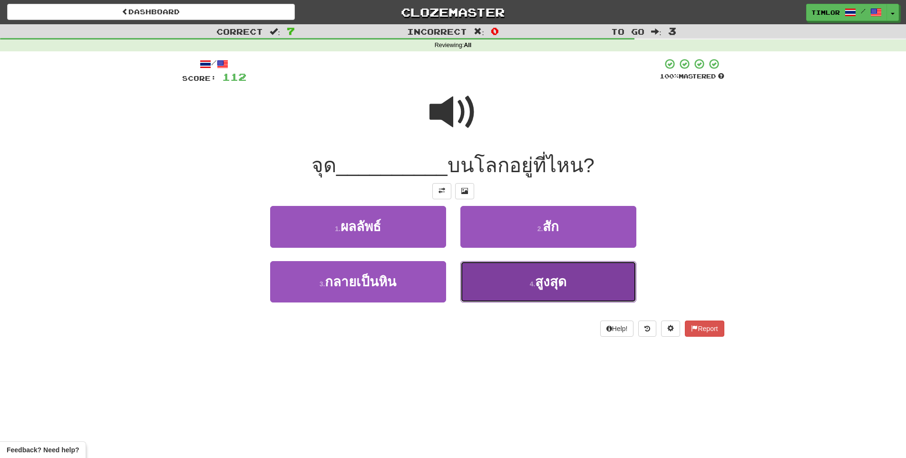
click at [506, 289] on button "4 . สูงสุด" at bounding box center [548, 281] width 176 height 41
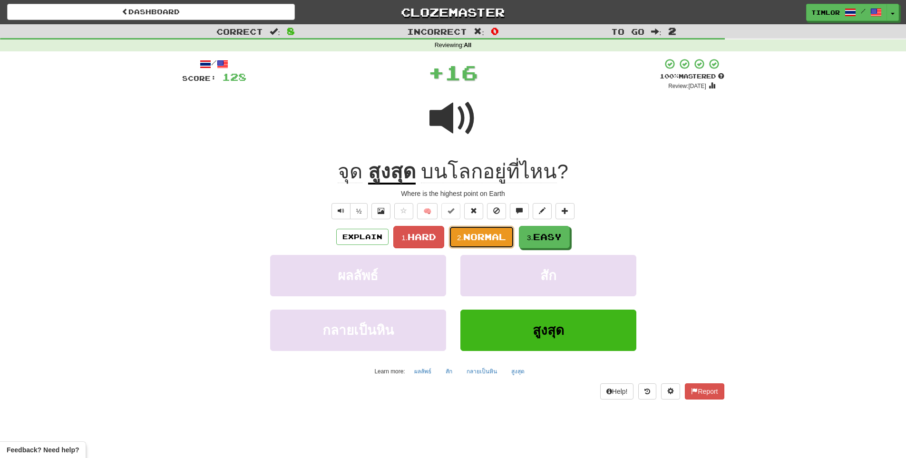
click at [483, 235] on span "Normal" at bounding box center [484, 236] width 43 height 10
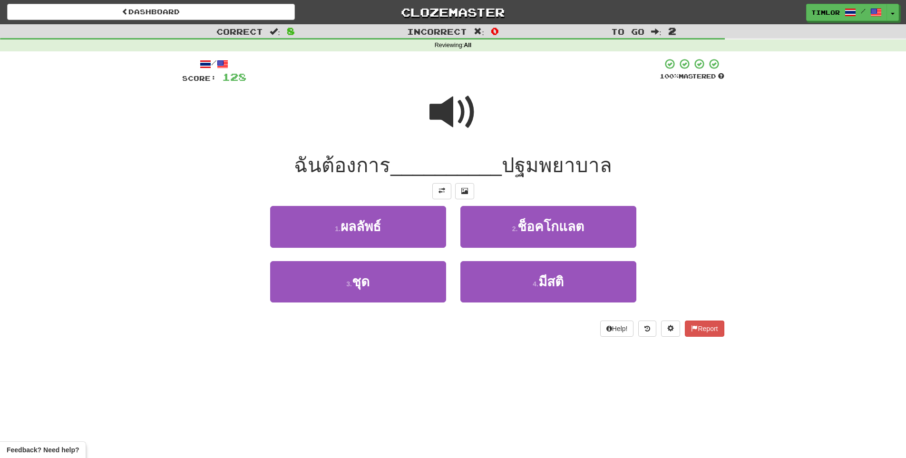
click at [477, 94] on div at bounding box center [453, 119] width 542 height 68
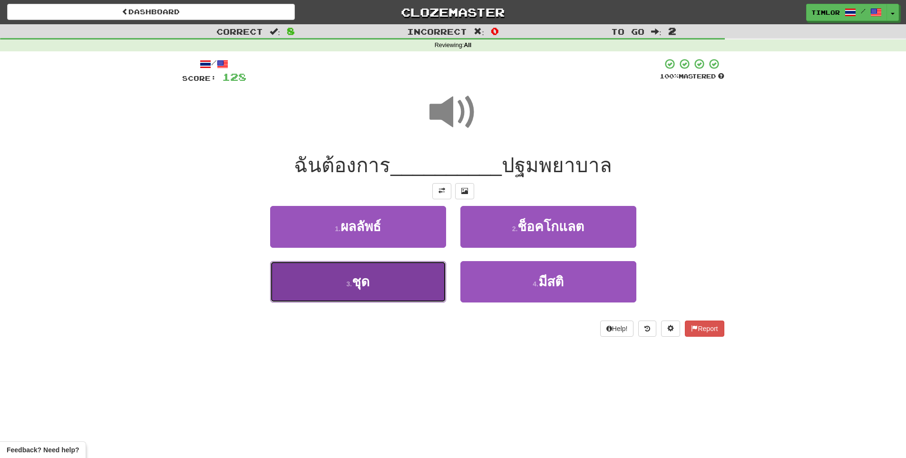
click at [403, 293] on button "3 . ชุด" at bounding box center [358, 281] width 176 height 41
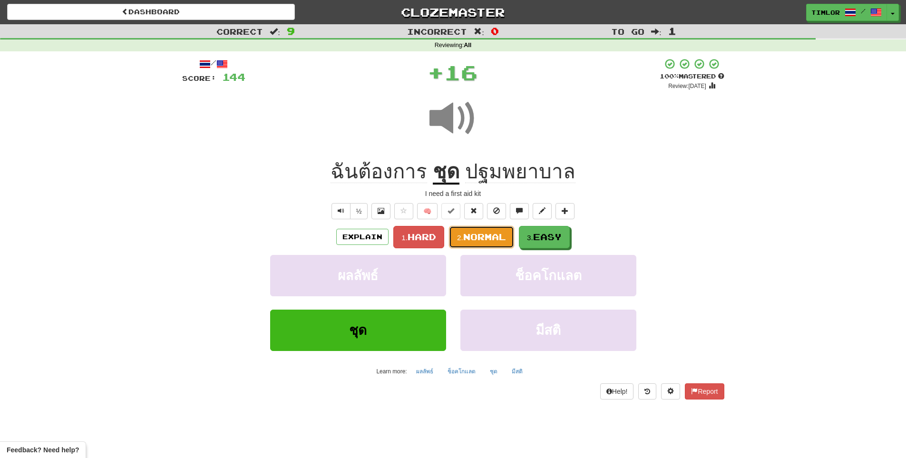
click at [477, 242] on button "2. Normal" at bounding box center [481, 237] width 65 height 22
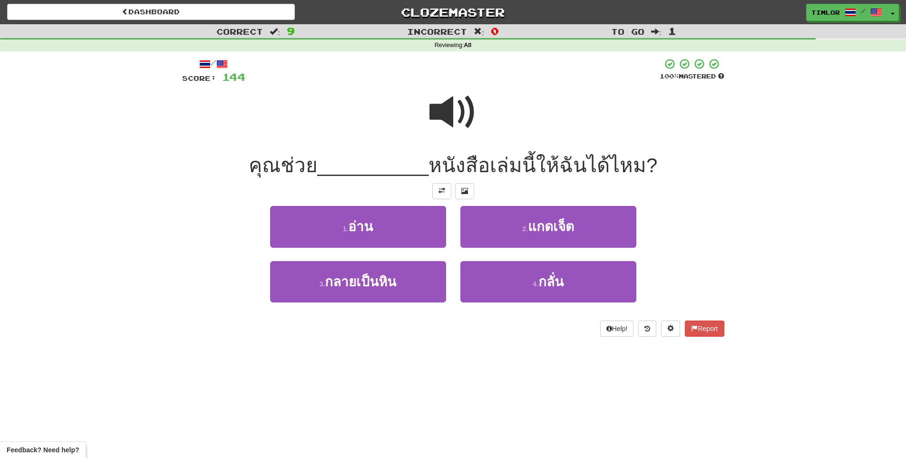
click at [465, 116] on span at bounding box center [453, 112] width 48 height 48
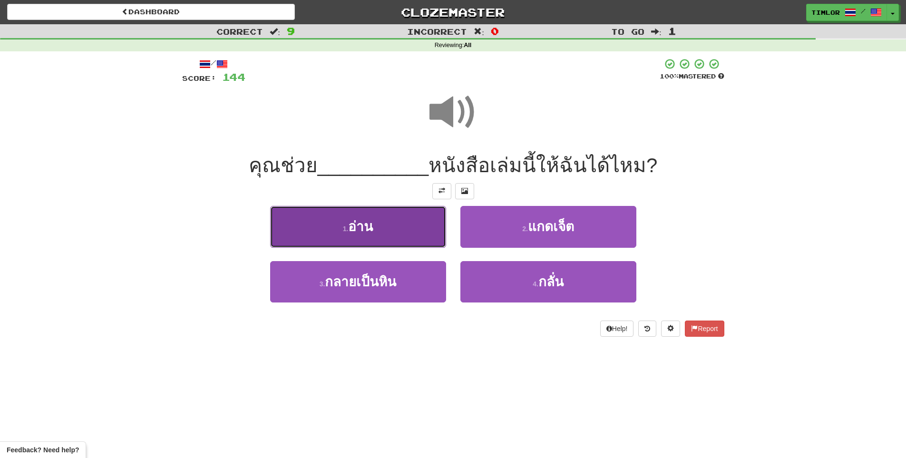
click at [403, 222] on button "1 . อ่าน" at bounding box center [358, 226] width 176 height 41
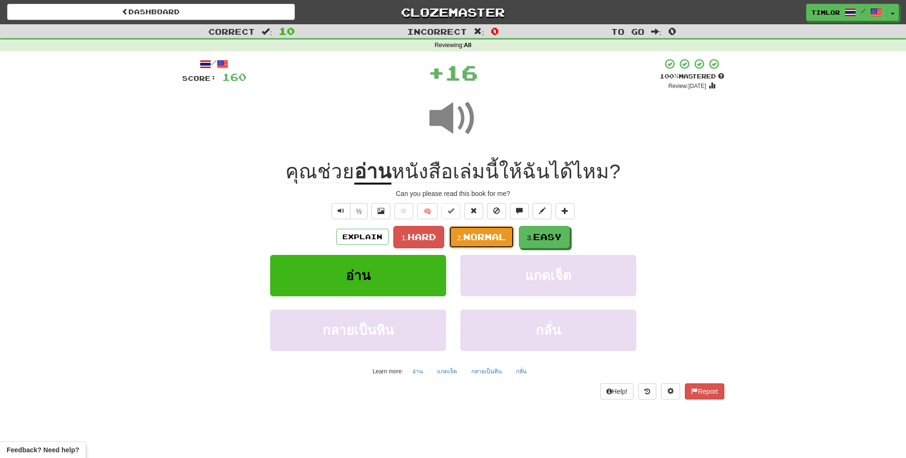
click at [488, 237] on span "Normal" at bounding box center [484, 236] width 43 height 10
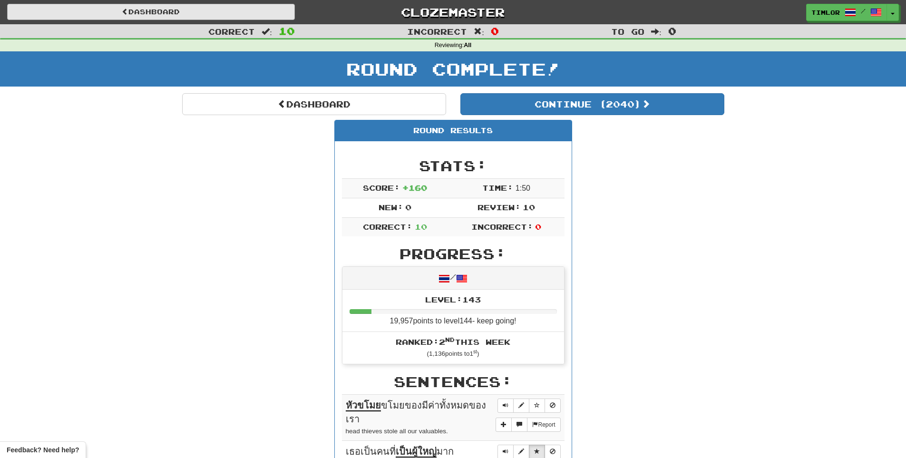
drag, startPoint x: 231, startPoint y: 21, endPoint x: 231, endPoint y: 16, distance: 5.7
click at [230, 20] on div "Dashboard Clozemaster timlor / Toggle Dropdown Dashboard Leaderboard Activity F…" at bounding box center [452, 12] width 891 height 24
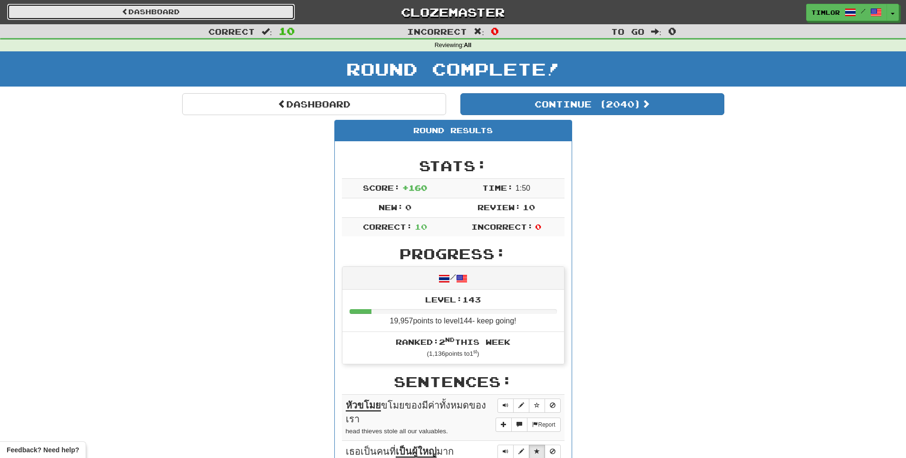
click at [231, 16] on link "Dashboard" at bounding box center [151, 12] width 288 height 16
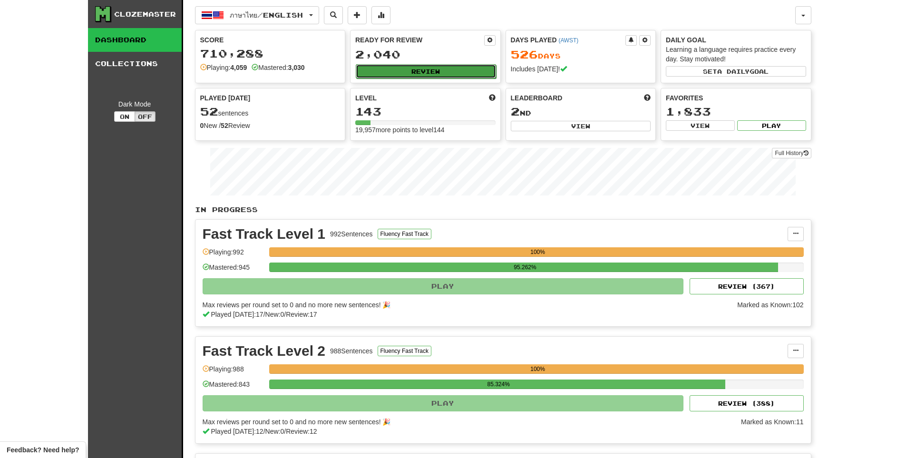
click at [411, 74] on button "Review" at bounding box center [426, 71] width 140 height 14
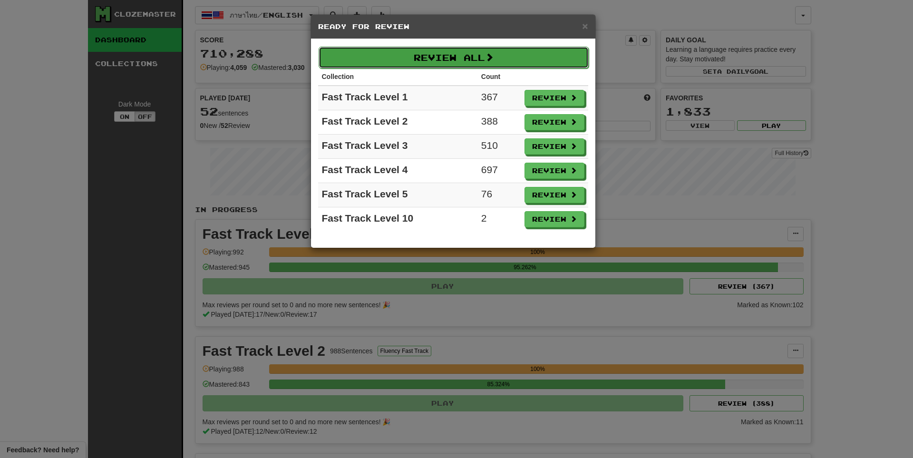
click at [458, 63] on button "Review All" at bounding box center [453, 58] width 270 height 22
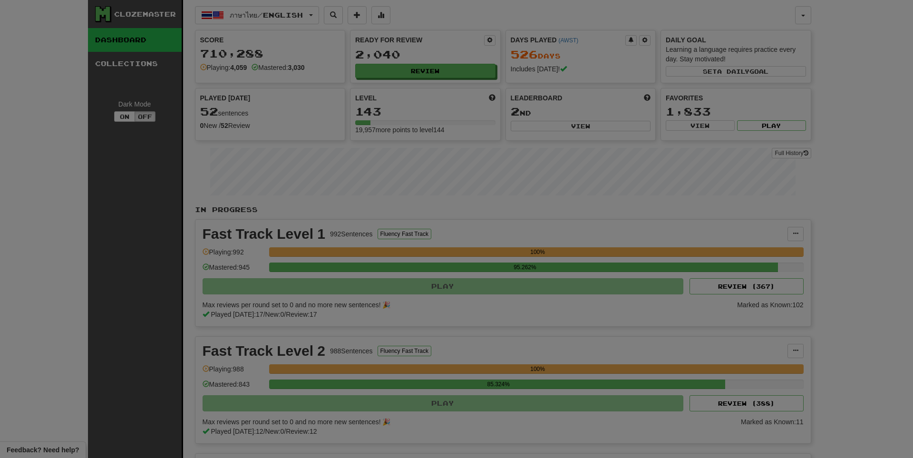
select select "**"
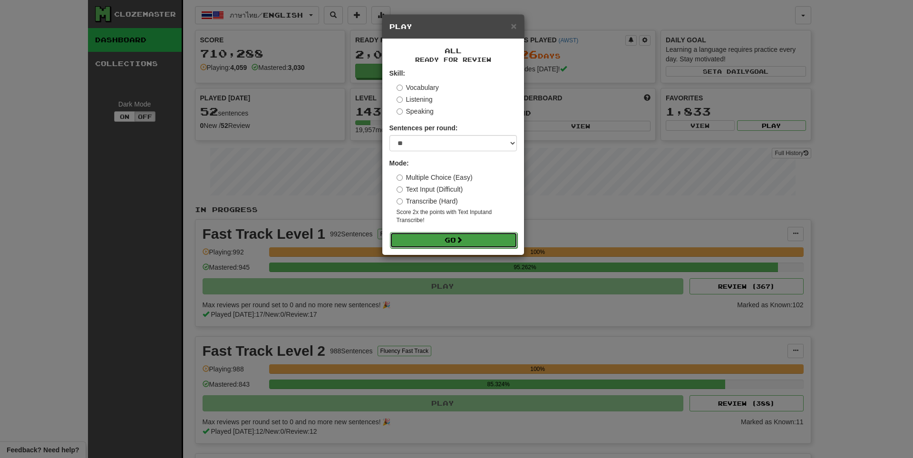
click at [452, 237] on button "Go" at bounding box center [453, 240] width 127 height 16
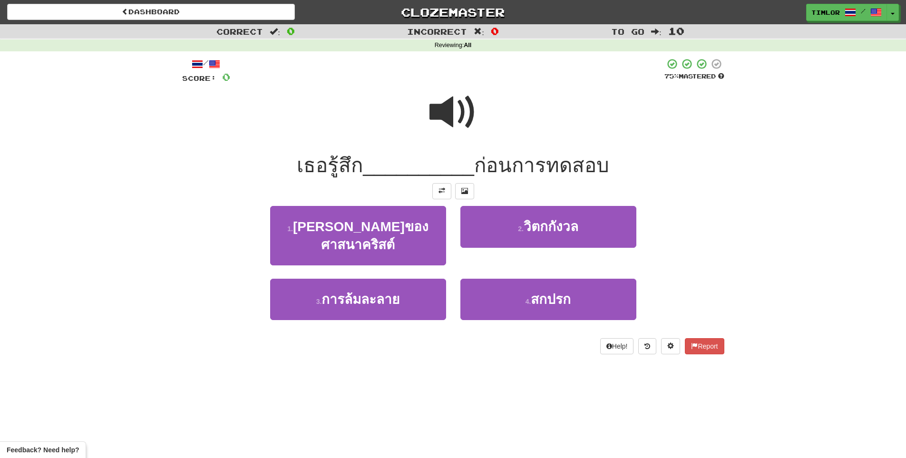
click at [438, 82] on div at bounding box center [447, 71] width 434 height 26
click at [446, 88] on span at bounding box center [453, 112] width 48 height 48
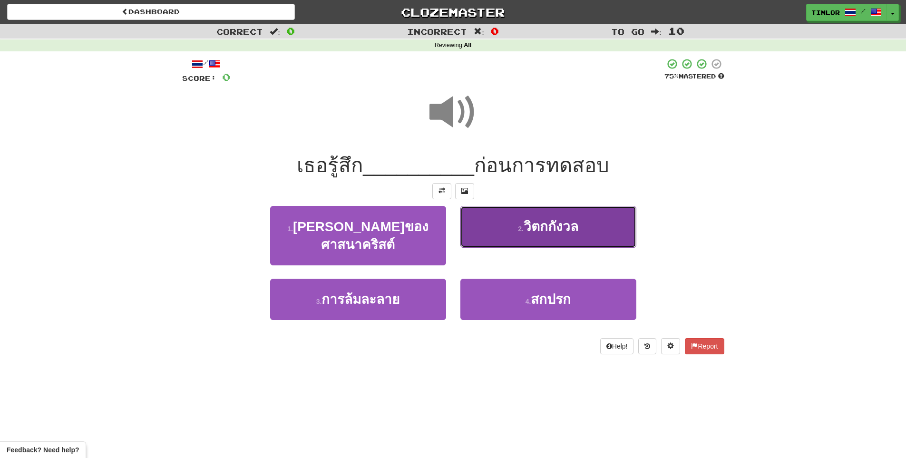
click at [611, 216] on button "2 . วิตกกังวล" at bounding box center [548, 226] width 176 height 41
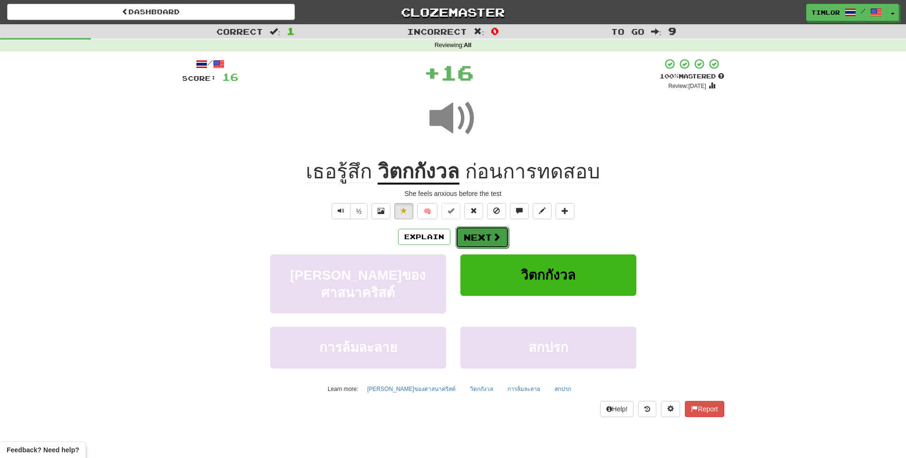
click at [497, 237] on span at bounding box center [496, 236] width 9 height 9
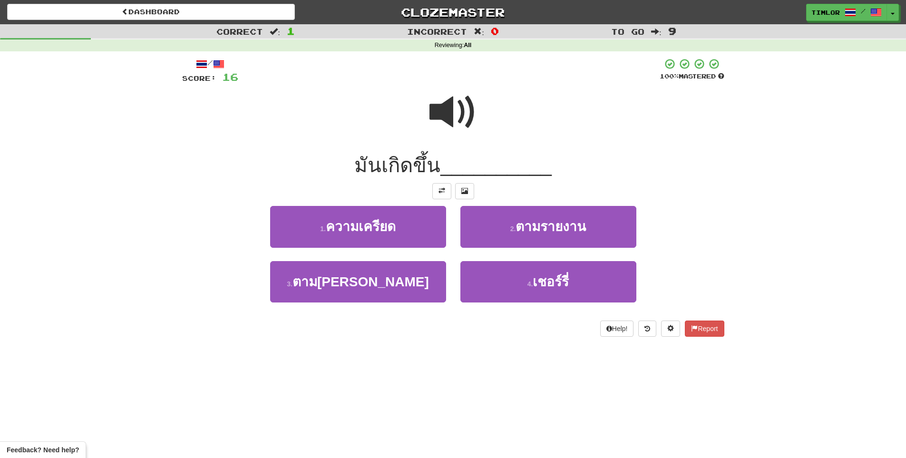
click at [475, 118] on span at bounding box center [453, 112] width 48 height 48
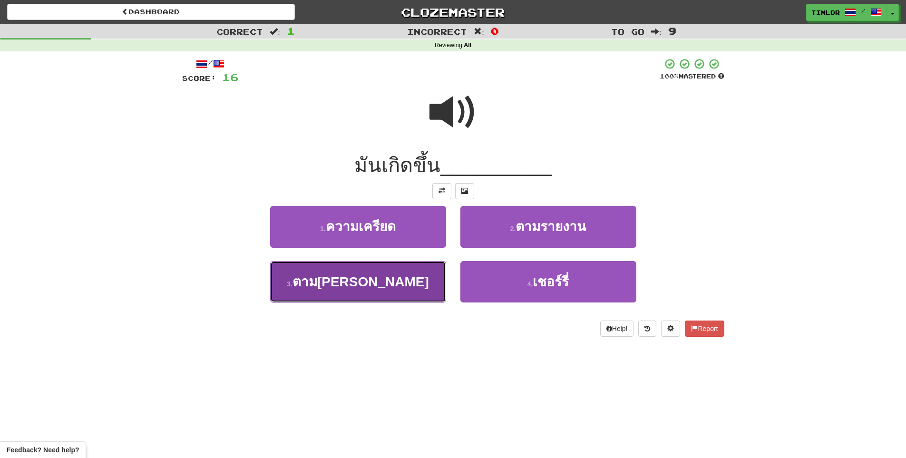
click at [417, 288] on button "3 . [PERSON_NAME]" at bounding box center [358, 281] width 176 height 41
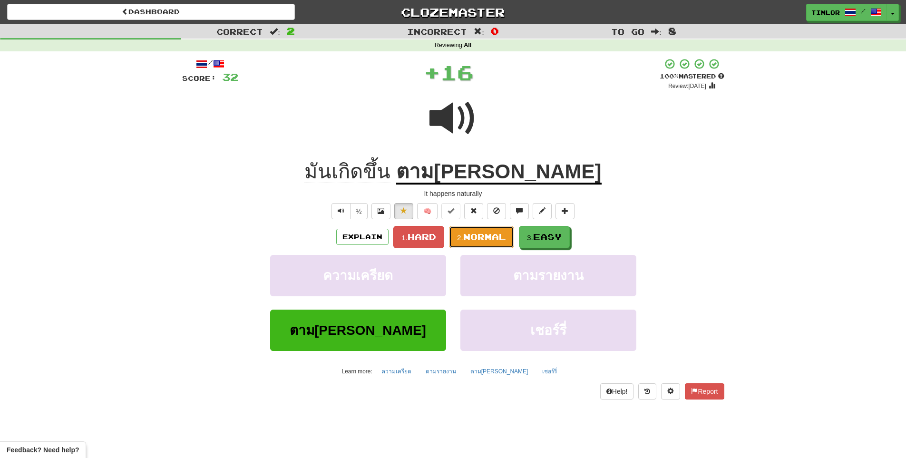
click at [491, 243] on button "2. Normal" at bounding box center [481, 237] width 65 height 22
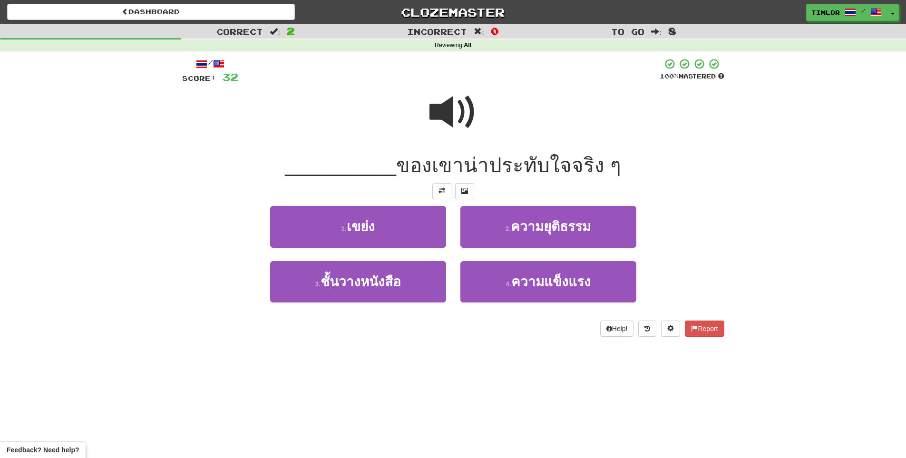
click at [482, 130] on div at bounding box center [453, 119] width 542 height 68
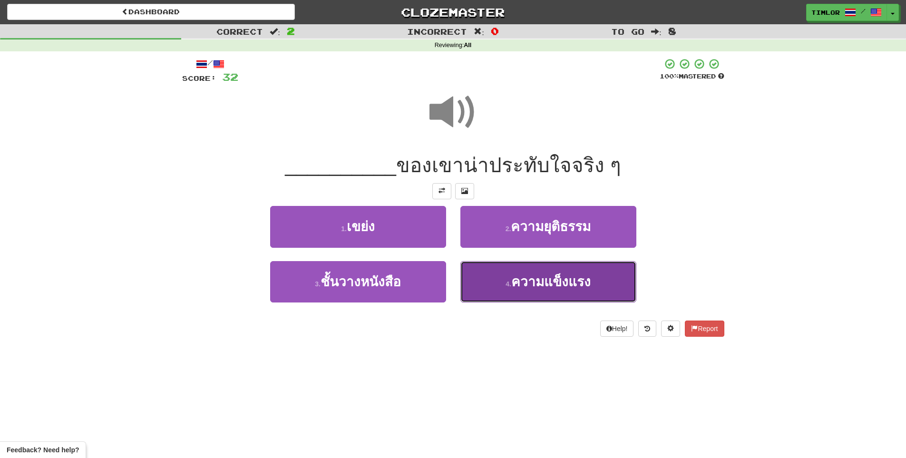
click at [522, 291] on button "4 . ความแข็งแรง" at bounding box center [548, 281] width 176 height 41
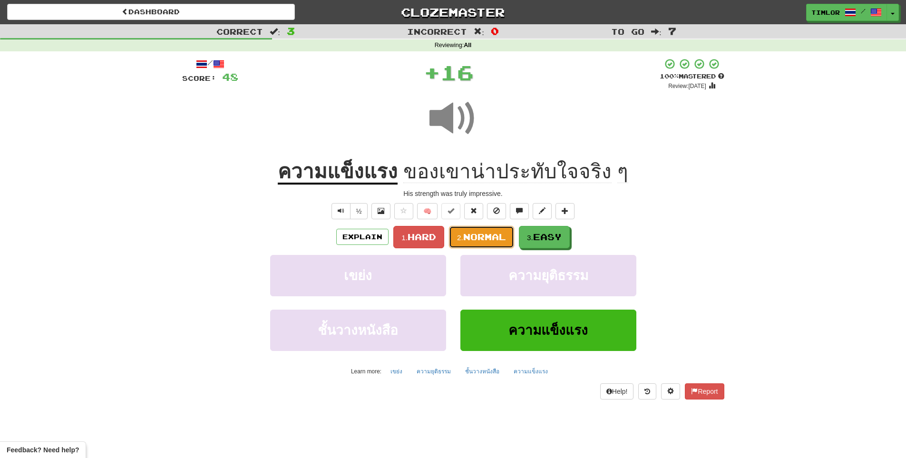
click at [503, 240] on span "Normal" at bounding box center [484, 236] width 43 height 10
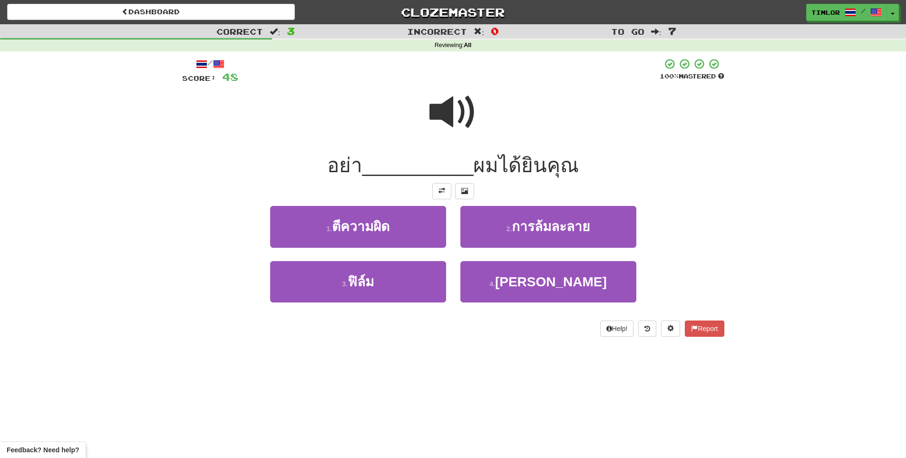
click at [417, 109] on div at bounding box center [453, 119] width 542 height 68
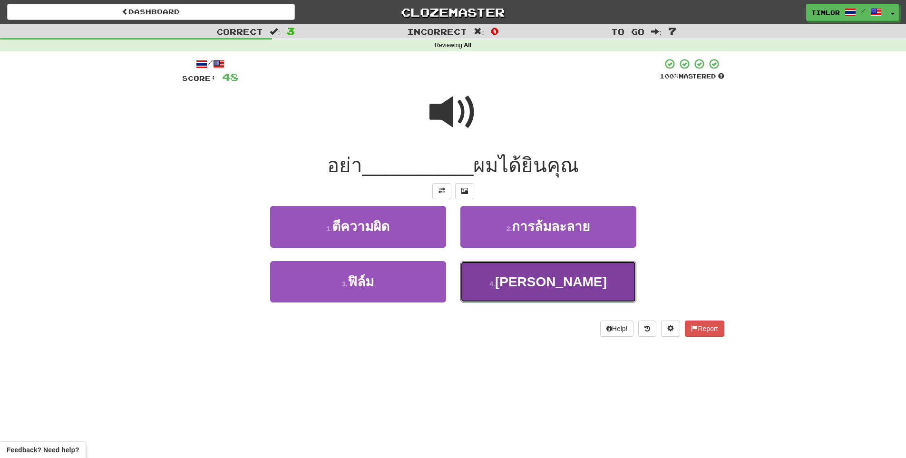
click at [492, 285] on button "4 . [PERSON_NAME]" at bounding box center [548, 281] width 176 height 41
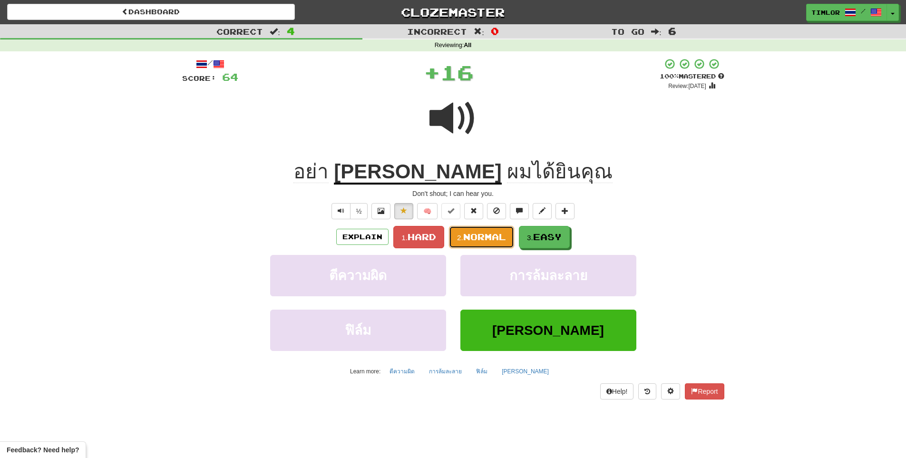
click at [498, 231] on button "2. Normal" at bounding box center [481, 237] width 65 height 22
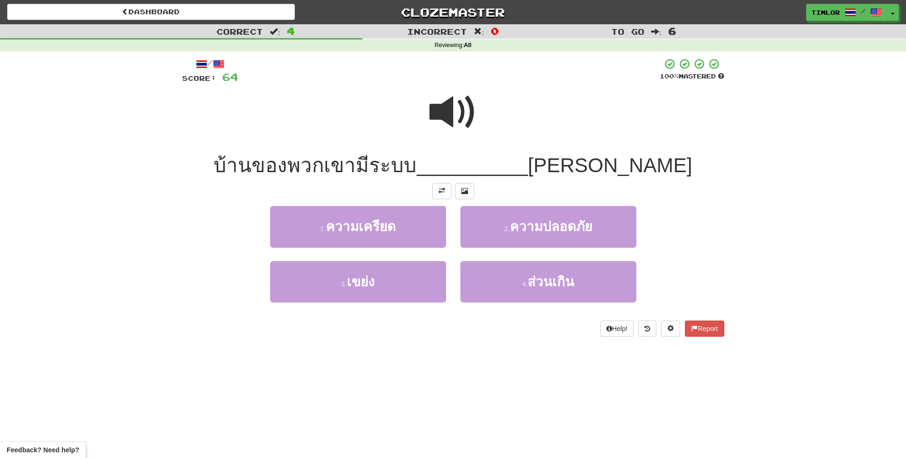
click at [426, 134] on div at bounding box center [453, 119] width 542 height 68
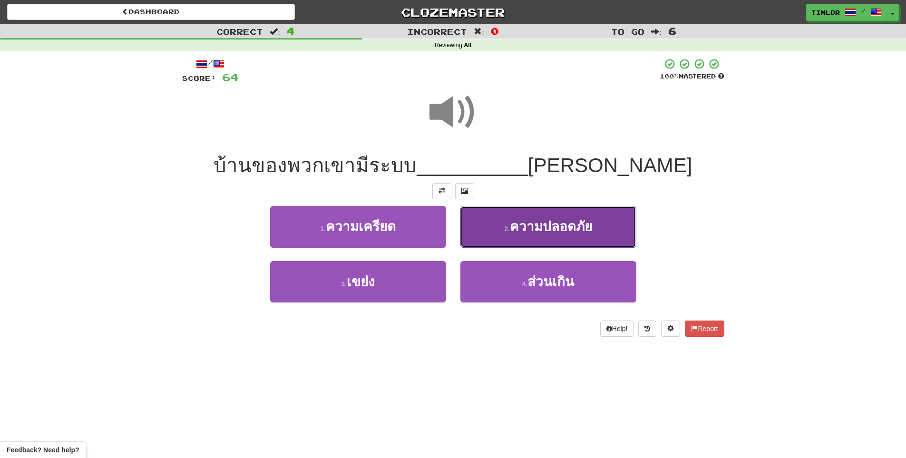
click at [505, 230] on small "2 ." at bounding box center [507, 229] width 6 height 8
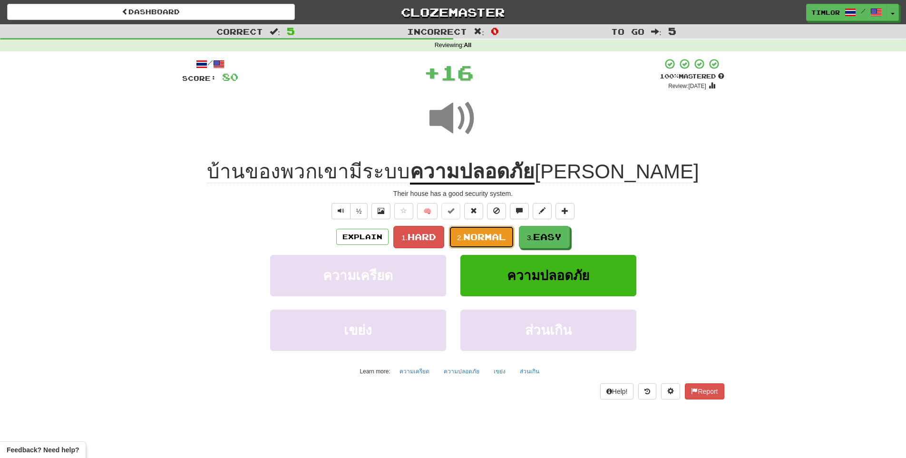
click at [498, 238] on span "Normal" at bounding box center [484, 236] width 43 height 10
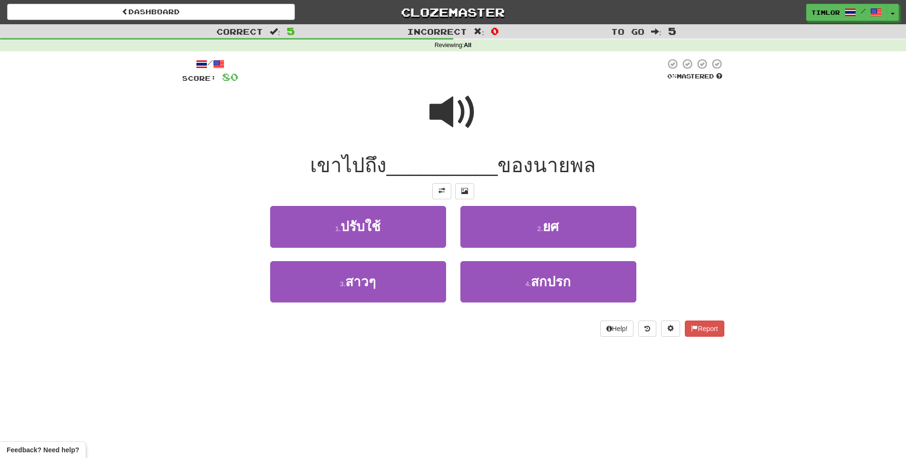
click at [439, 100] on span at bounding box center [453, 112] width 48 height 48
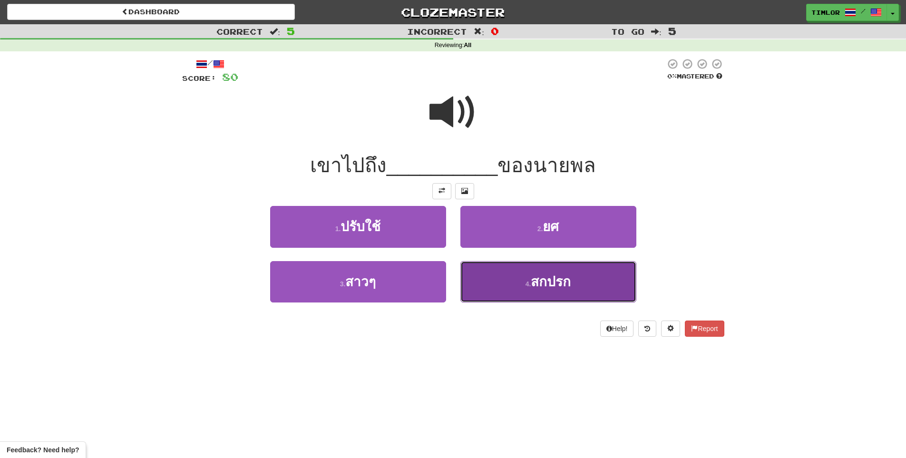
click at [497, 270] on button "4 . สกปรก" at bounding box center [548, 281] width 176 height 41
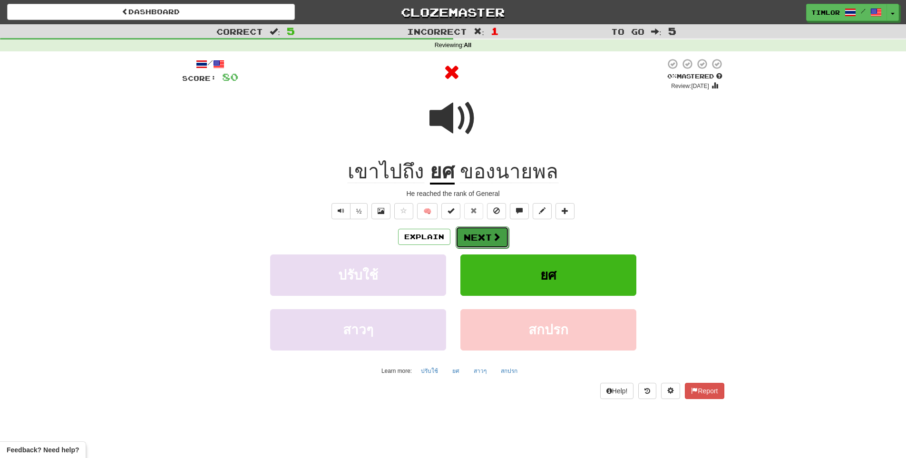
click at [497, 238] on span at bounding box center [496, 236] width 9 height 9
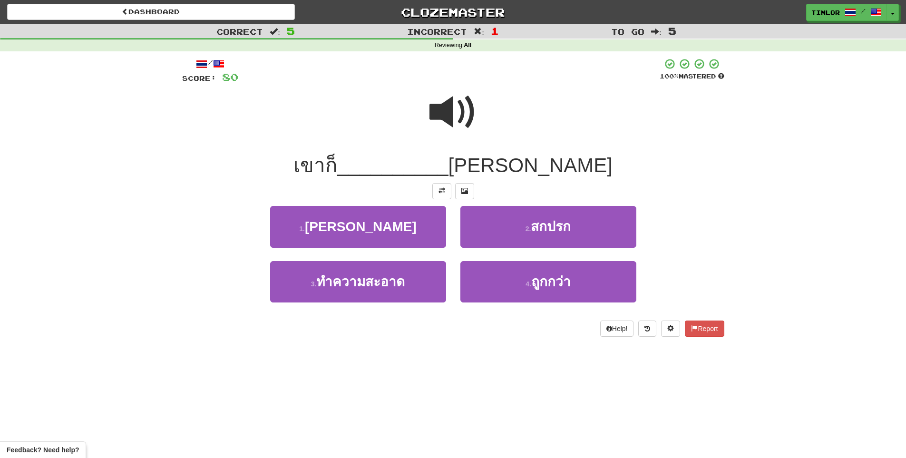
click at [484, 114] on div at bounding box center [453, 119] width 542 height 68
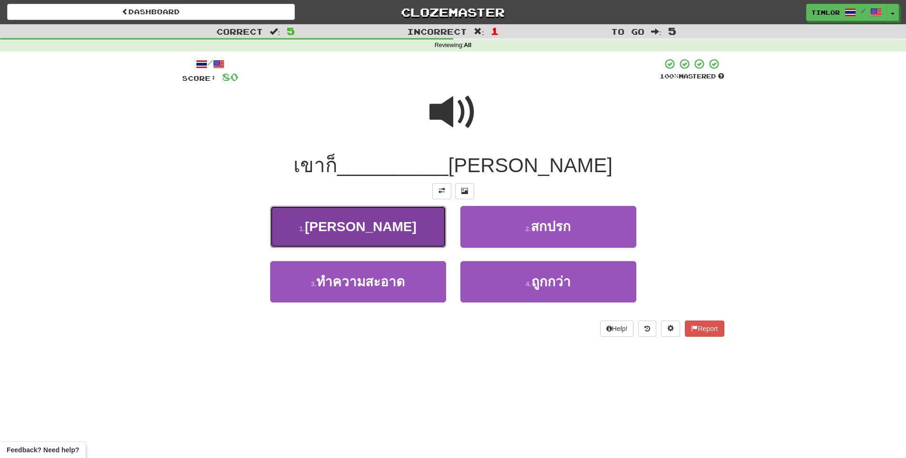
click at [428, 219] on button "1 . กลับมา" at bounding box center [358, 226] width 176 height 41
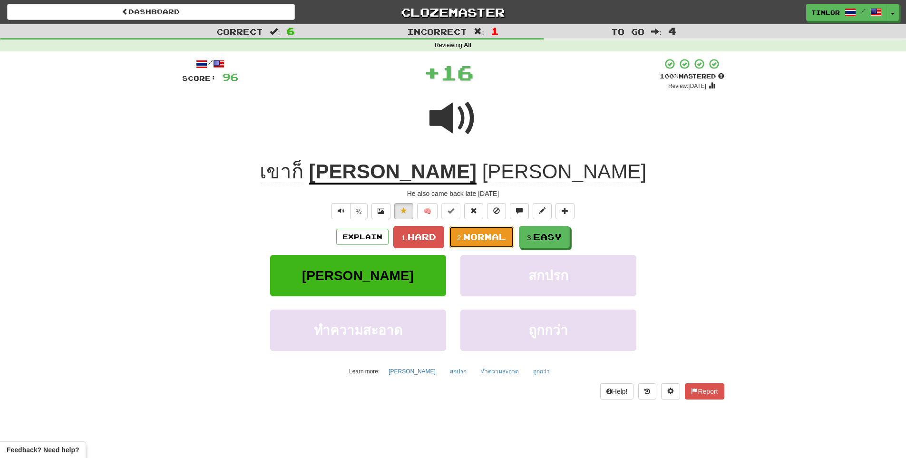
click at [478, 242] on button "2. Normal" at bounding box center [481, 237] width 65 height 22
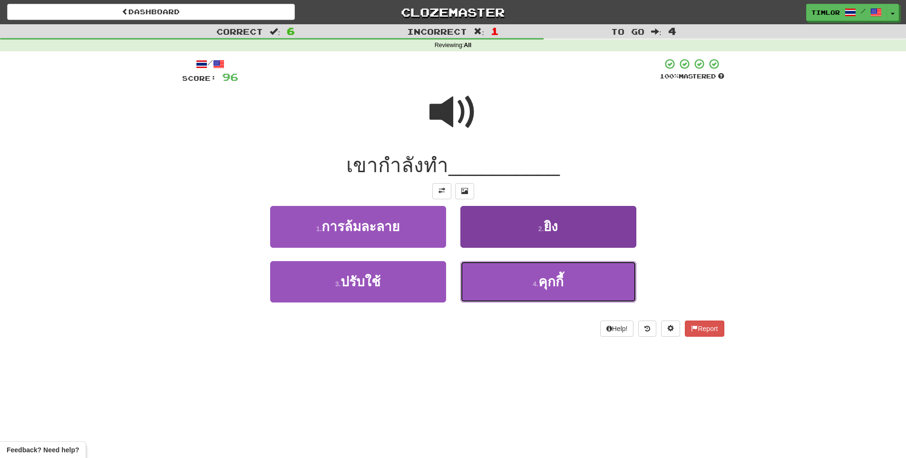
drag, startPoint x: 489, startPoint y: 275, endPoint x: 495, endPoint y: 279, distance: 7.0
click at [489, 276] on button "4 . คุกกี้" at bounding box center [548, 281] width 176 height 41
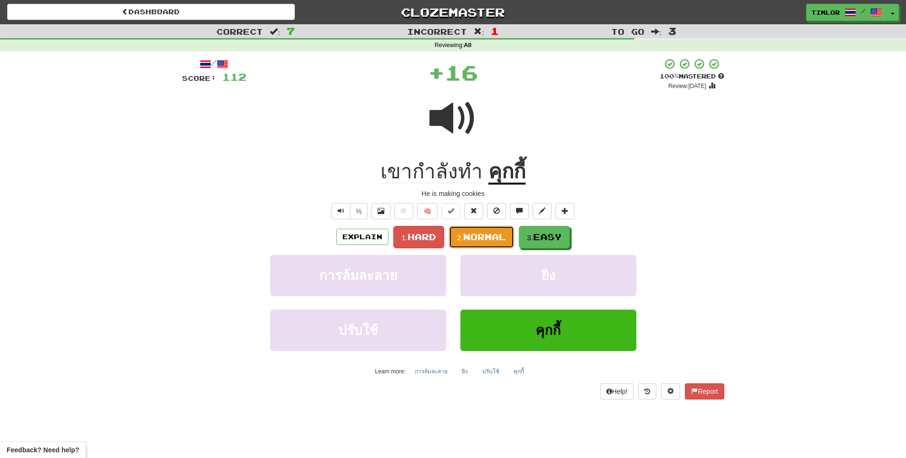
click at [499, 238] on span "Normal" at bounding box center [484, 236] width 43 height 10
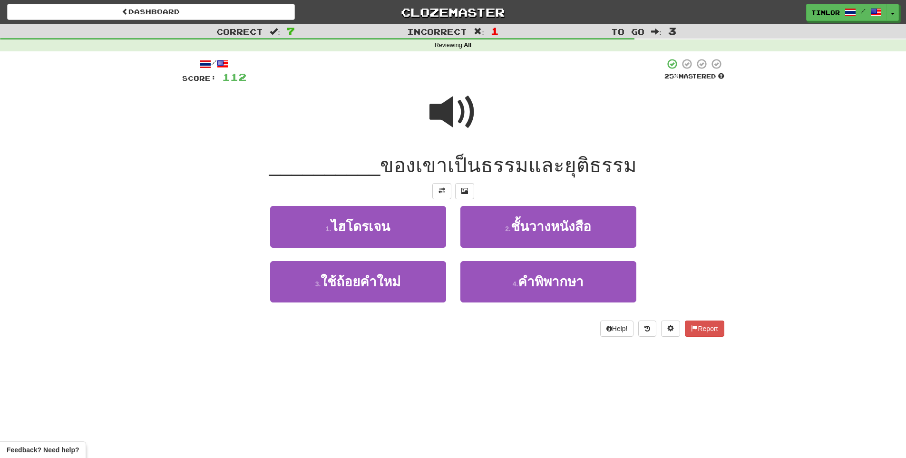
click at [444, 122] on span at bounding box center [453, 112] width 48 height 48
click at [449, 130] on span at bounding box center [453, 112] width 48 height 48
click at [400, 255] on div "1 . ไฮโดรเจน" at bounding box center [358, 233] width 190 height 55
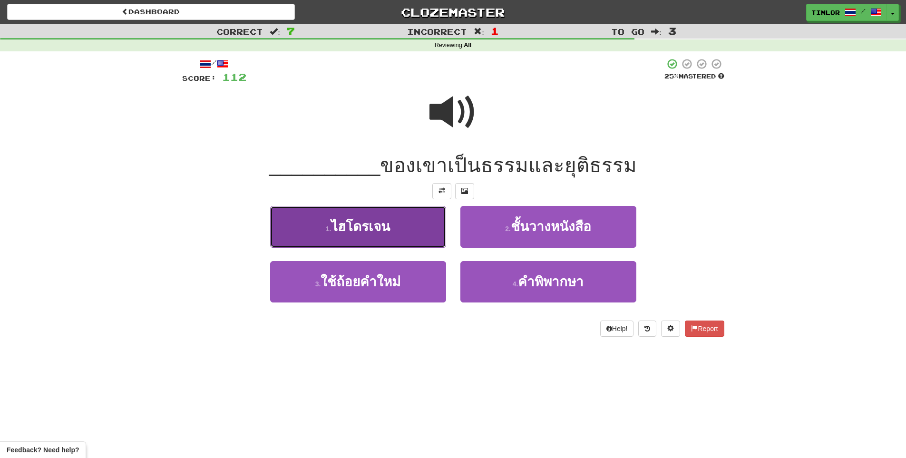
click at [408, 236] on button "1 . ไฮโดรเจน" at bounding box center [358, 226] width 176 height 41
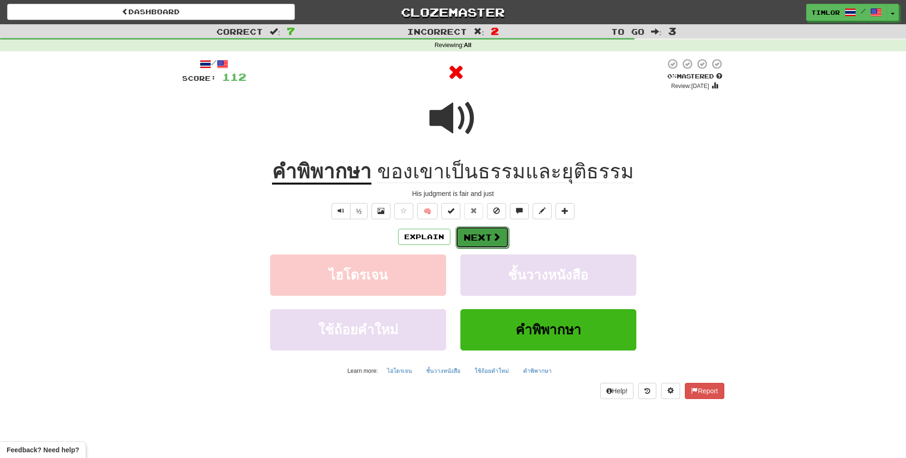
click at [485, 235] on button "Next" at bounding box center [481, 237] width 53 height 22
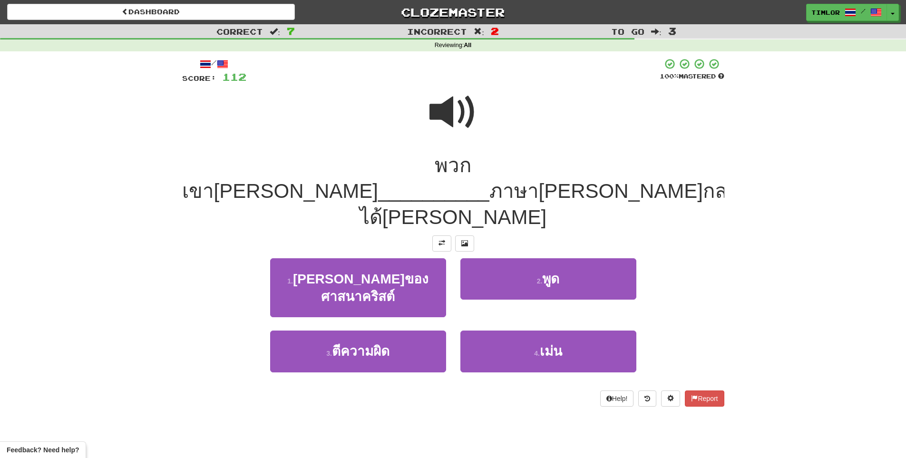
click at [435, 107] on span at bounding box center [453, 112] width 48 height 48
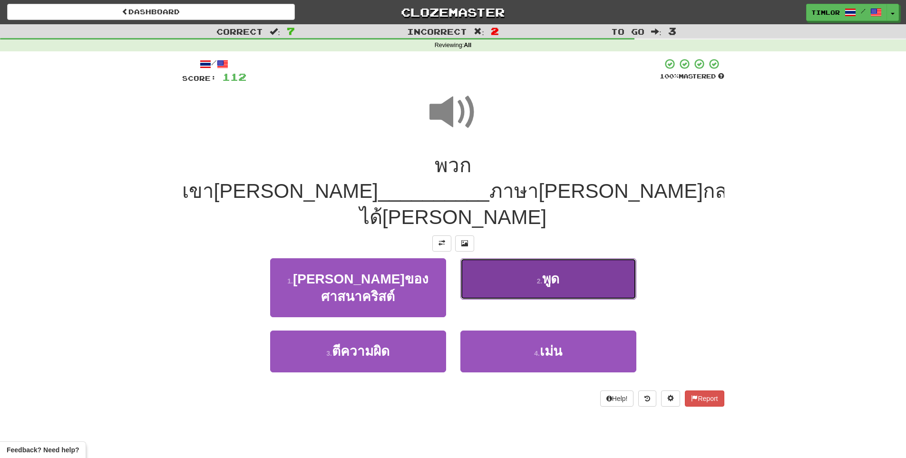
click at [517, 258] on button "2 . พูด" at bounding box center [548, 278] width 176 height 41
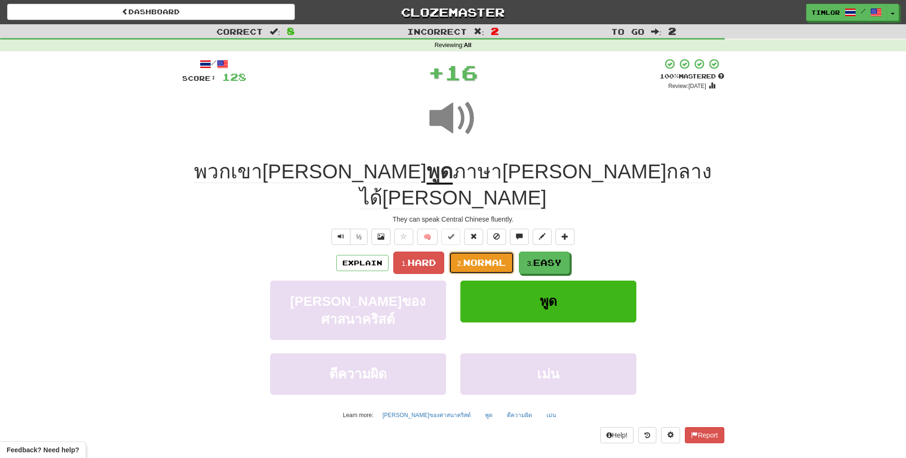
click at [488, 251] on button "2. Normal" at bounding box center [481, 262] width 65 height 22
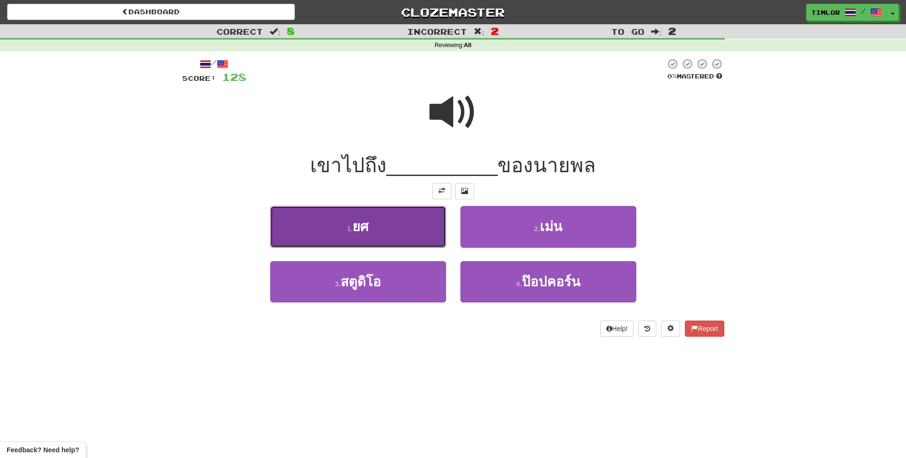
click at [379, 230] on button "1 . ยศ" at bounding box center [358, 226] width 176 height 41
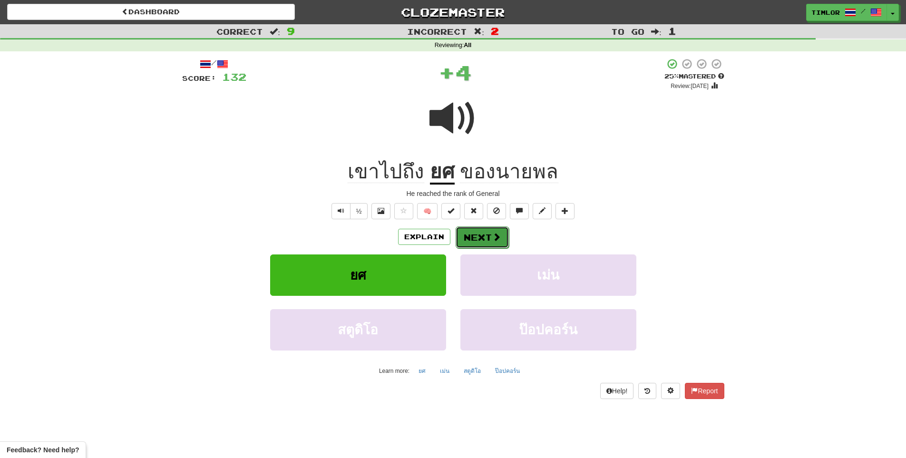
click at [495, 241] on span at bounding box center [496, 236] width 9 height 9
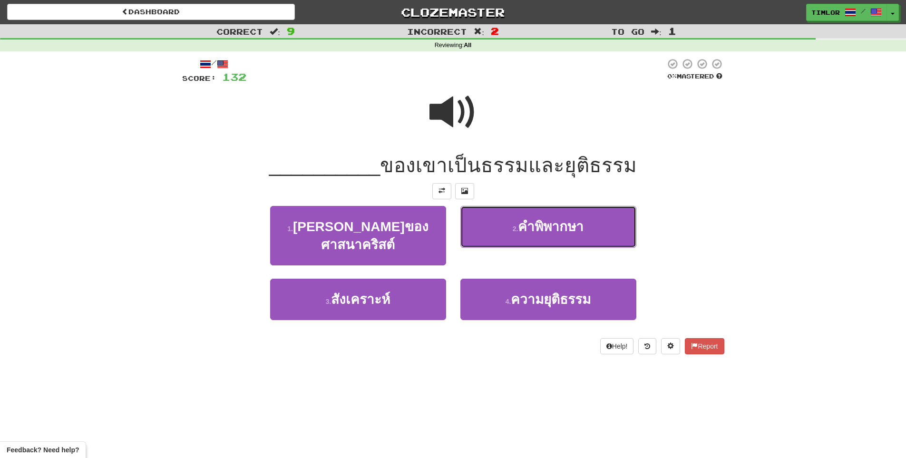
click at [499, 233] on button "2 . คําพิพากษา" at bounding box center [548, 226] width 176 height 41
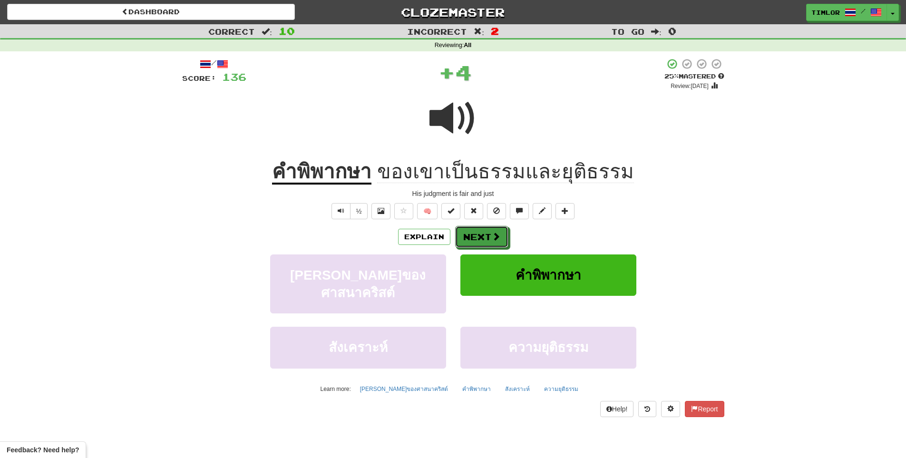
click at [499, 233] on span at bounding box center [496, 236] width 9 height 9
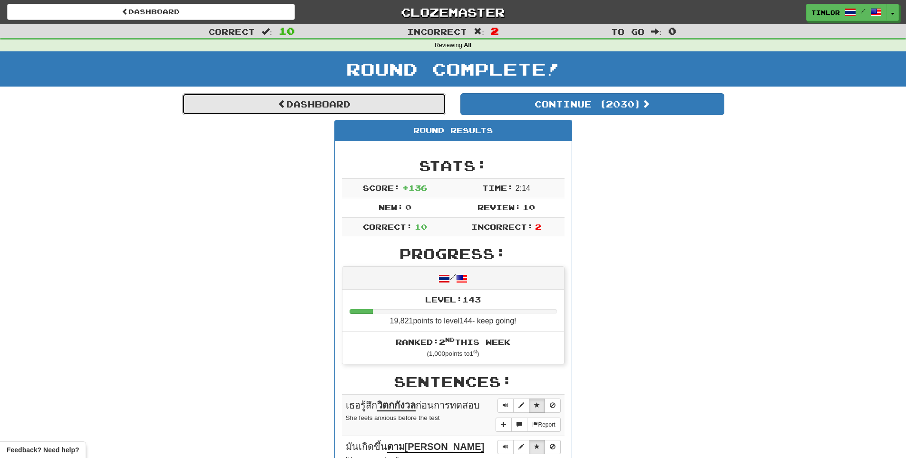
click at [390, 100] on link "Dashboard" at bounding box center [314, 104] width 264 height 22
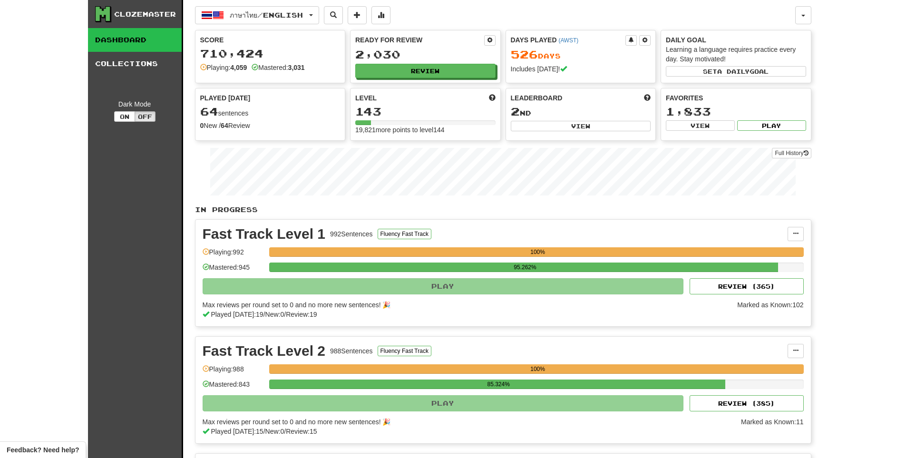
click at [441, 78] on div "Ready for Review 2,030 Review" at bounding box center [425, 56] width 150 height 52
click at [464, 57] on div "2,030" at bounding box center [425, 54] width 140 height 12
click at [476, 65] on button "Review" at bounding box center [426, 71] width 140 height 14
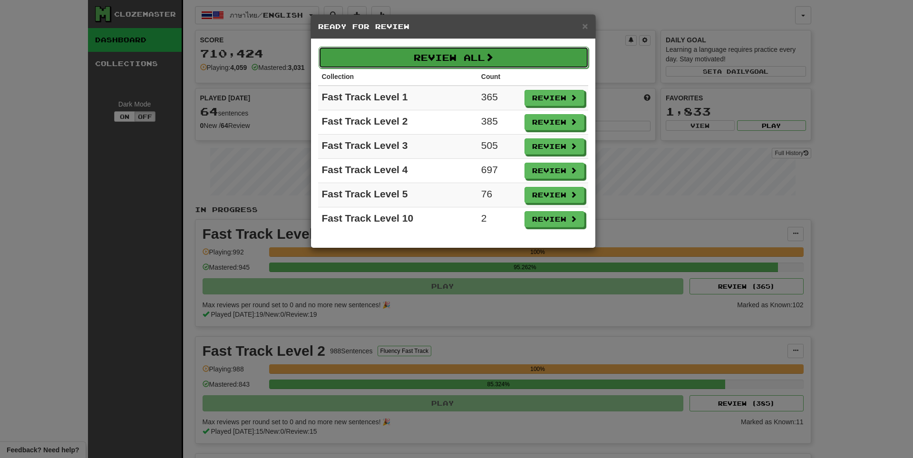
click at [481, 59] on button "Review All" at bounding box center [453, 58] width 270 height 22
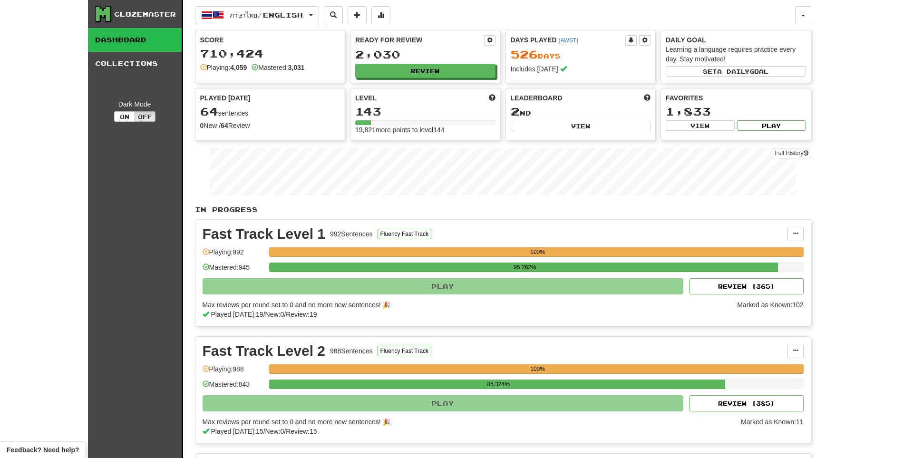
select select "**"
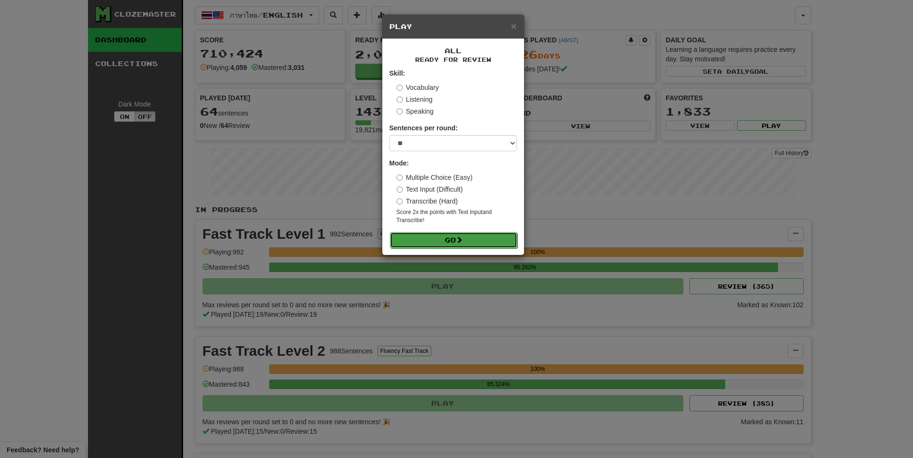
drag, startPoint x: 441, startPoint y: 246, endPoint x: 441, endPoint y: 239, distance: 6.7
click at [441, 246] on button "Go" at bounding box center [453, 240] width 127 height 16
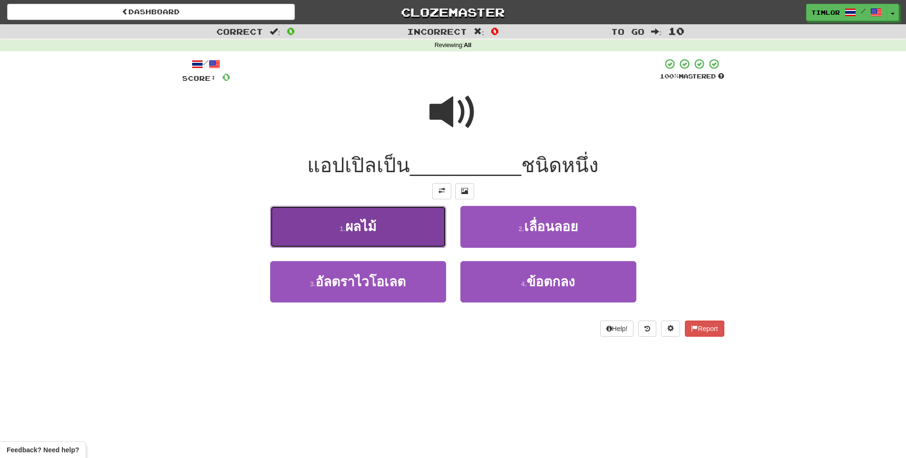
click at [434, 241] on button "1 . ผลไม้" at bounding box center [358, 226] width 176 height 41
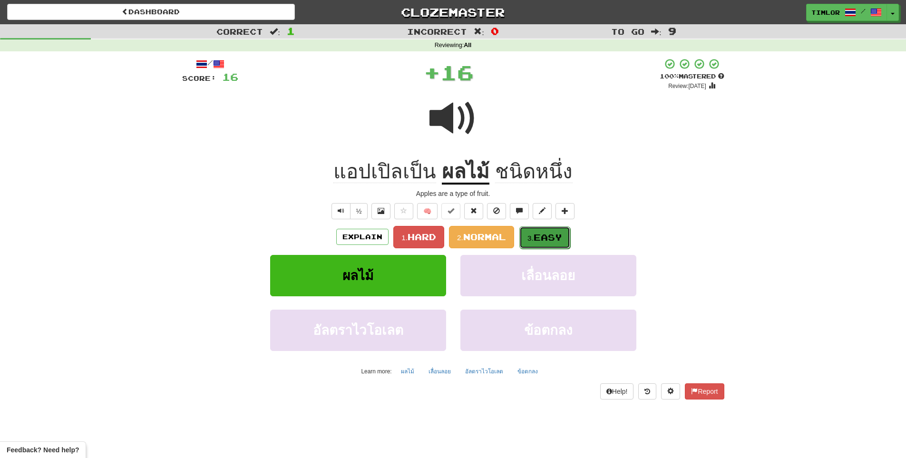
click at [556, 241] on span "Easy" at bounding box center [547, 237] width 29 height 10
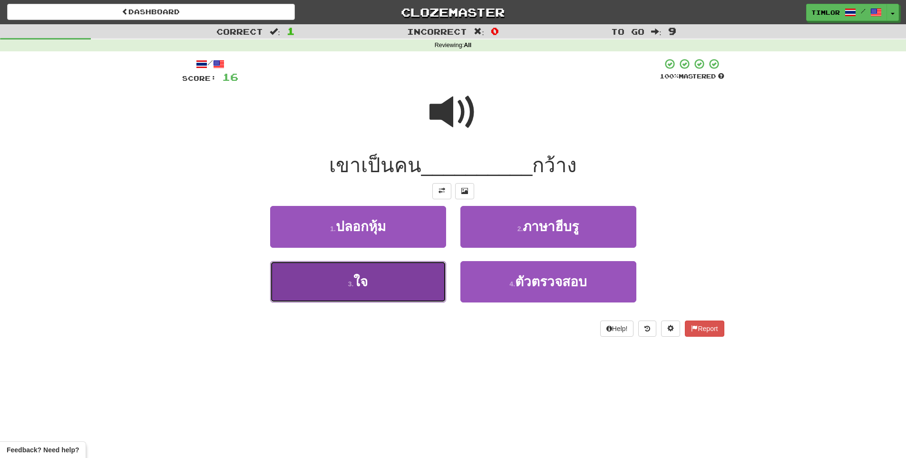
click at [367, 282] on span "ใจ" at bounding box center [360, 281] width 14 height 15
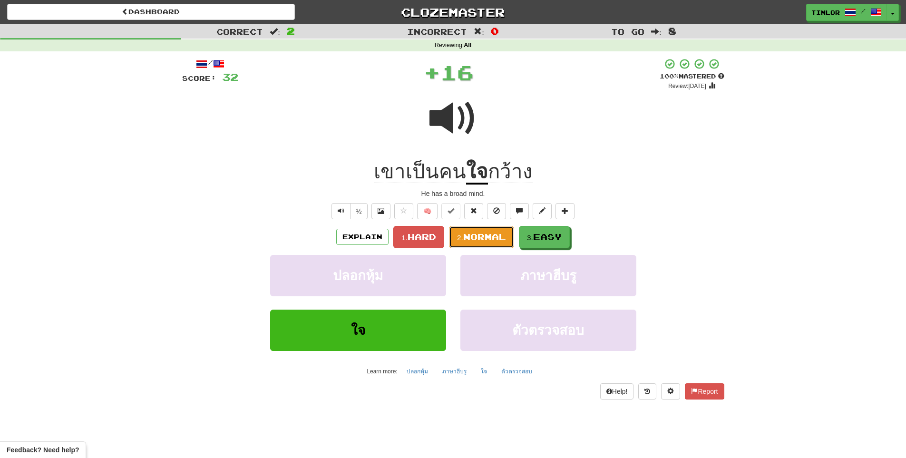
click at [469, 241] on span "Normal" at bounding box center [484, 236] width 43 height 10
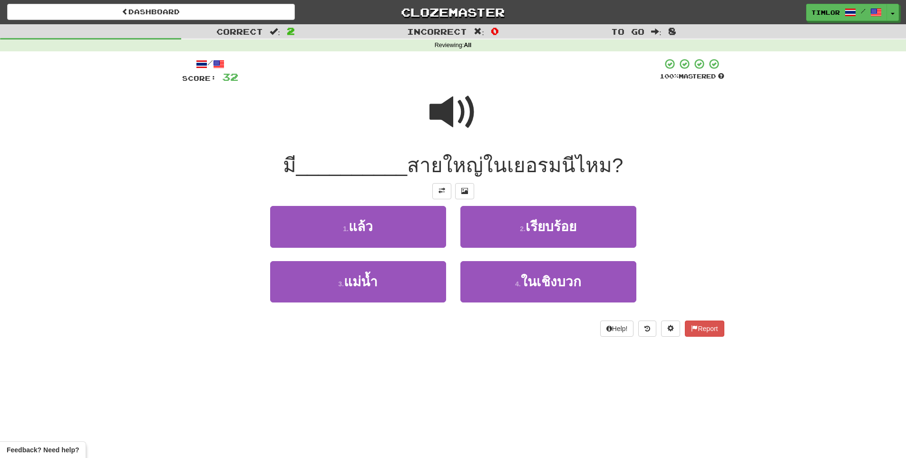
click at [413, 312] on div "3 . แม่น้ำ" at bounding box center [358, 288] width 190 height 55
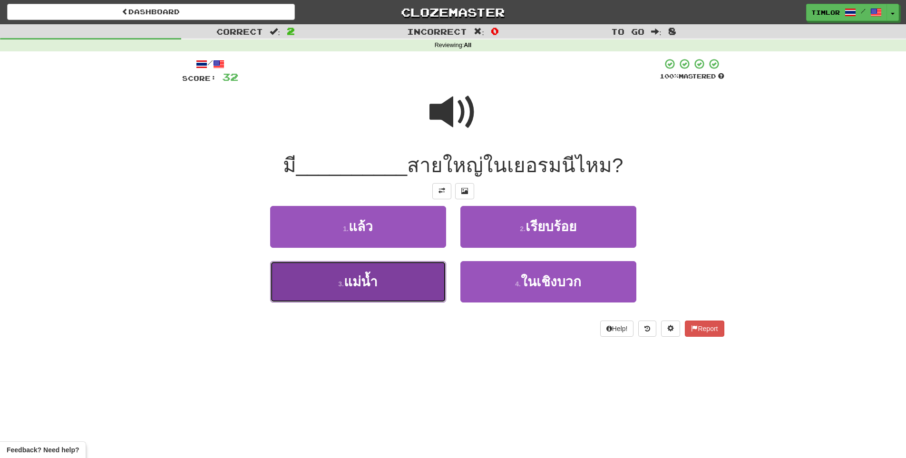
click at [435, 291] on button "3 . แม่น้ำ" at bounding box center [358, 281] width 176 height 41
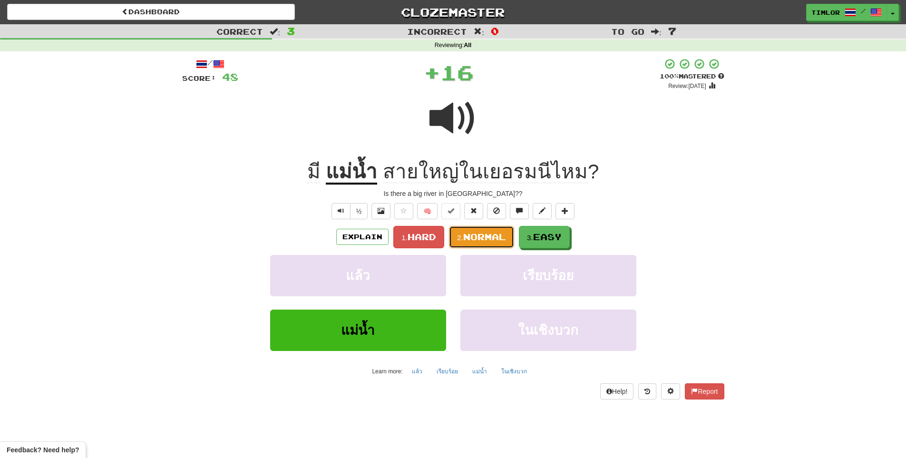
click at [472, 241] on span "Normal" at bounding box center [484, 236] width 43 height 10
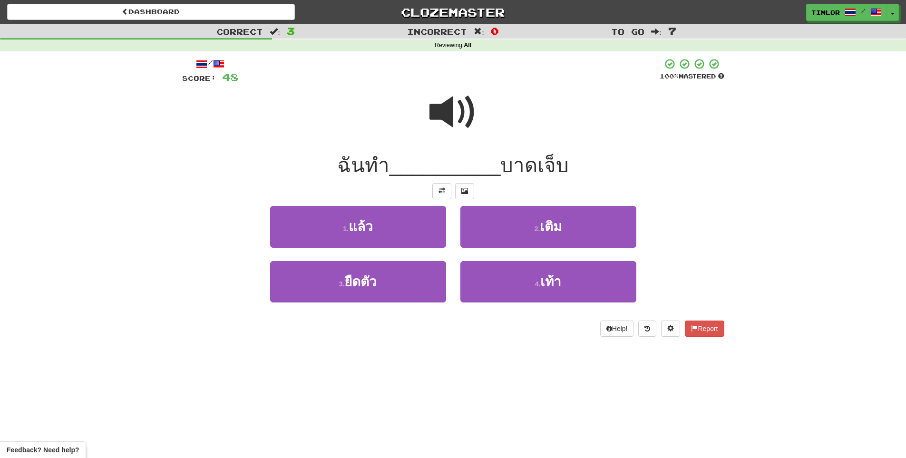
click at [421, 97] on div at bounding box center [453, 119] width 542 height 68
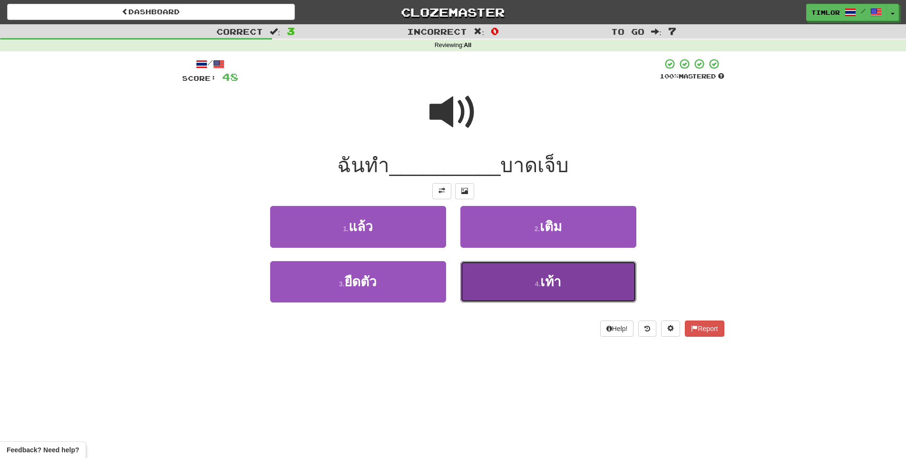
click at [522, 286] on button "4 . เท้า" at bounding box center [548, 281] width 176 height 41
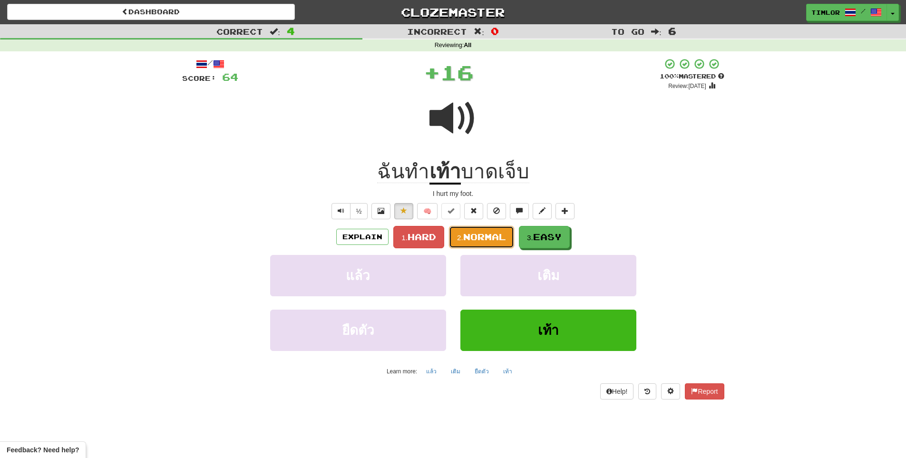
click at [505, 240] on span "Normal" at bounding box center [484, 236] width 43 height 10
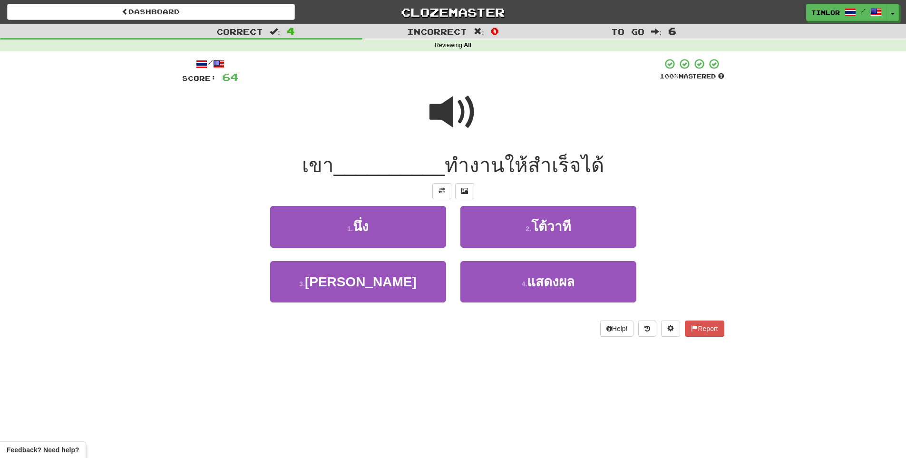
click at [412, 96] on div at bounding box center [453, 119] width 542 height 68
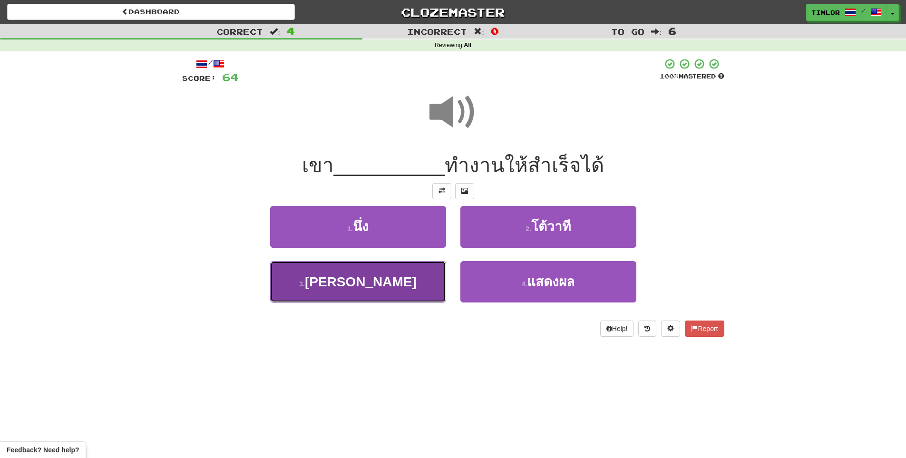
click at [409, 275] on button "3 . สามารถ" at bounding box center [358, 281] width 176 height 41
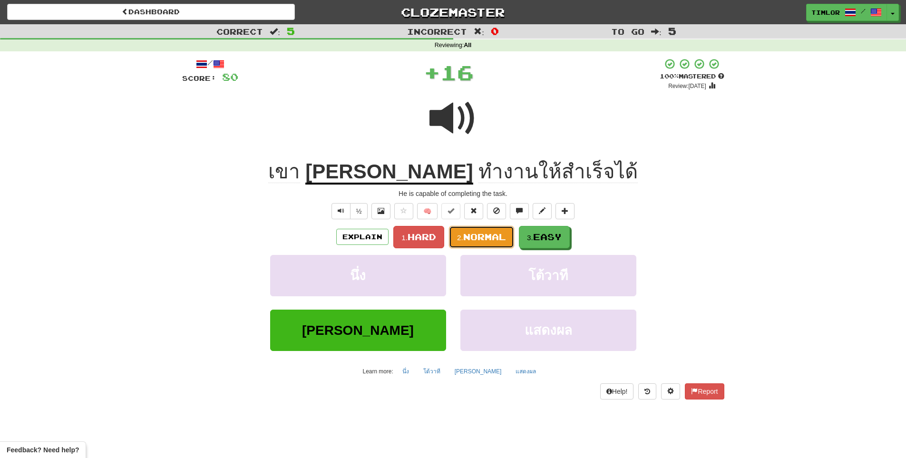
click at [474, 243] on button "2. Normal" at bounding box center [481, 237] width 65 height 22
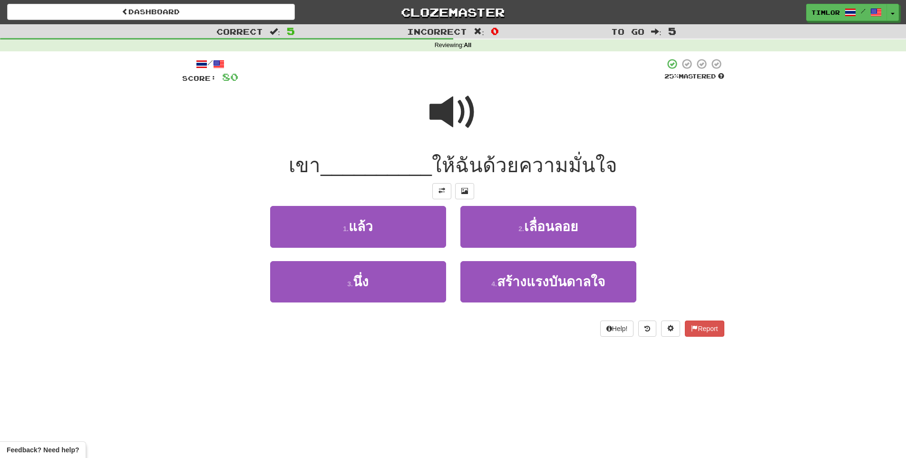
click at [432, 130] on span at bounding box center [453, 112] width 48 height 48
click at [438, 126] on span at bounding box center [453, 112] width 48 height 48
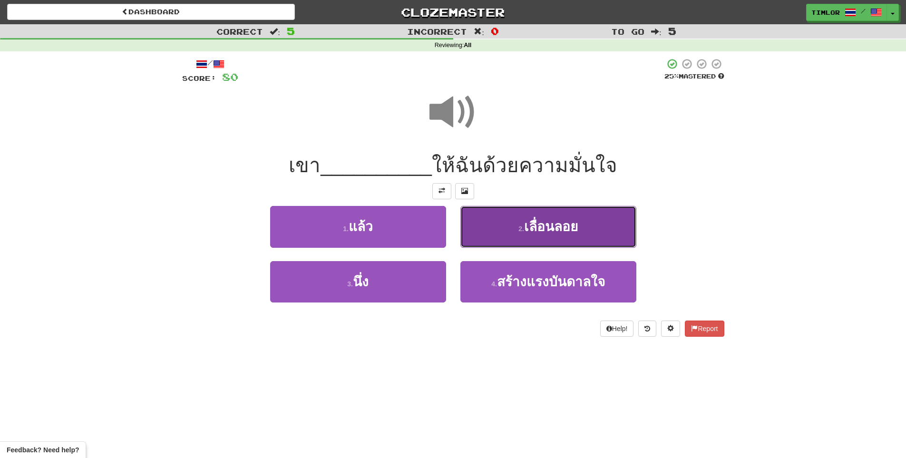
click at [554, 226] on span "เลื่อนลอย" at bounding box center [551, 226] width 54 height 15
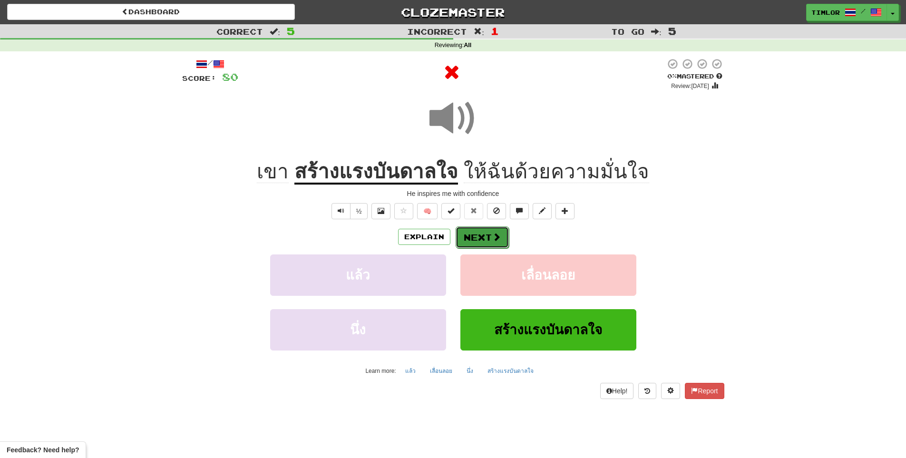
click at [501, 236] on button "Next" at bounding box center [481, 237] width 53 height 22
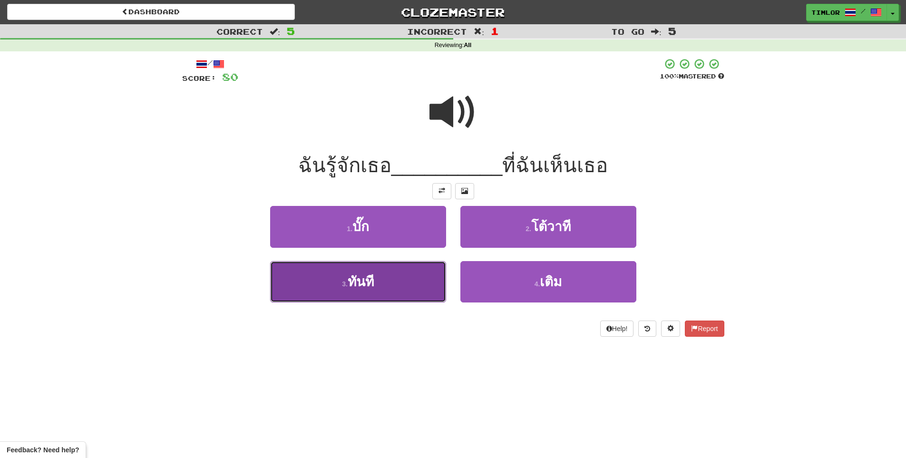
click at [416, 280] on button "3 . ทันที" at bounding box center [358, 281] width 176 height 41
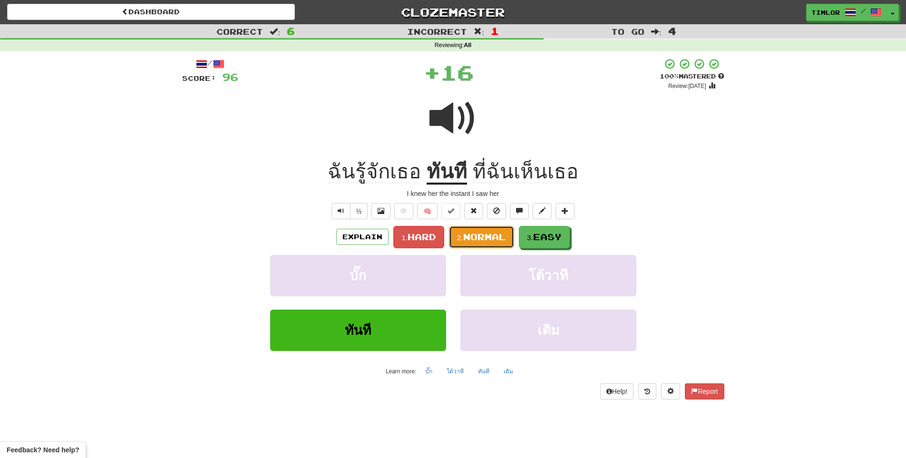
click at [494, 242] on button "2. Normal" at bounding box center [481, 237] width 65 height 22
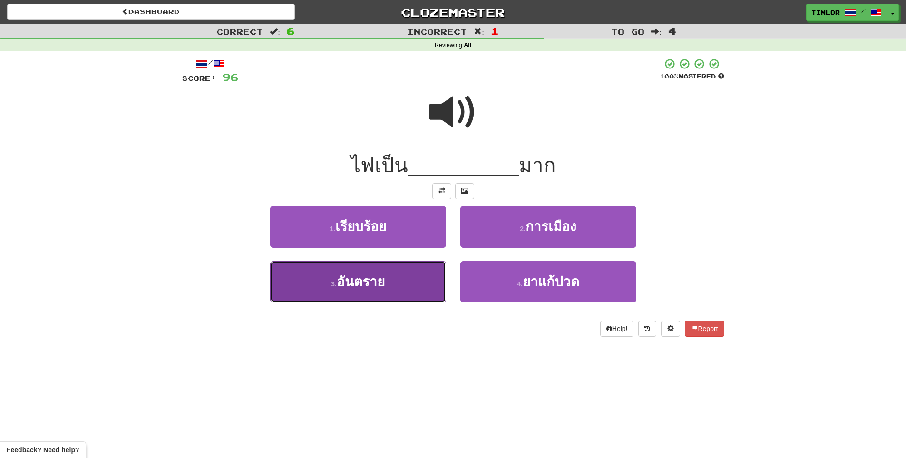
click at [407, 277] on button "3 . อันตราย" at bounding box center [358, 281] width 176 height 41
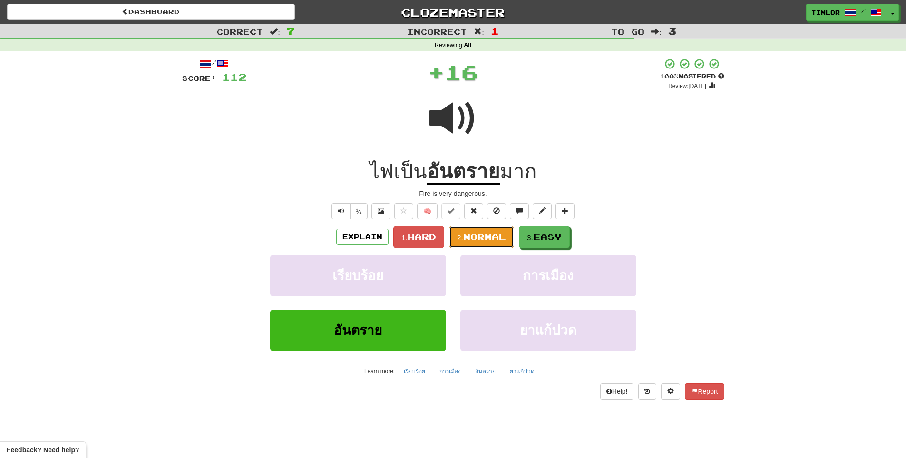
click at [484, 242] on button "2. Normal" at bounding box center [481, 237] width 65 height 22
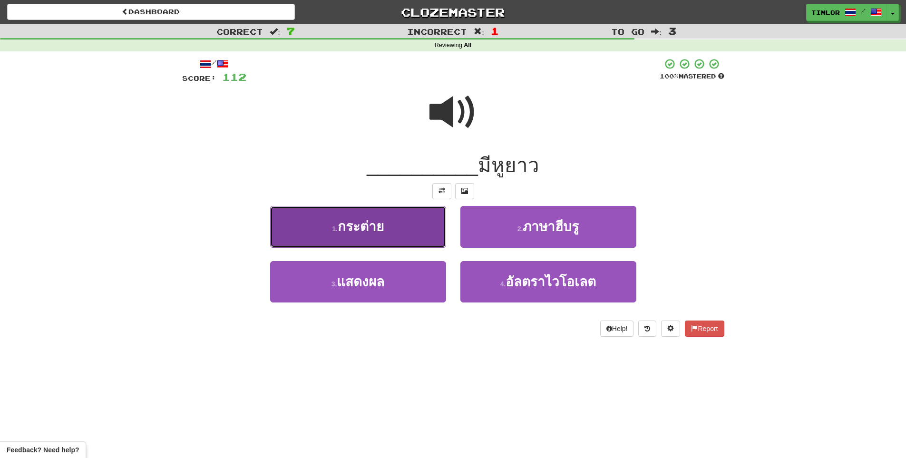
click at [364, 234] on button "1 . กระต่าย" at bounding box center [358, 226] width 176 height 41
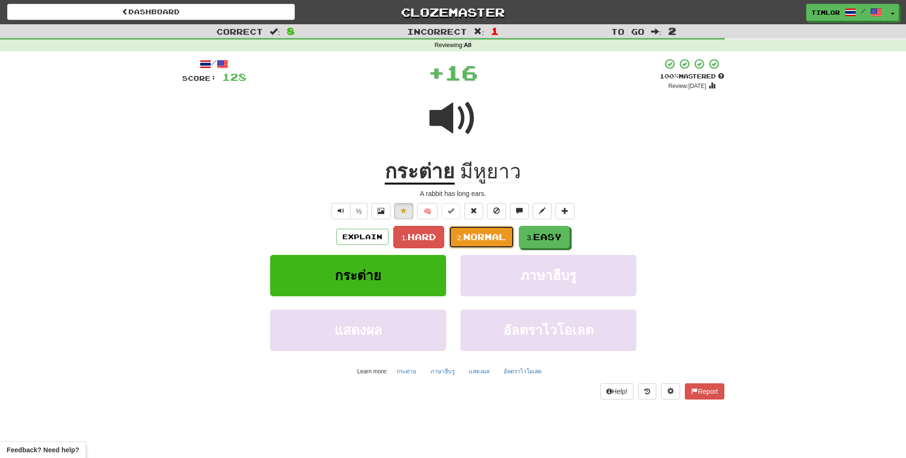
click at [478, 243] on button "2. Normal" at bounding box center [481, 237] width 65 height 22
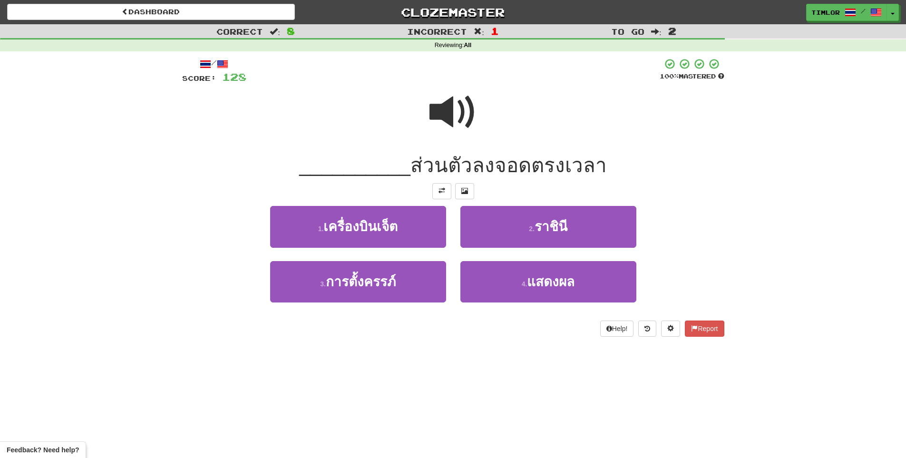
click at [453, 121] on span at bounding box center [453, 112] width 48 height 48
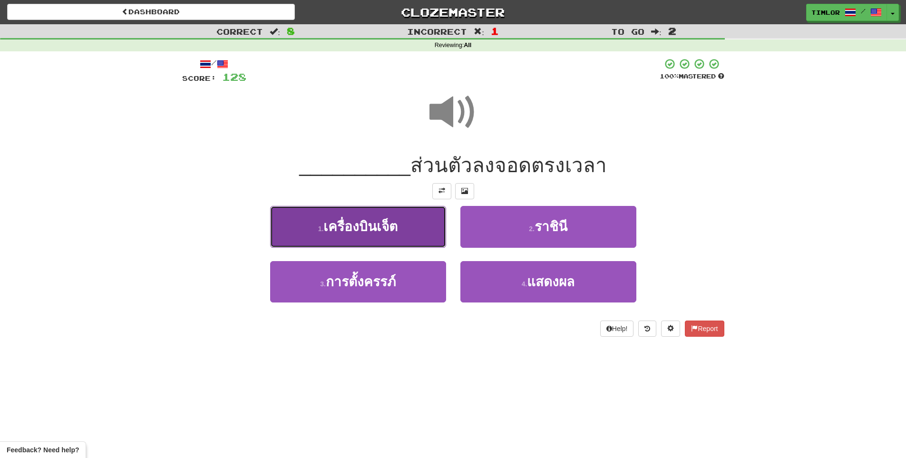
click at [387, 225] on span "เครื่องบินเจ็ต" at bounding box center [360, 226] width 74 height 15
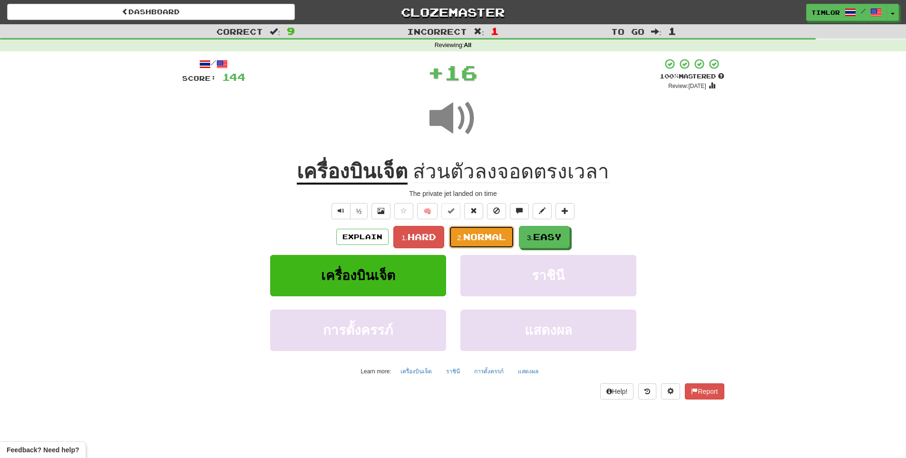
click at [503, 230] on button "2. Normal" at bounding box center [481, 237] width 65 height 22
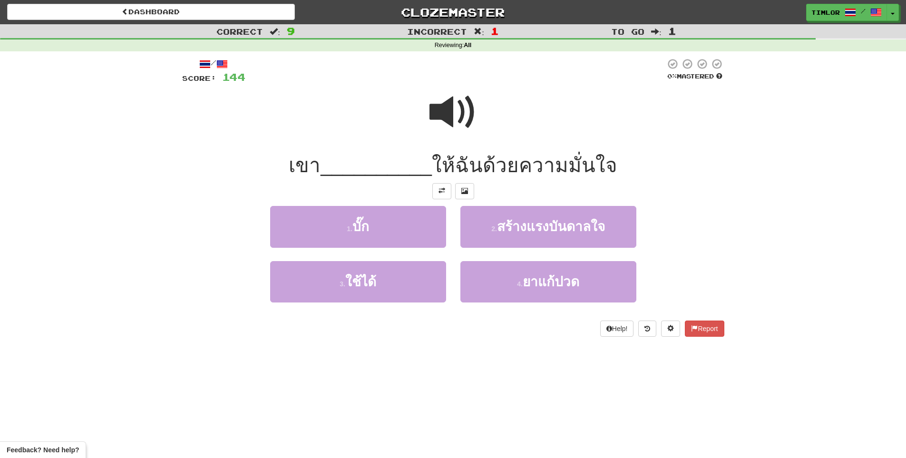
click at [443, 146] on div at bounding box center [453, 119] width 542 height 68
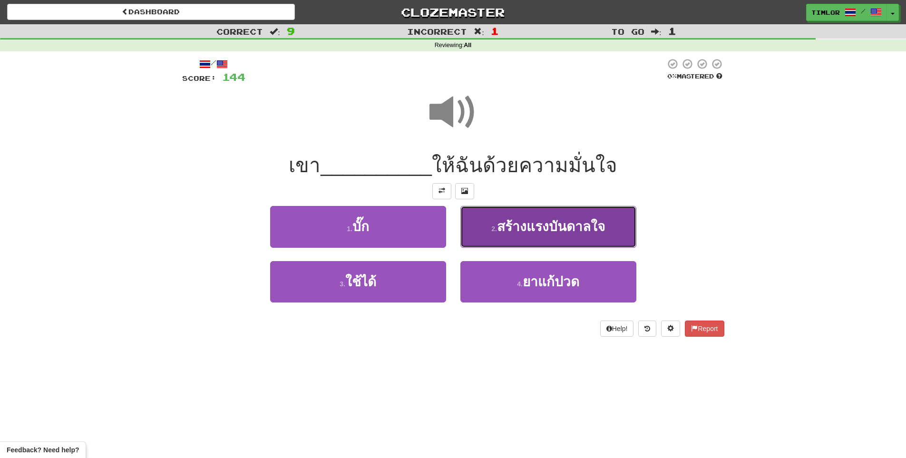
click at [517, 228] on span "สร้างแรงบันดาลใจ" at bounding box center [551, 226] width 108 height 15
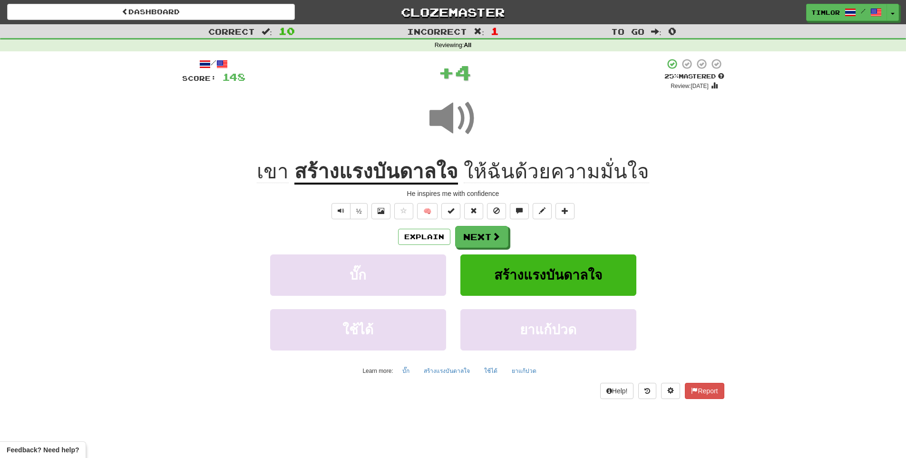
click at [424, 175] on u "สร้างแรงบันดาลใจ" at bounding box center [376, 172] width 164 height 24
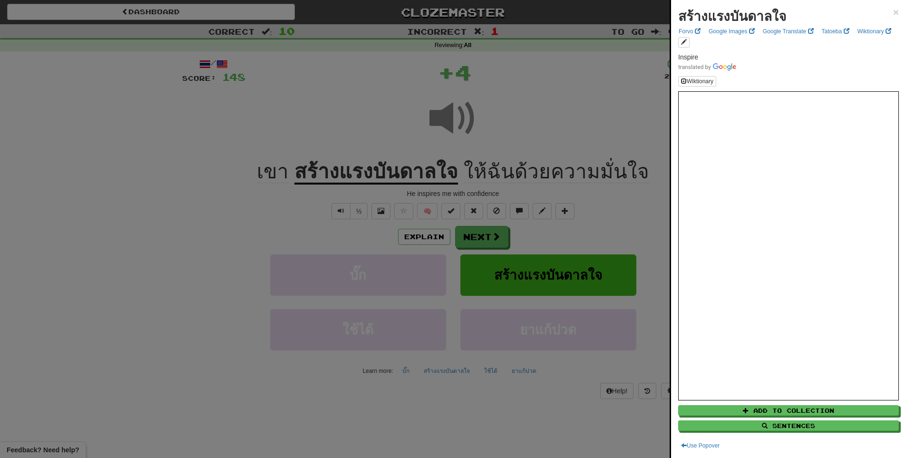
click at [386, 118] on div at bounding box center [453, 229] width 906 height 458
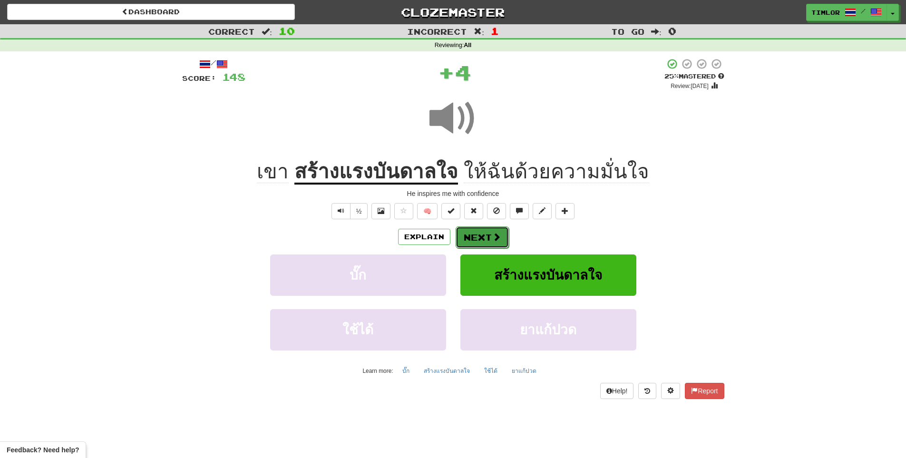
click at [506, 237] on button "Next" at bounding box center [481, 237] width 53 height 22
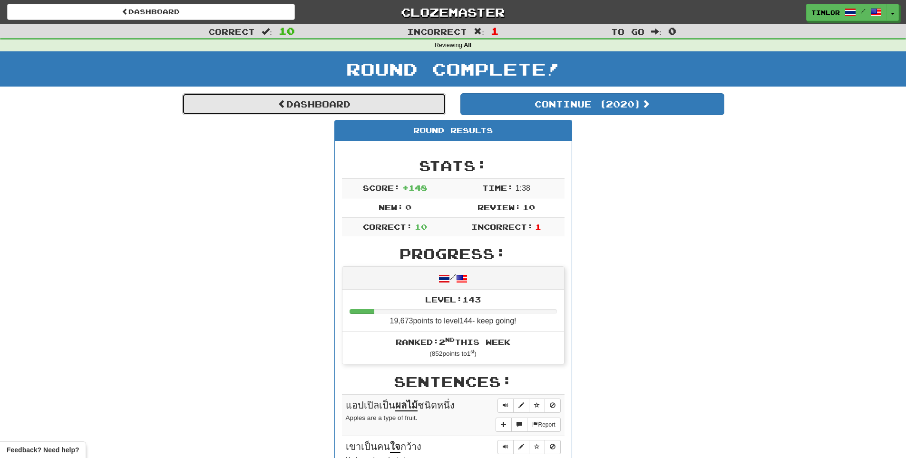
click at [384, 101] on link "Dashboard" at bounding box center [314, 104] width 264 height 22
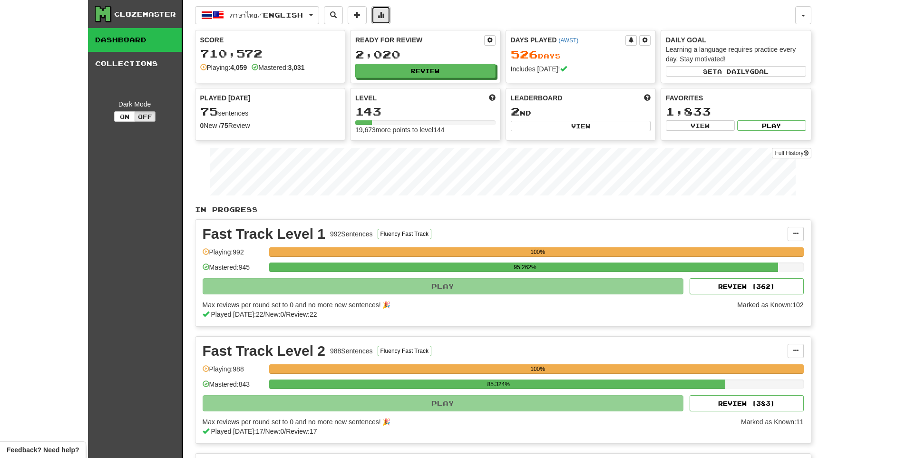
click at [387, 21] on button at bounding box center [380, 15] width 19 height 18
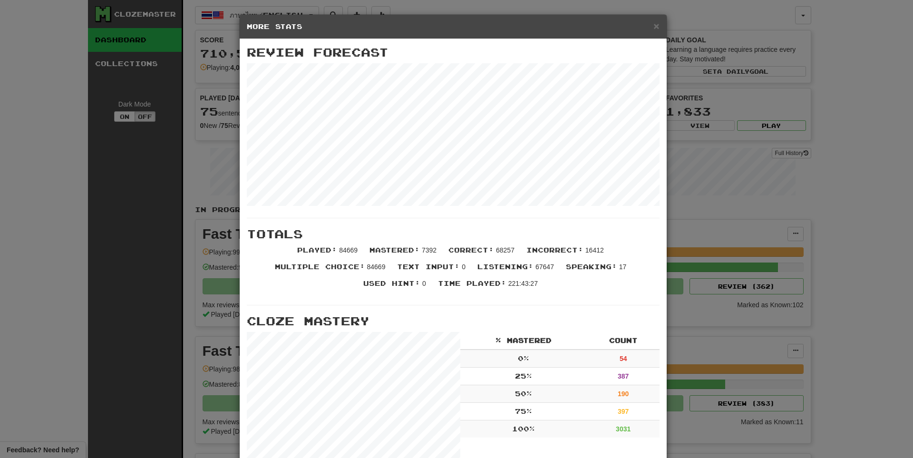
click at [648, 28] on h5 "More Stats" at bounding box center [453, 27] width 413 height 10
click at [653, 27] on span "×" at bounding box center [656, 25] width 6 height 11
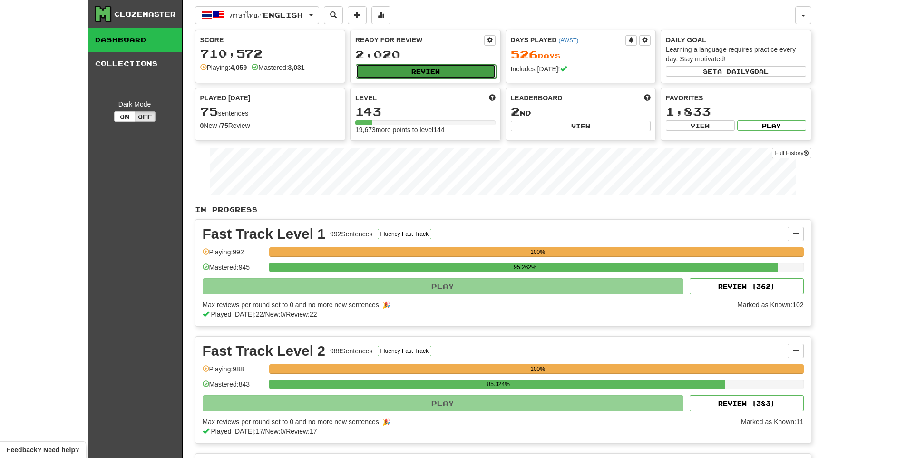
click at [431, 77] on button "Review" at bounding box center [426, 71] width 140 height 14
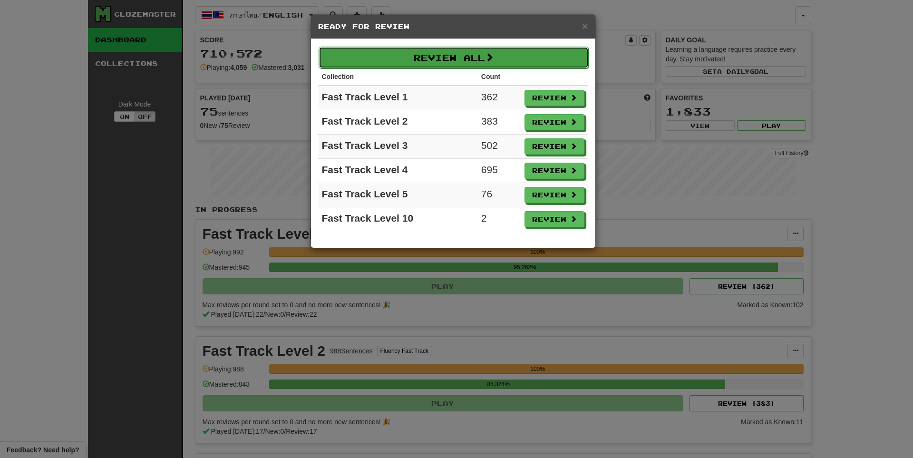
click at [454, 66] on button "Review All" at bounding box center [453, 58] width 270 height 22
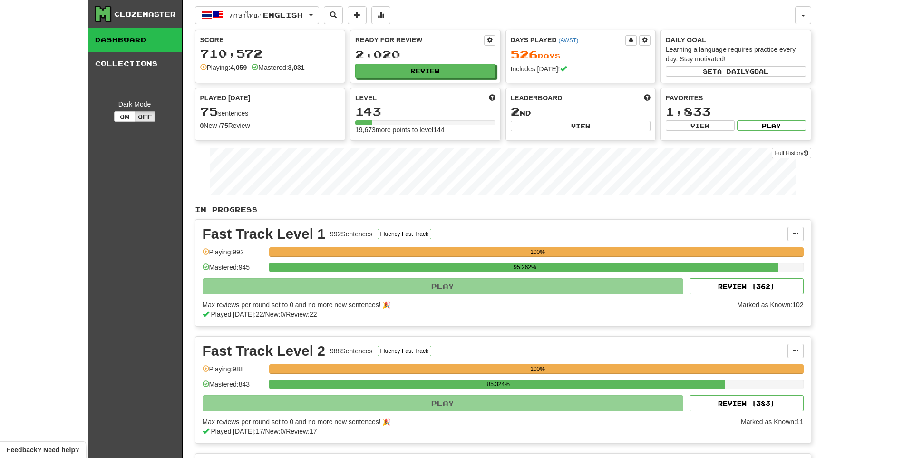
select select "**"
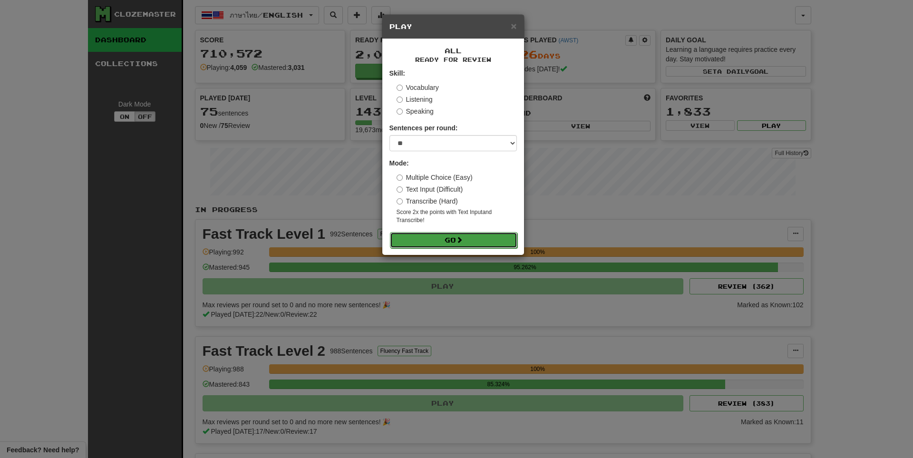
click at [440, 244] on button "Go" at bounding box center [453, 240] width 127 height 16
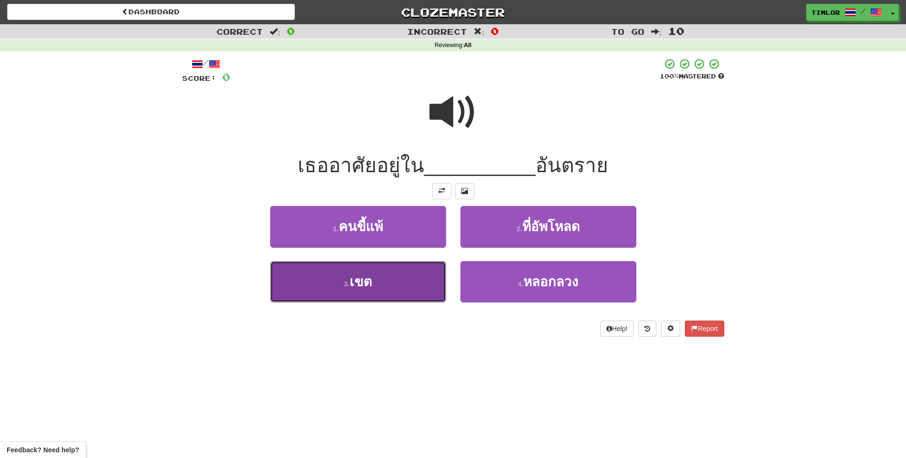
click at [344, 283] on small "3 ." at bounding box center [347, 284] width 6 height 8
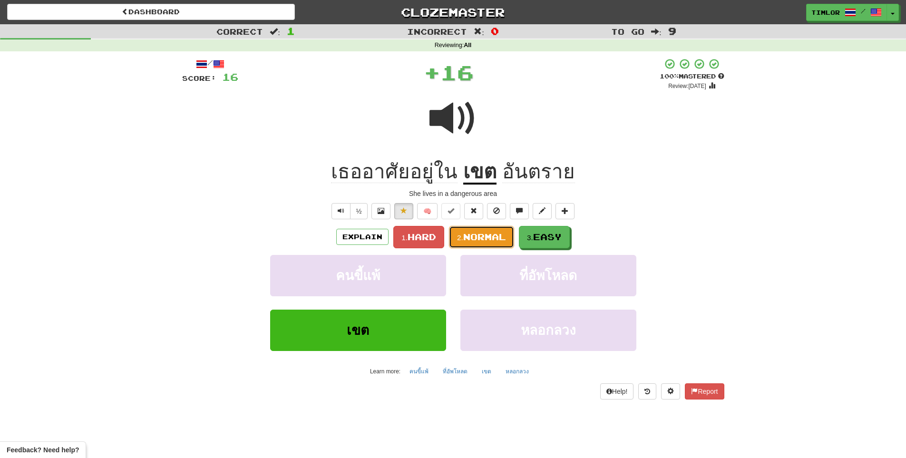
click at [493, 228] on button "2. Normal" at bounding box center [481, 237] width 65 height 22
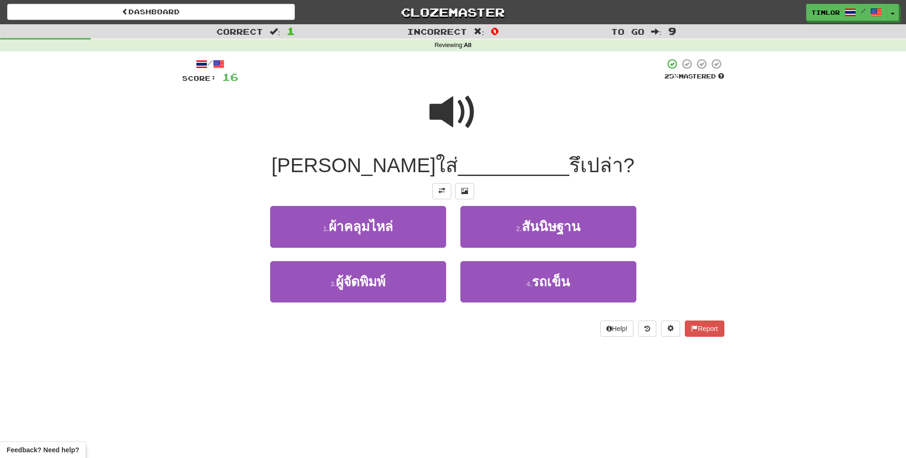
click at [442, 145] on div at bounding box center [453, 119] width 542 height 68
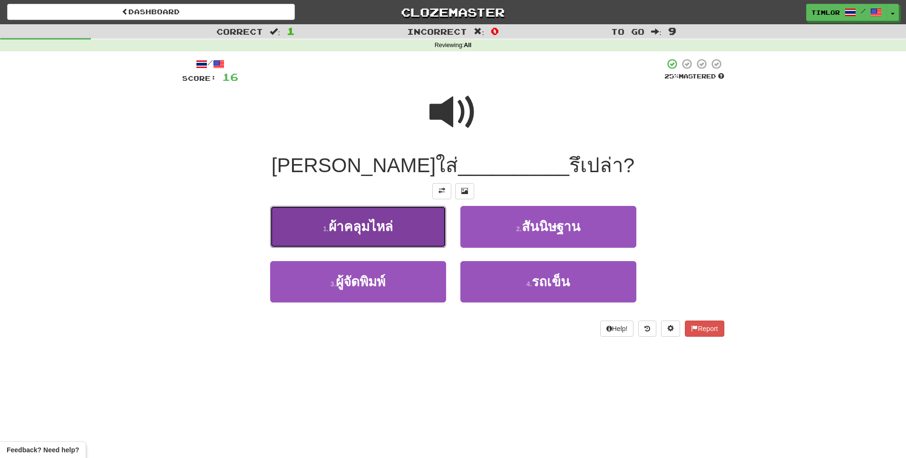
click at [423, 228] on button "1 . ผ้าคลุมไหล่" at bounding box center [358, 226] width 176 height 41
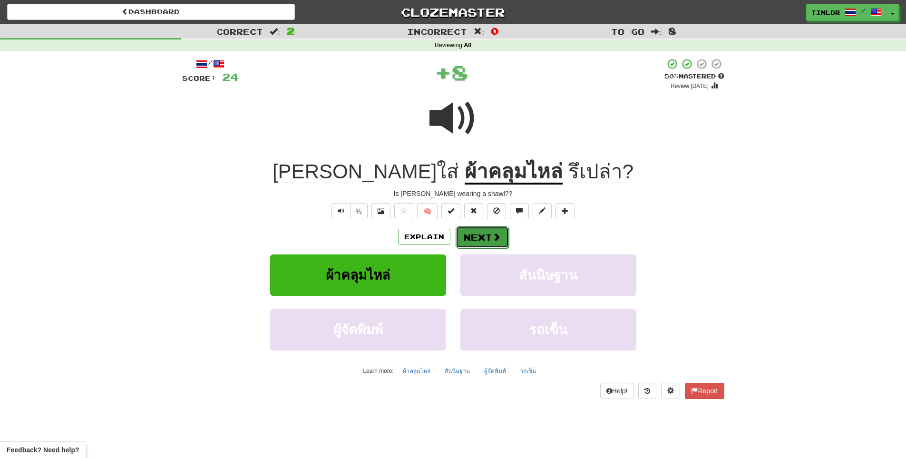
click at [492, 237] on span at bounding box center [496, 236] width 9 height 9
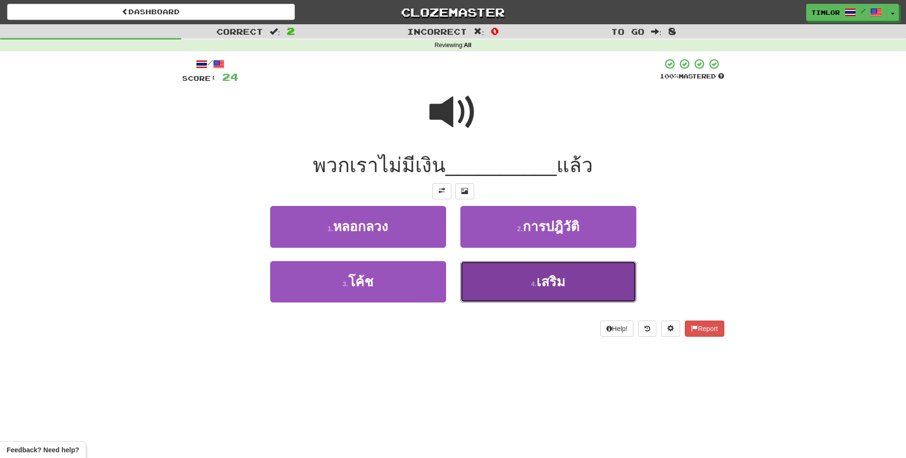
click at [496, 273] on button "4 . เสริม" at bounding box center [548, 281] width 176 height 41
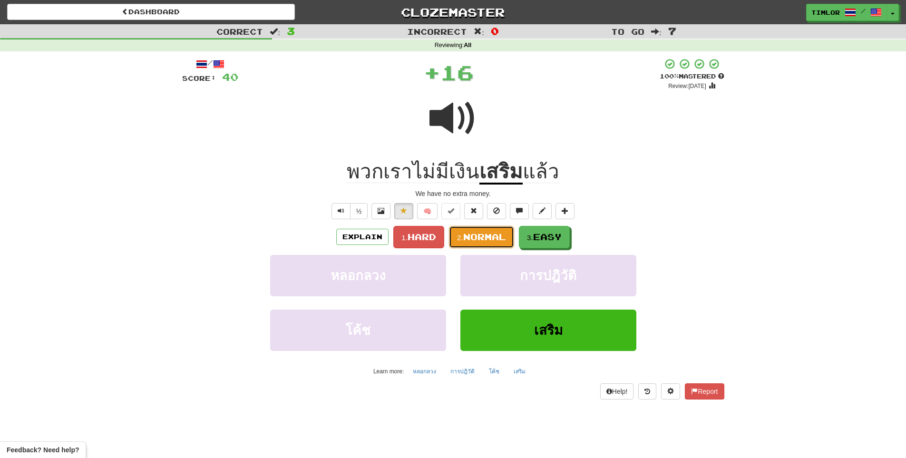
click at [491, 236] on span "Normal" at bounding box center [484, 236] width 43 height 10
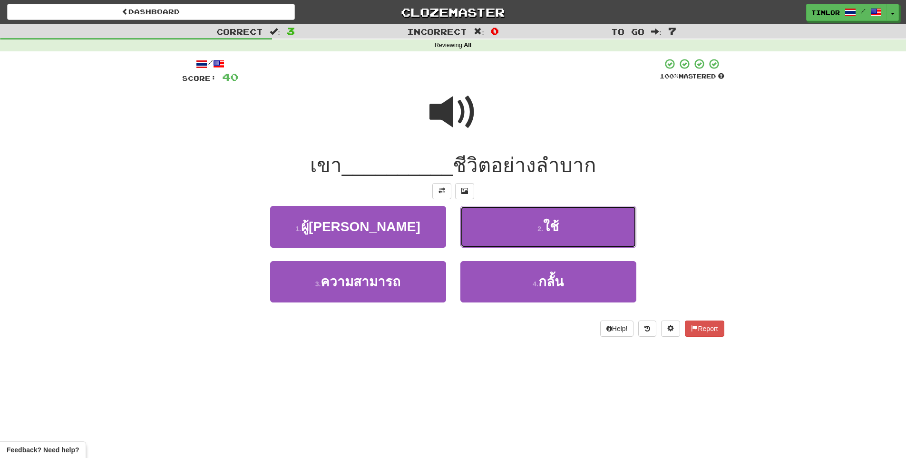
click at [491, 236] on button "2 . ใช้" at bounding box center [548, 226] width 176 height 41
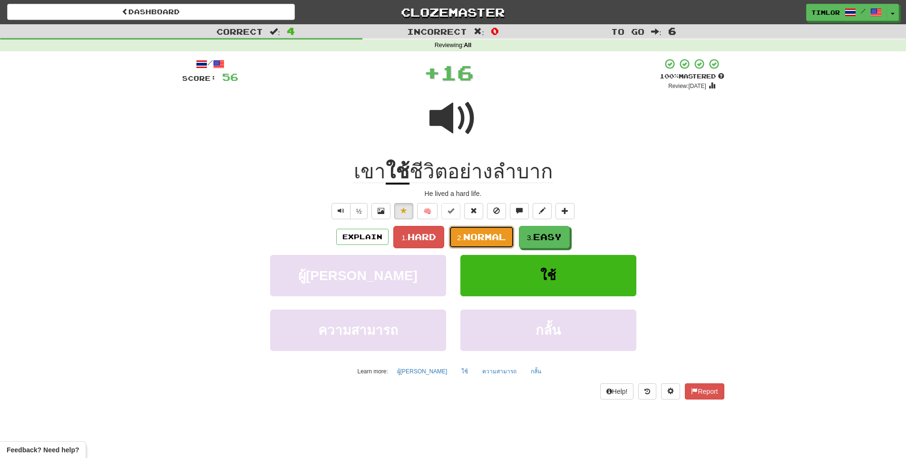
click at [491, 236] on span "Normal" at bounding box center [484, 236] width 43 height 10
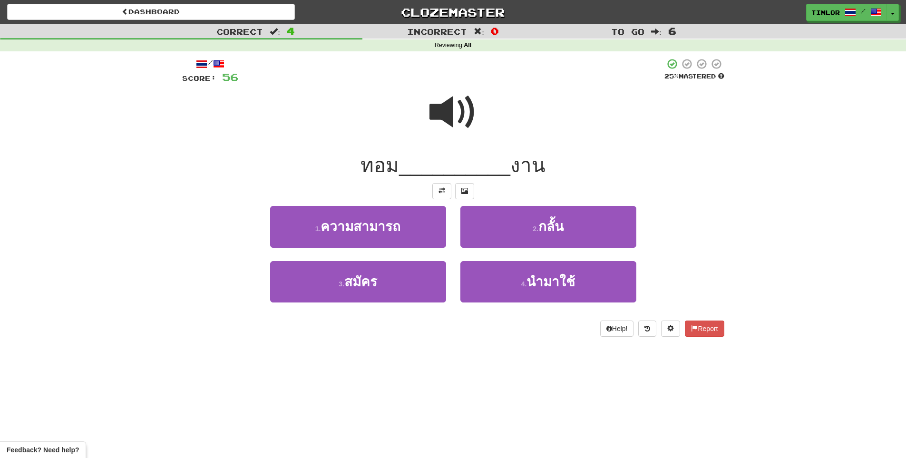
click at [436, 130] on span at bounding box center [453, 112] width 48 height 48
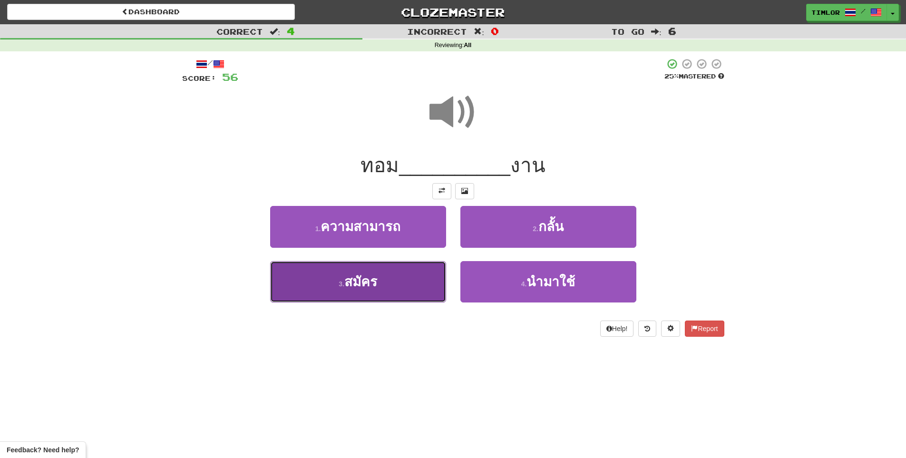
click at [392, 289] on button "3 . สมัคร" at bounding box center [358, 281] width 176 height 41
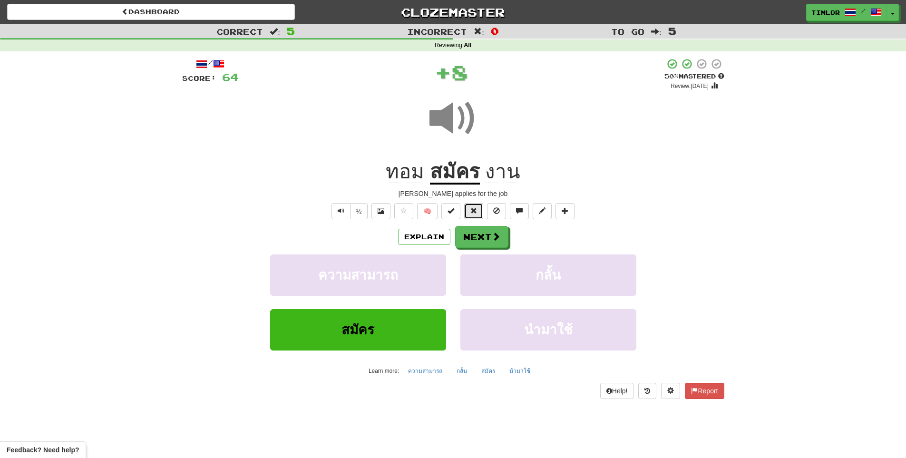
click at [466, 208] on button at bounding box center [473, 211] width 19 height 16
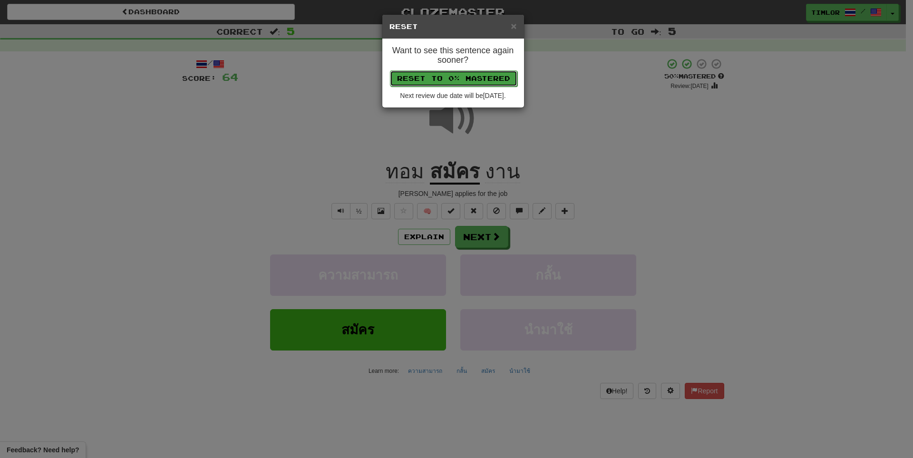
click at [491, 80] on button "Reset to 0% Mastered" at bounding box center [453, 78] width 127 height 16
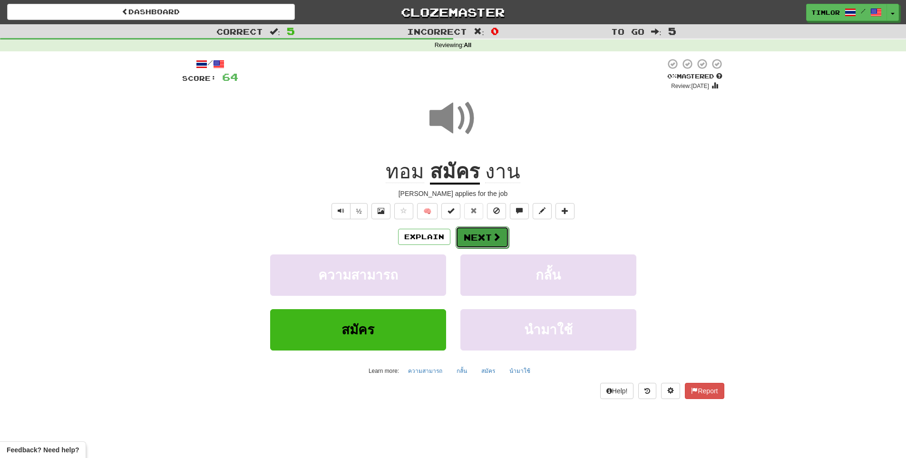
click at [492, 233] on span at bounding box center [496, 236] width 9 height 9
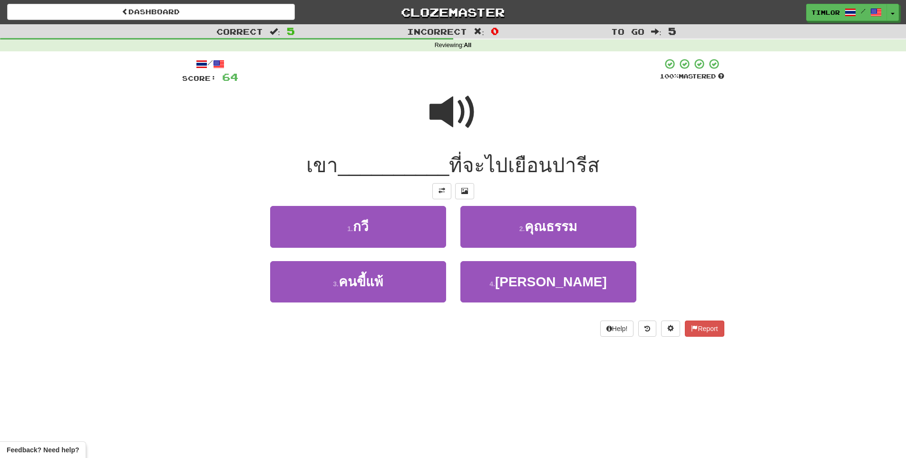
click at [447, 110] on span at bounding box center [453, 112] width 48 height 48
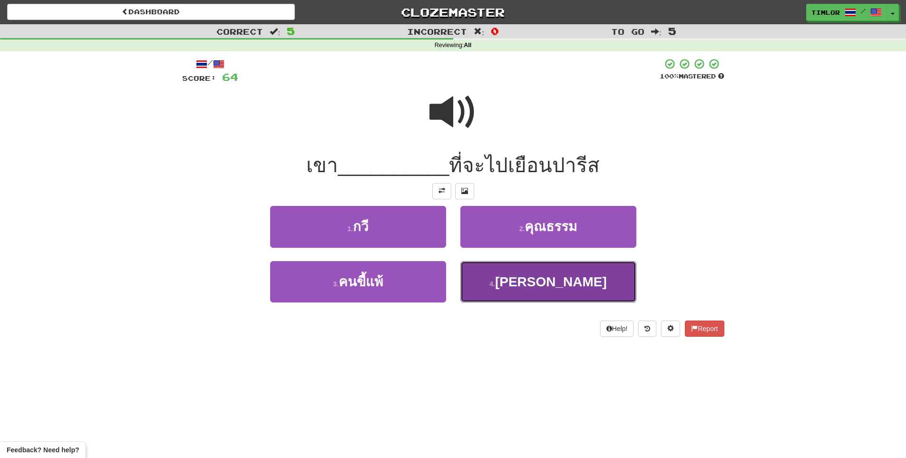
click at [480, 276] on button "4 . หวัง" at bounding box center [548, 281] width 176 height 41
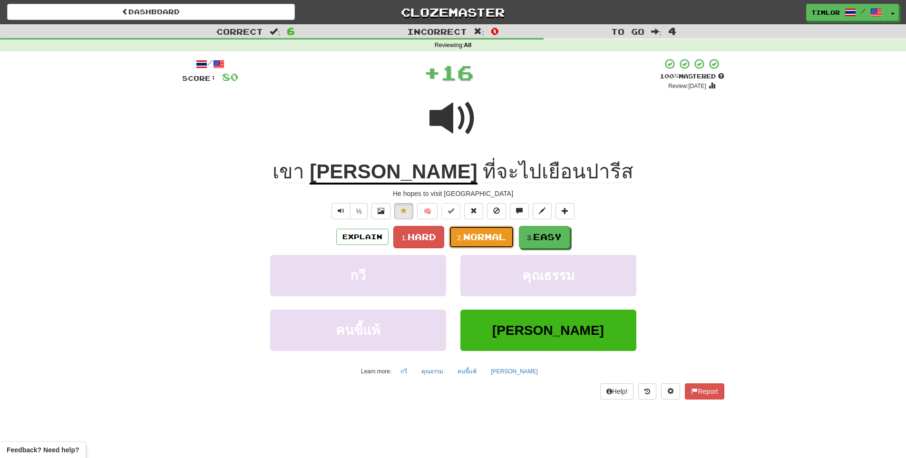
click at [481, 228] on button "2. Normal" at bounding box center [481, 237] width 65 height 22
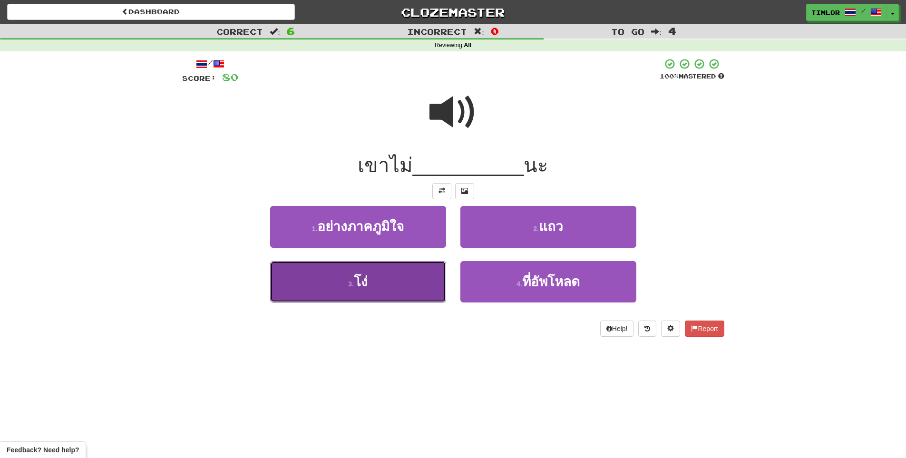
click at [337, 281] on button "3 . โง่" at bounding box center [358, 281] width 176 height 41
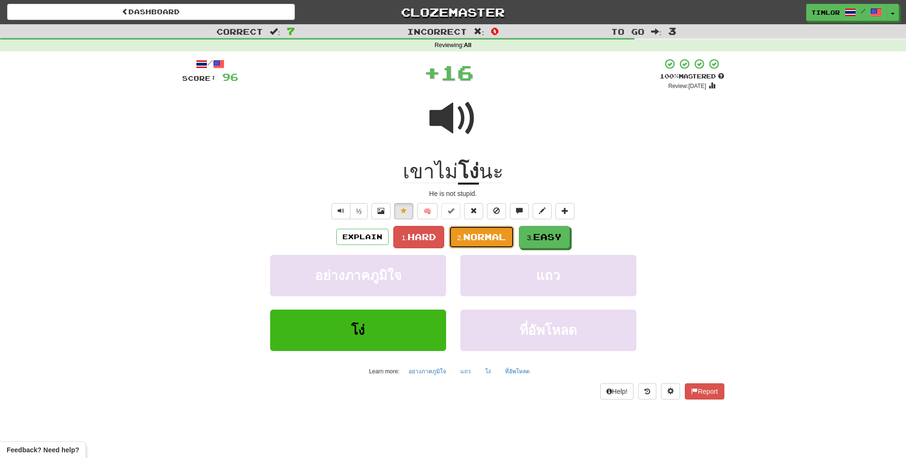
click at [488, 238] on span "Normal" at bounding box center [484, 236] width 43 height 10
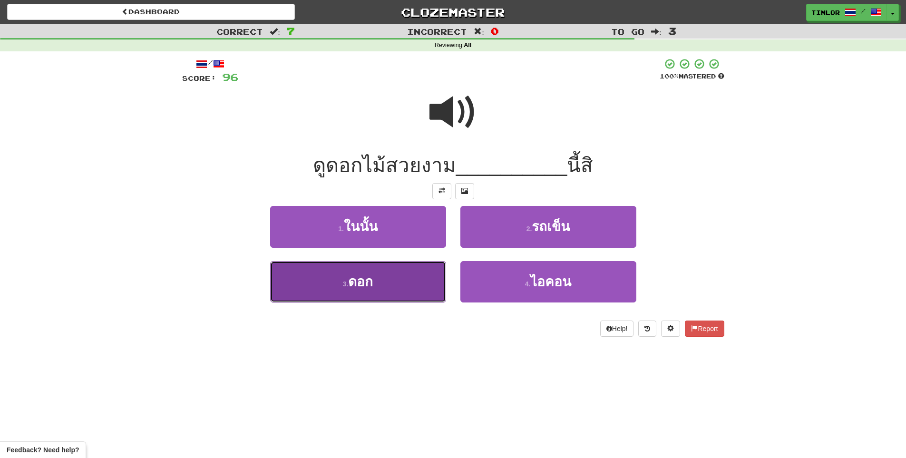
click at [428, 262] on button "3 . ดอก" at bounding box center [358, 281] width 176 height 41
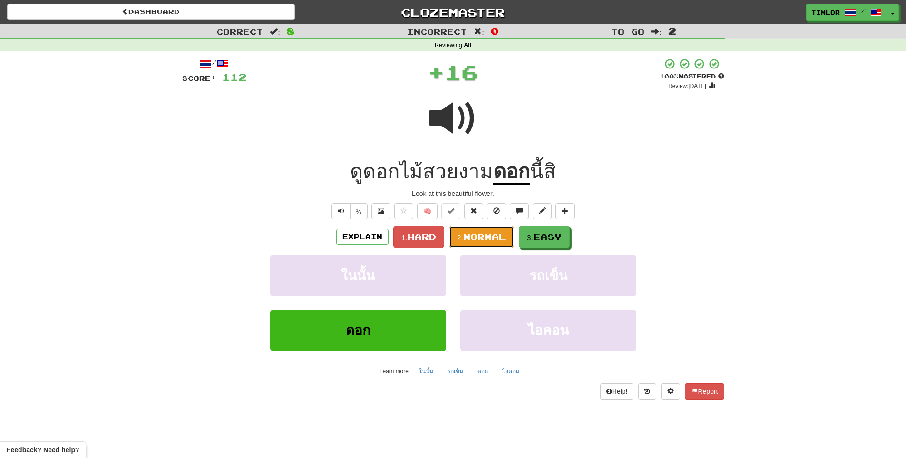
click at [493, 228] on button "2. Normal" at bounding box center [481, 237] width 65 height 22
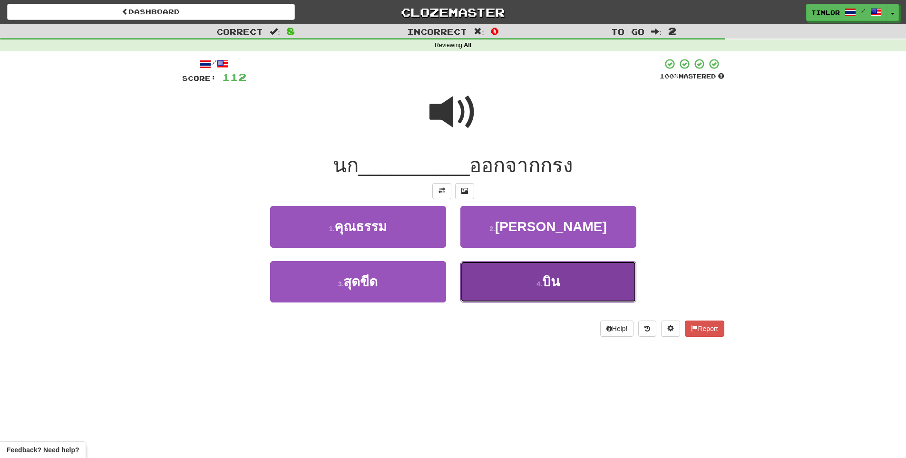
click at [500, 263] on button "4 . บิน" at bounding box center [548, 281] width 176 height 41
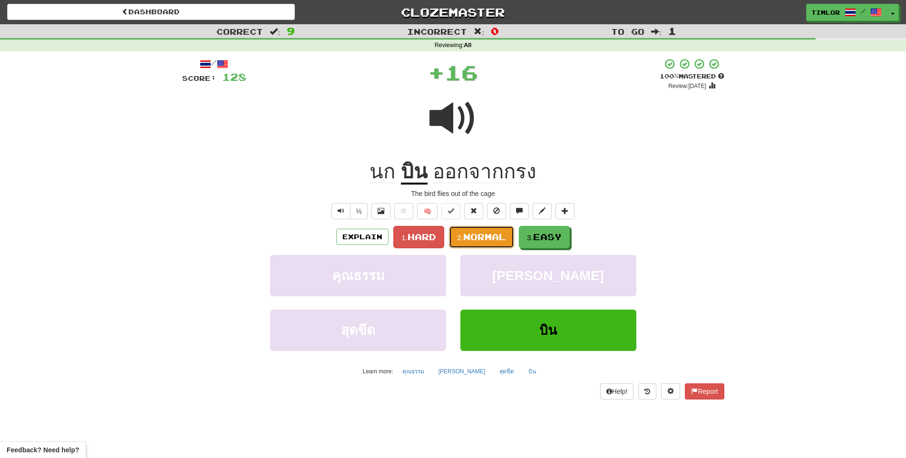
click at [491, 238] on span "Normal" at bounding box center [484, 236] width 43 height 10
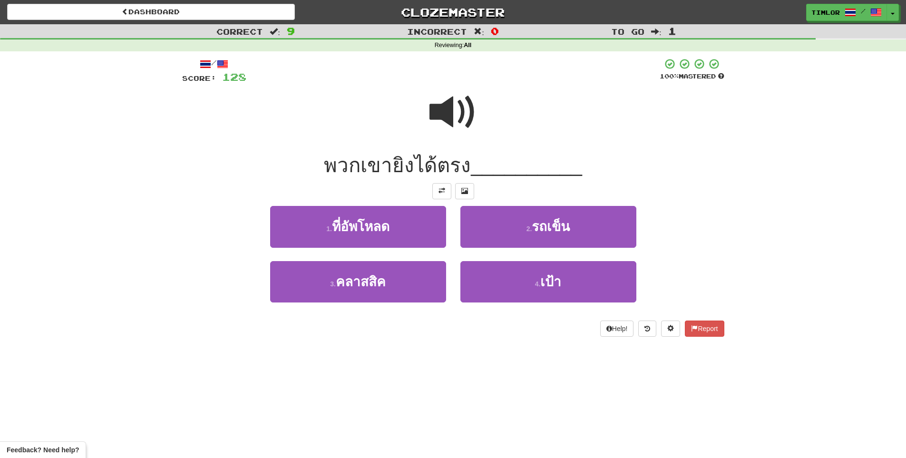
click at [461, 130] on span at bounding box center [453, 112] width 48 height 48
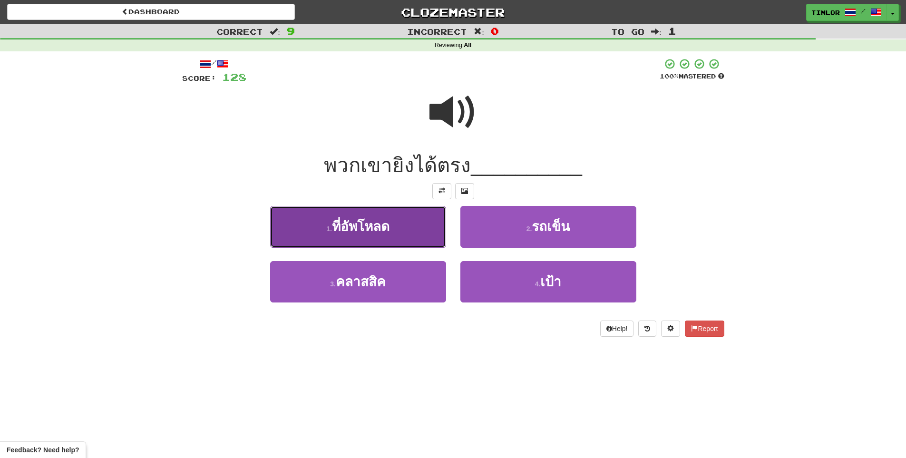
click at [402, 233] on button "1 . ที่อัพโหลด" at bounding box center [358, 226] width 176 height 41
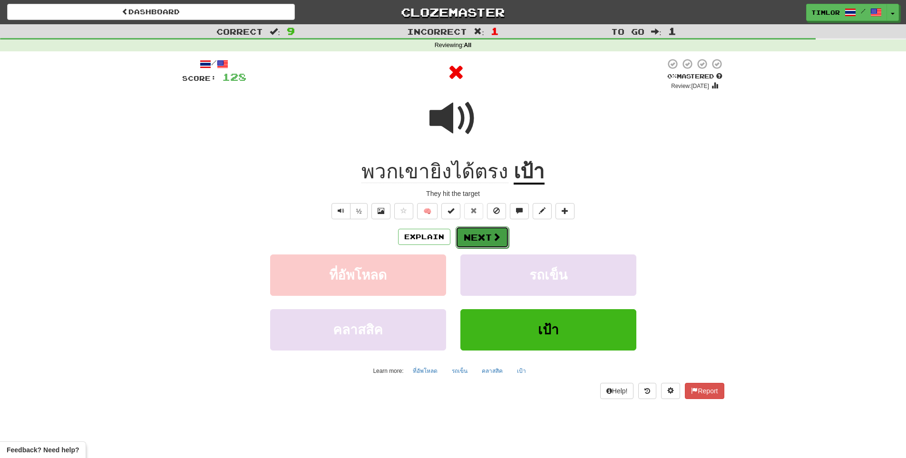
click at [481, 238] on button "Next" at bounding box center [481, 237] width 53 height 22
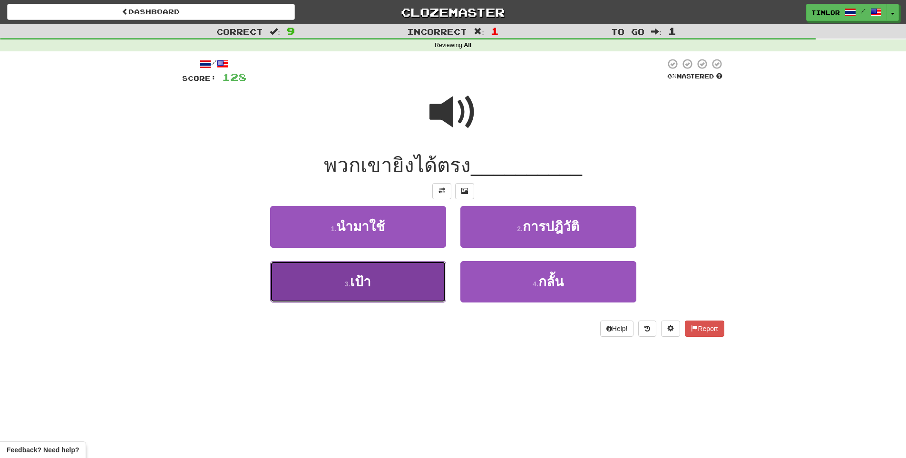
click at [410, 280] on button "3 . เป้า" at bounding box center [358, 281] width 176 height 41
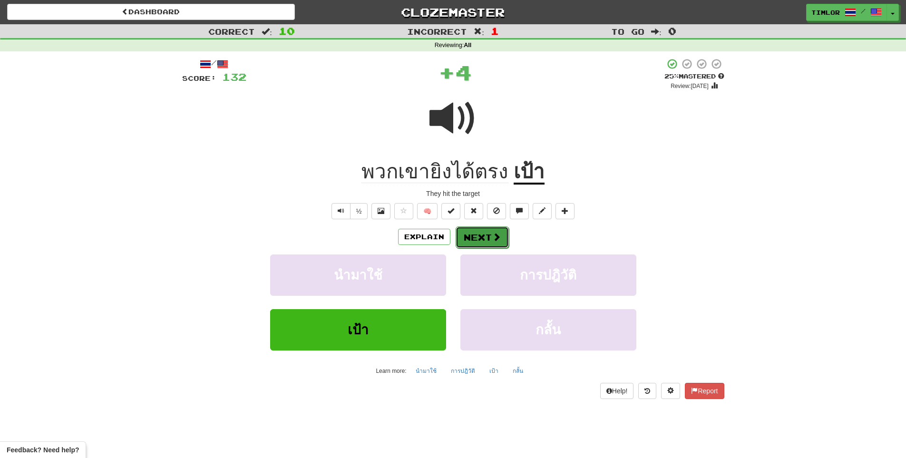
click at [473, 240] on button "Next" at bounding box center [481, 237] width 53 height 22
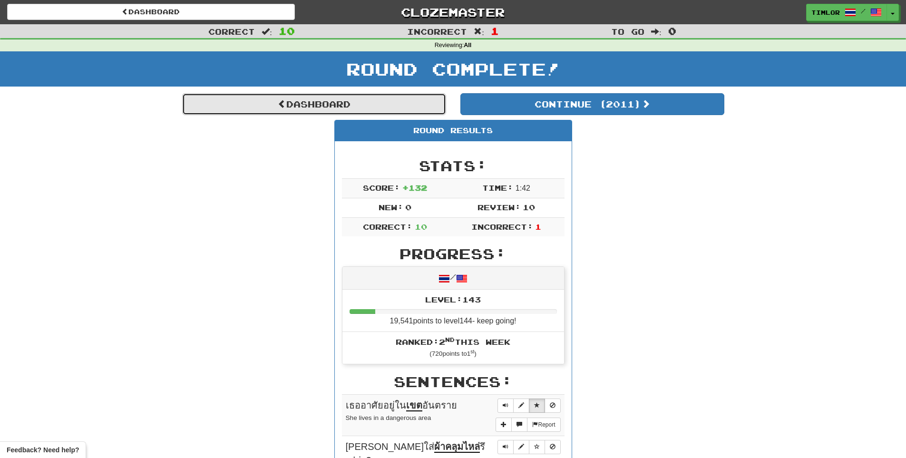
click at [377, 109] on link "Dashboard" at bounding box center [314, 104] width 264 height 22
